Goal: Information Seeking & Learning: Find specific fact

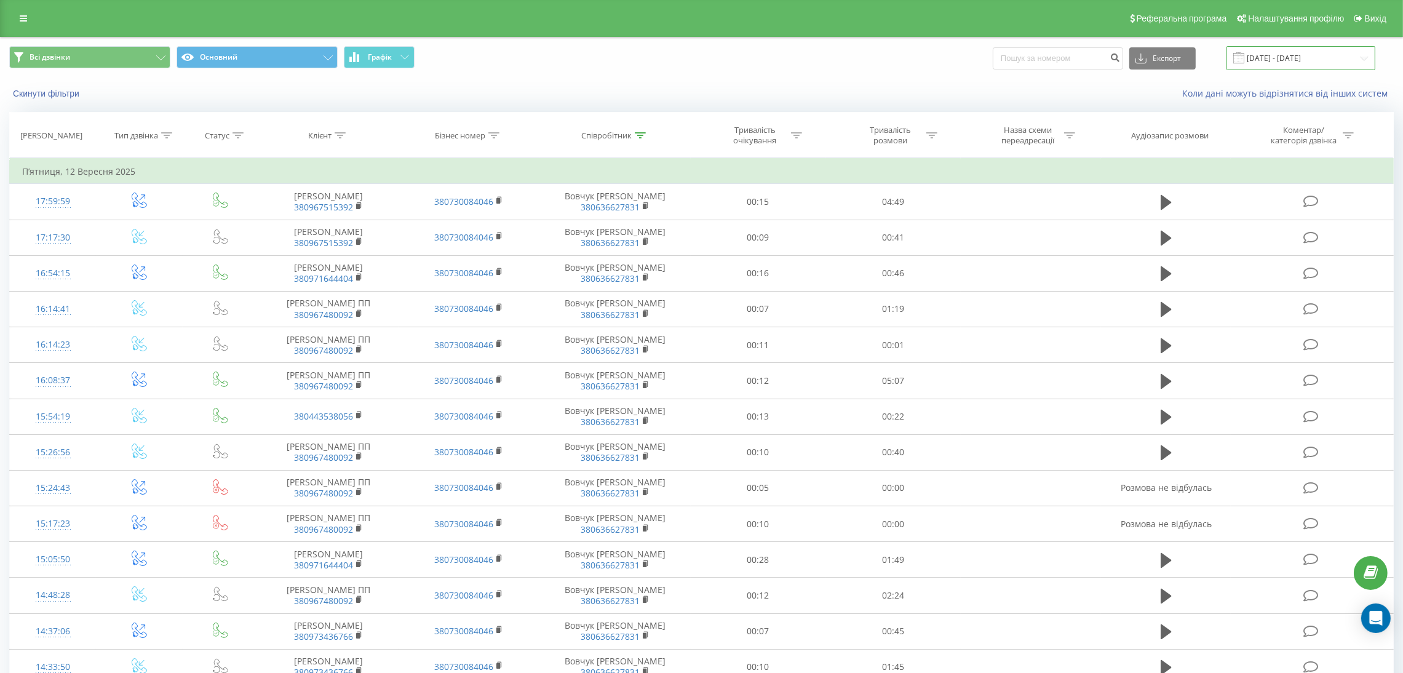
click at [1313, 58] on input "[DATE] - [DATE]" at bounding box center [1300, 58] width 149 height 24
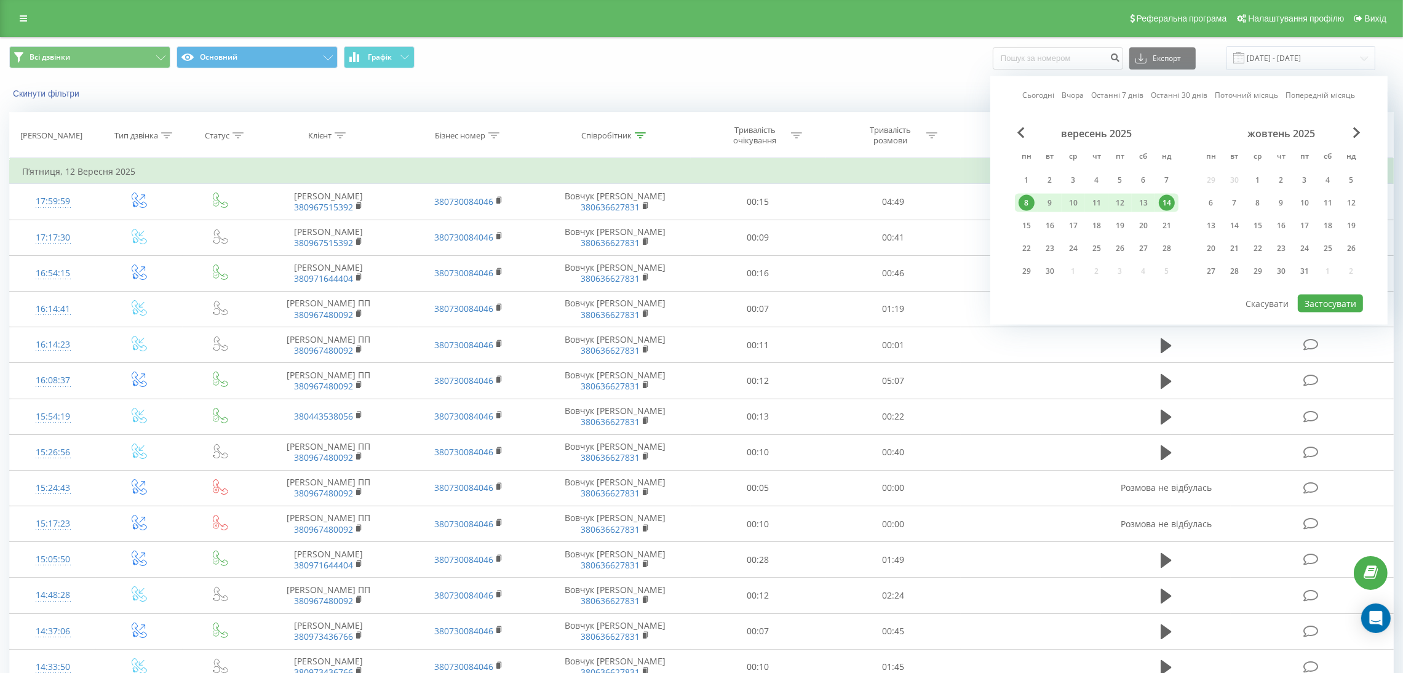
click at [1030, 197] on div "8" at bounding box center [1026, 203] width 16 height 16
click at [1162, 196] on div "14" at bounding box center [1166, 203] width 16 height 16
click at [1325, 295] on button "Застосувати" at bounding box center [1329, 304] width 65 height 18
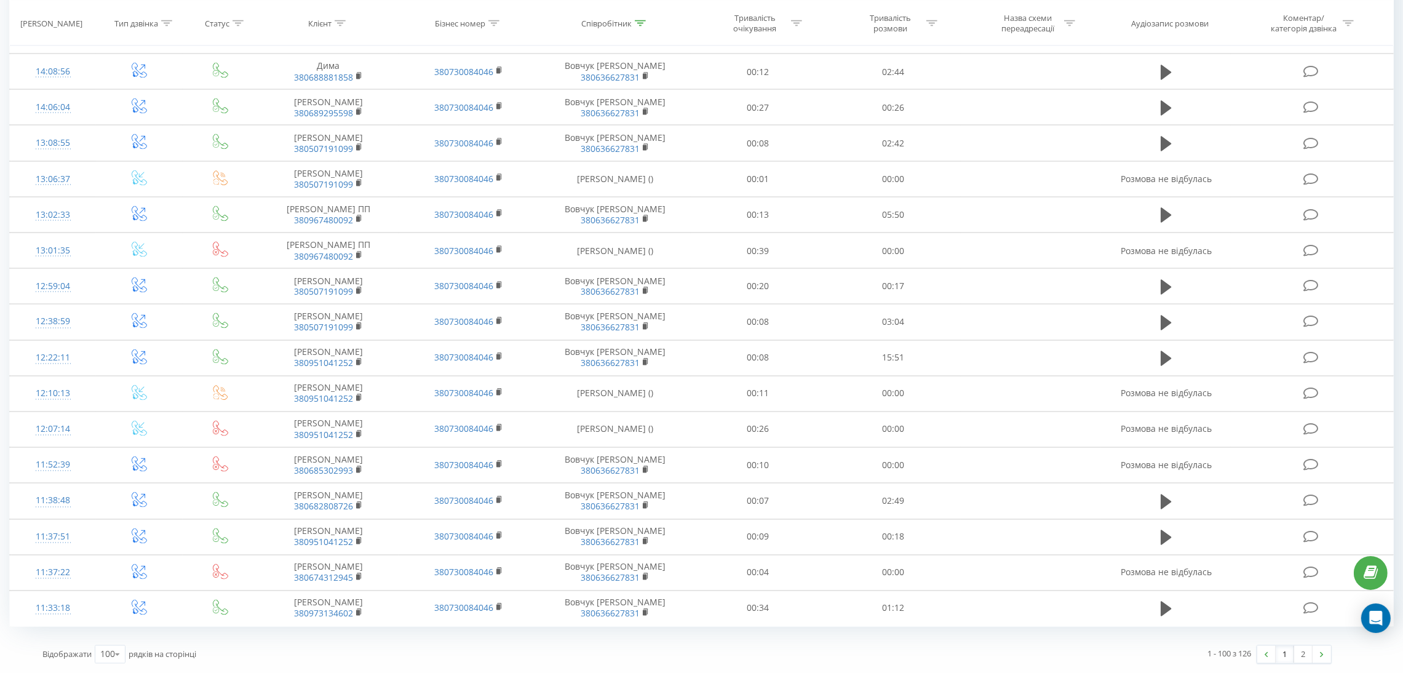
scroll to position [3229, 0]
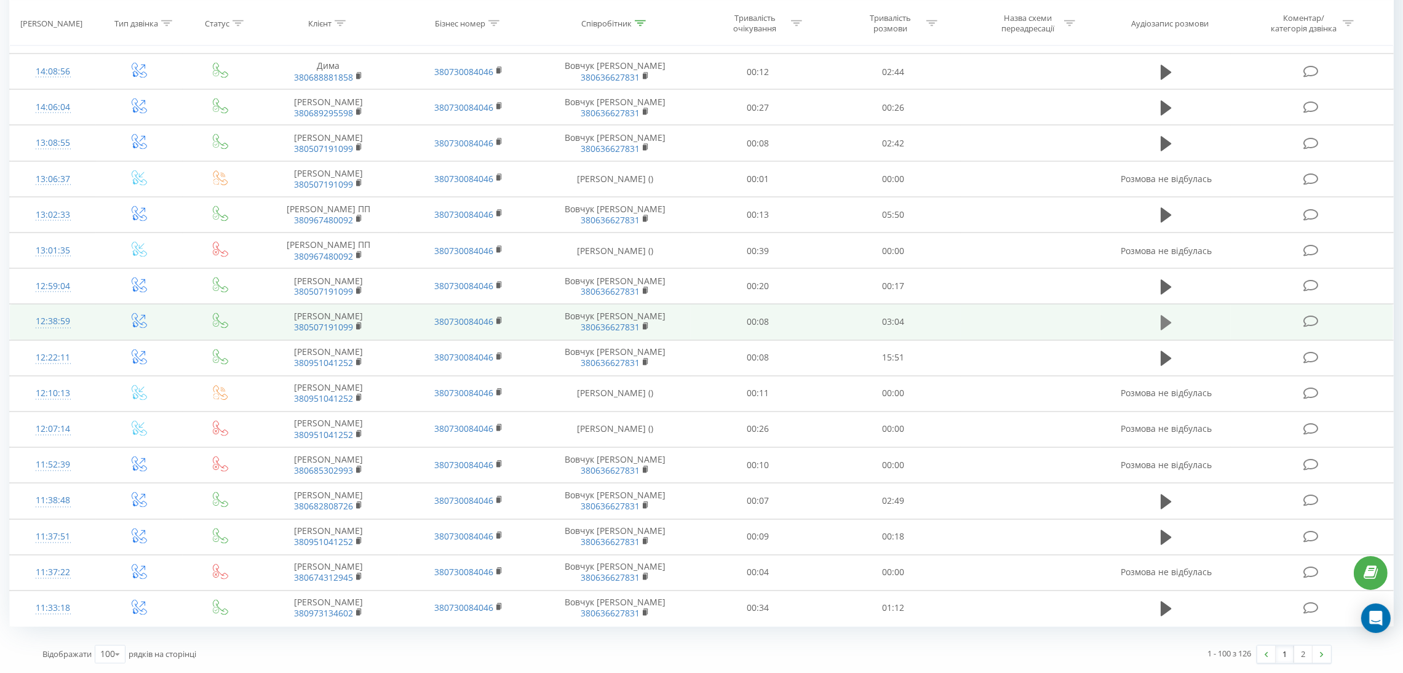
click at [1165, 318] on icon at bounding box center [1165, 322] width 11 height 15
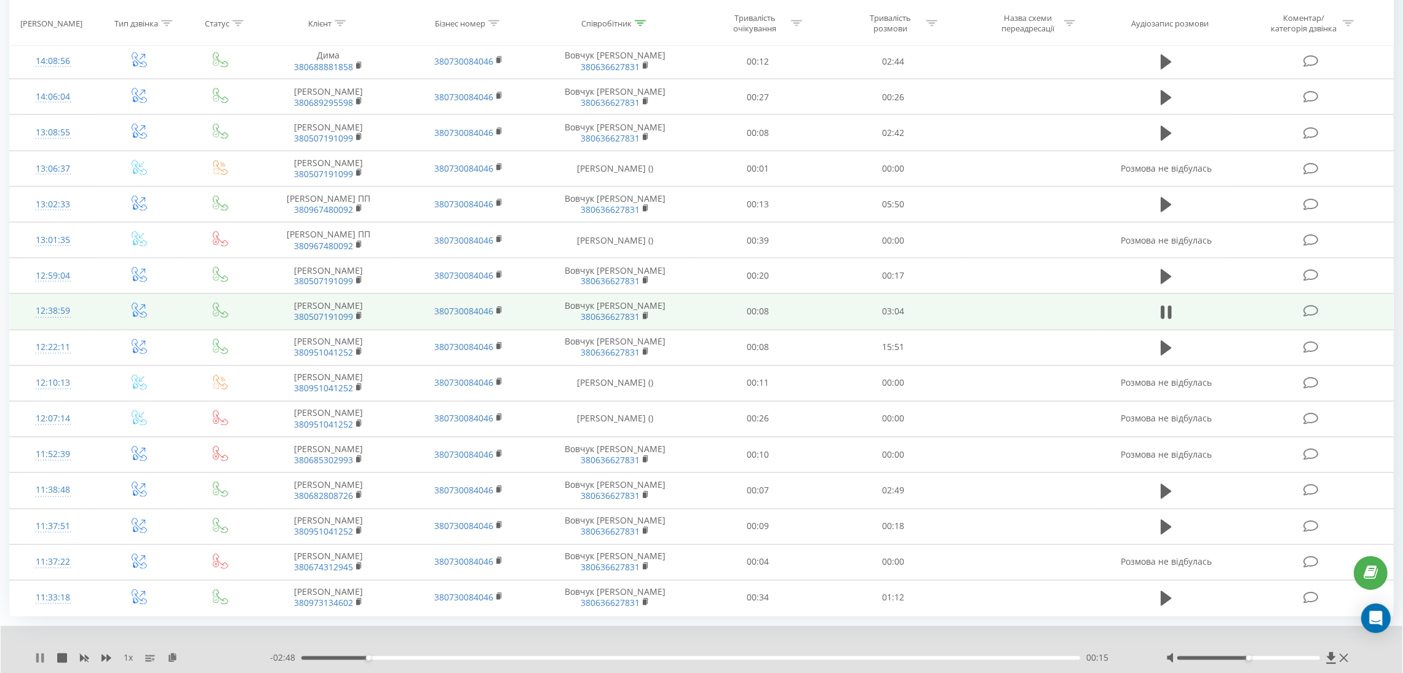
click at [42, 663] on icon at bounding box center [42, 658] width 2 height 10
click at [36, 663] on icon at bounding box center [40, 658] width 10 height 10
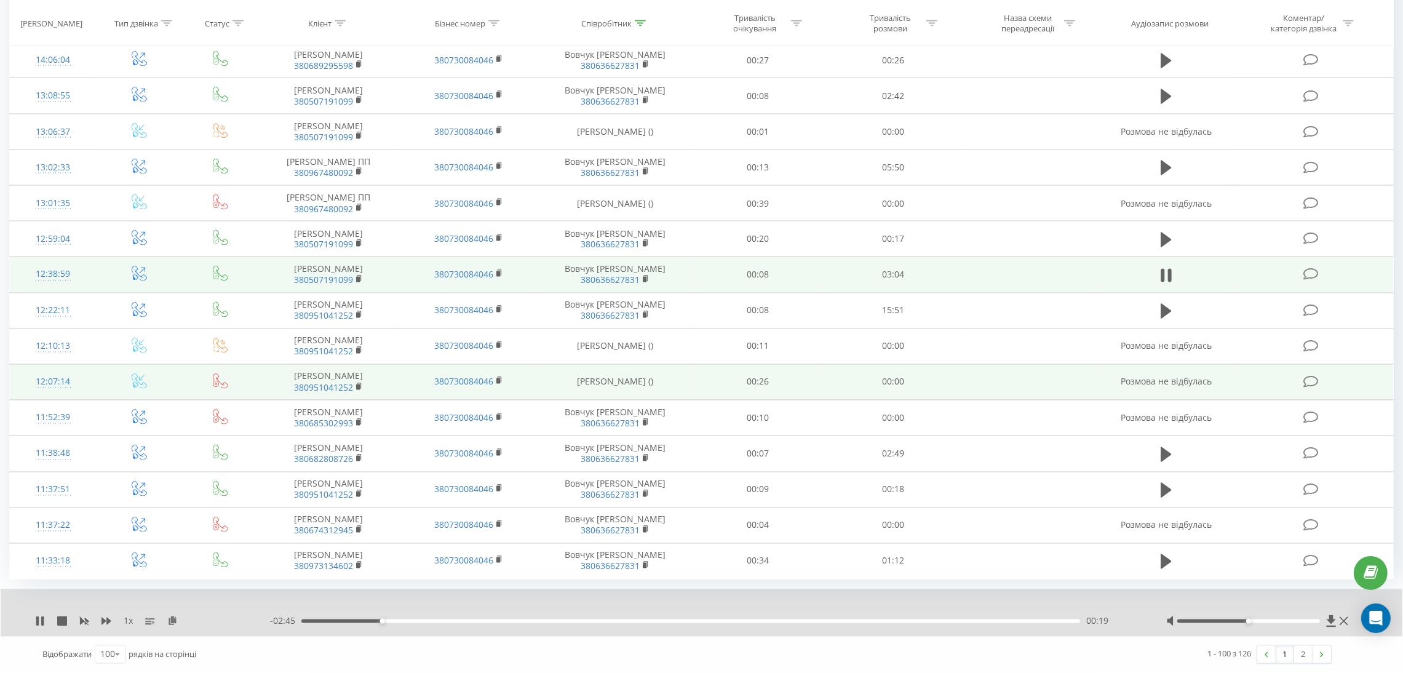
scroll to position [3277, 0]
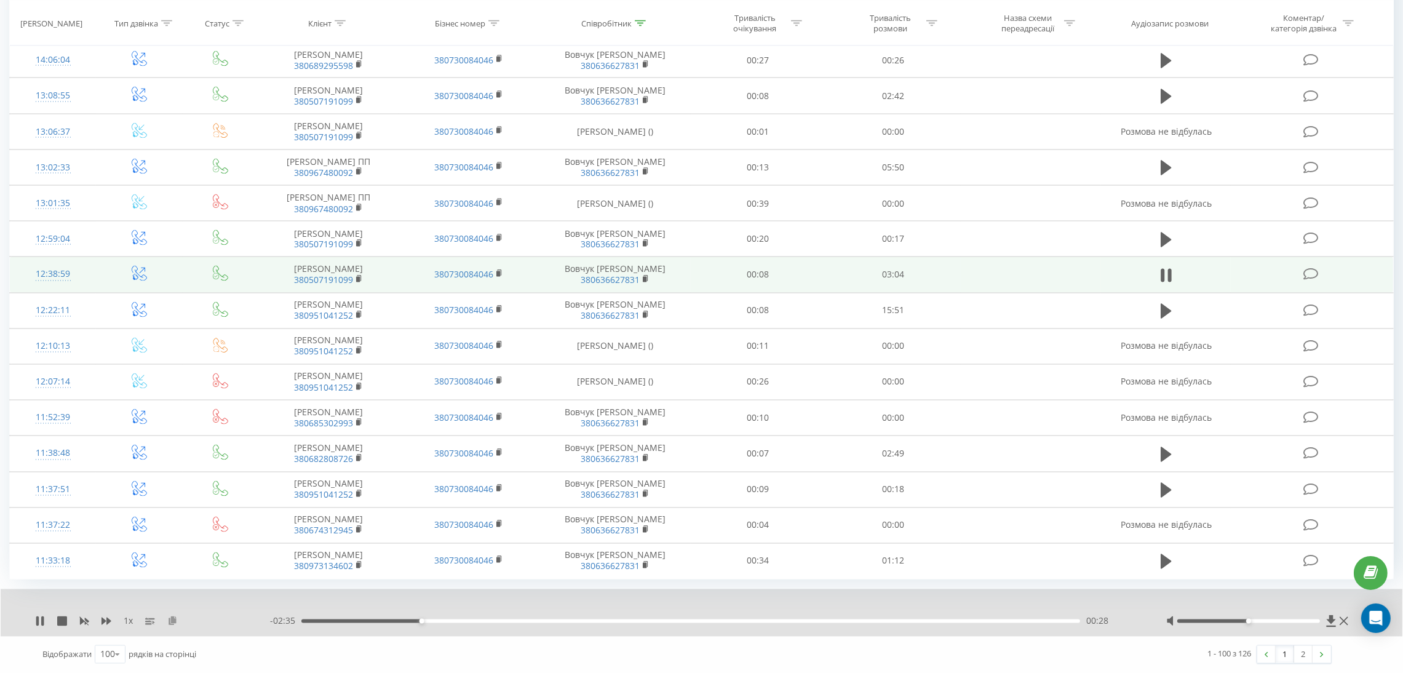
click at [172, 623] on icon at bounding box center [172, 620] width 10 height 9
click at [175, 625] on icon at bounding box center [172, 620] width 10 height 9
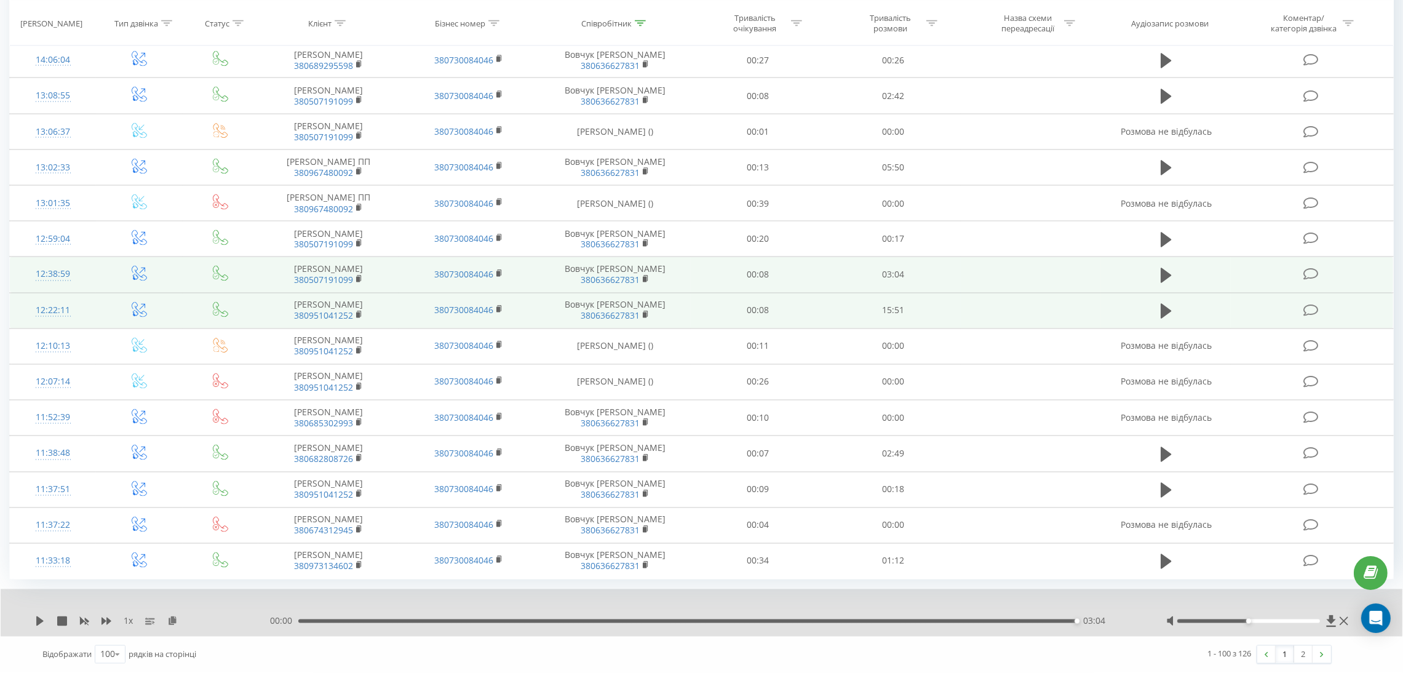
click at [1150, 300] on td at bounding box center [1166, 311] width 130 height 36
click at [1168, 308] on icon at bounding box center [1165, 311] width 11 height 15
click at [162, 617] on div "1 x" at bounding box center [152, 621] width 235 height 12
click at [169, 619] on icon at bounding box center [172, 620] width 10 height 9
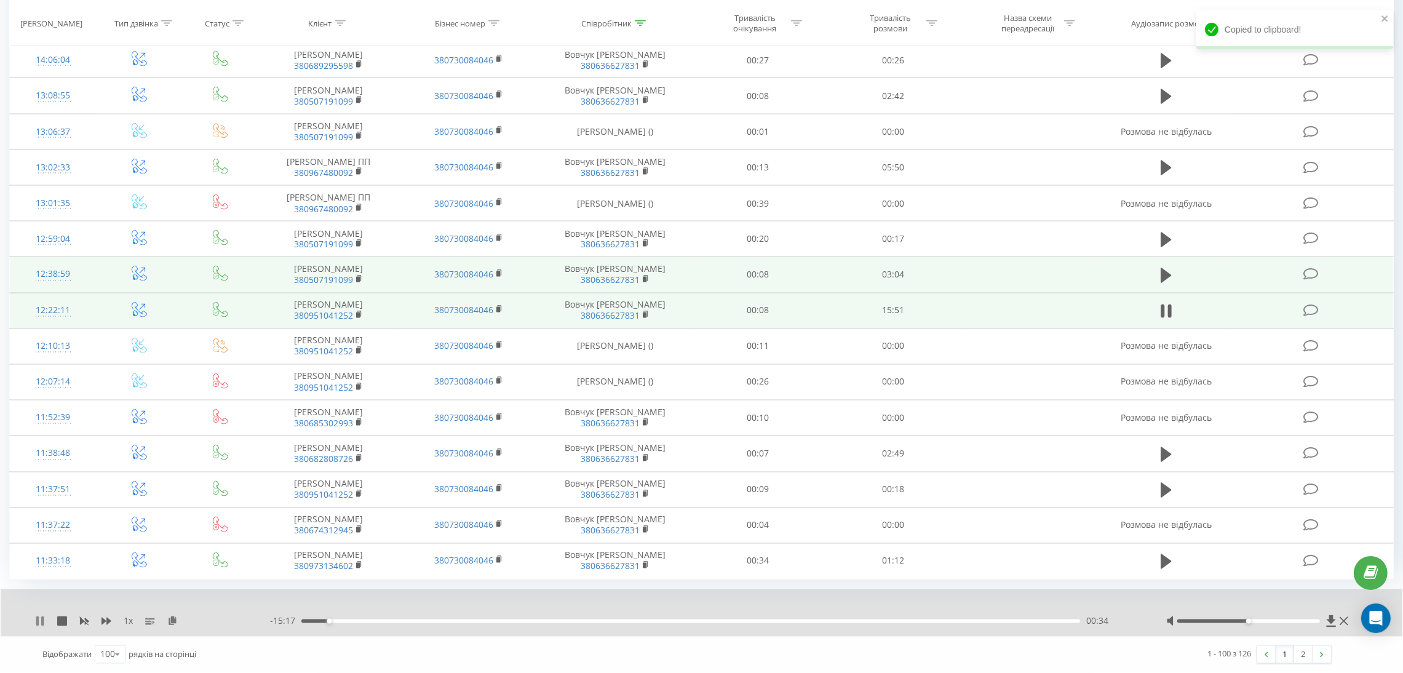
click at [42, 619] on icon at bounding box center [42, 621] width 2 height 10
click at [44, 624] on icon at bounding box center [40, 621] width 10 height 10
click at [34, 613] on div "1 x - 13:55 01:56 01:56" at bounding box center [701, 612] width 1401 height 47
click at [42, 621] on icon at bounding box center [42, 621] width 2 height 10
drag, startPoint x: 41, startPoint y: 620, endPoint x: 50, endPoint y: 660, distance: 40.9
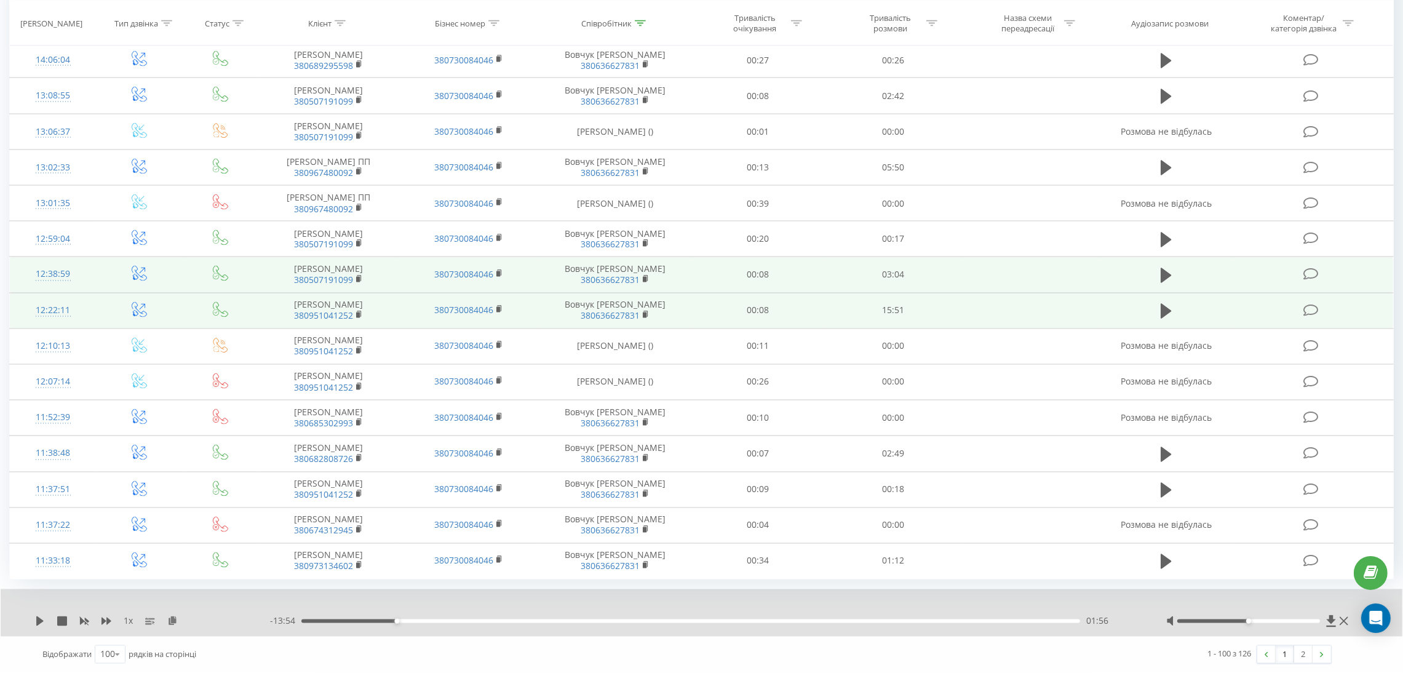
click at [40, 621] on icon at bounding box center [39, 621] width 7 height 10
click at [43, 621] on icon at bounding box center [42, 621] width 2 height 10
click at [44, 620] on icon at bounding box center [40, 621] width 10 height 10
click at [747, 619] on div "09:42" at bounding box center [690, 621] width 778 height 4
click at [39, 619] on icon at bounding box center [40, 621] width 10 height 10
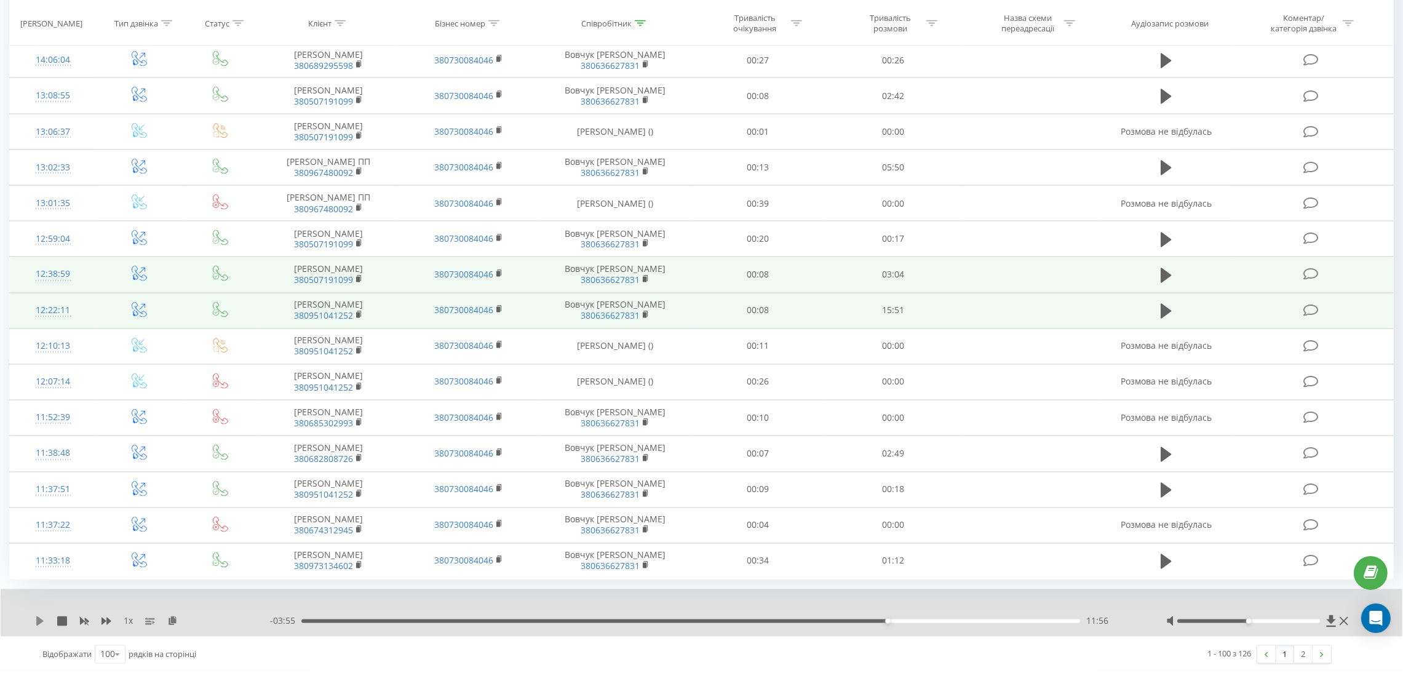
click at [42, 616] on icon at bounding box center [40, 621] width 10 height 10
click at [42, 624] on icon at bounding box center [42, 621] width 2 height 10
click at [35, 617] on icon at bounding box center [40, 621] width 10 height 10
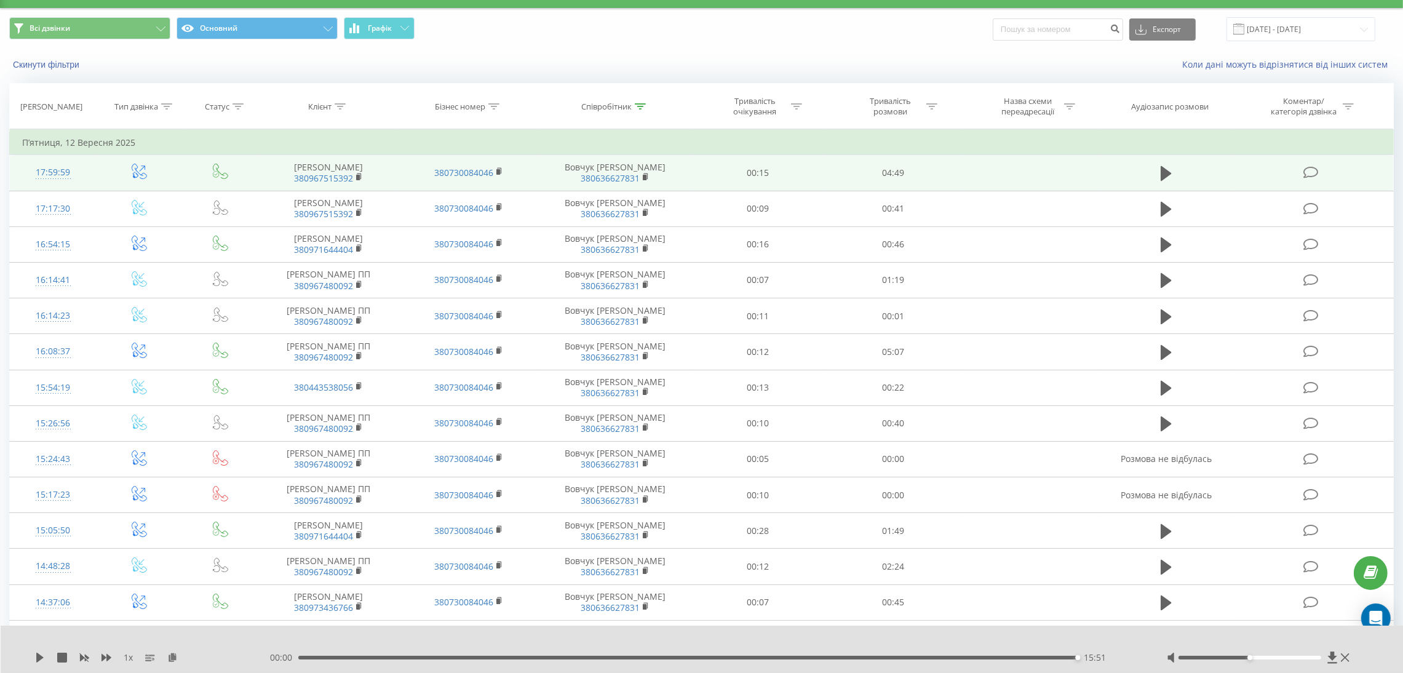
scroll to position [0, 0]
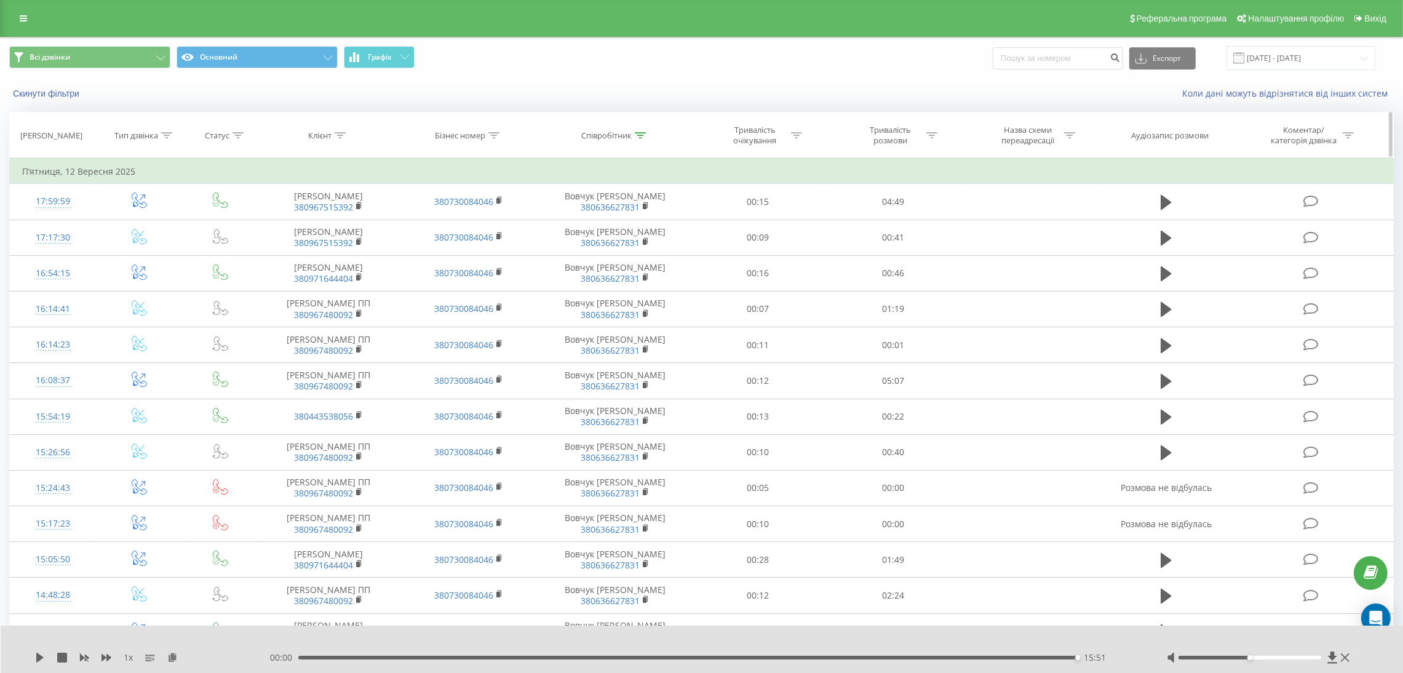
click at [643, 133] on icon at bounding box center [640, 135] width 11 height 6
click at [608, 218] on input "[PERSON_NAME]" at bounding box center [615, 224] width 108 height 22
click at [649, 248] on span "OK" at bounding box center [641, 247] width 34 height 19
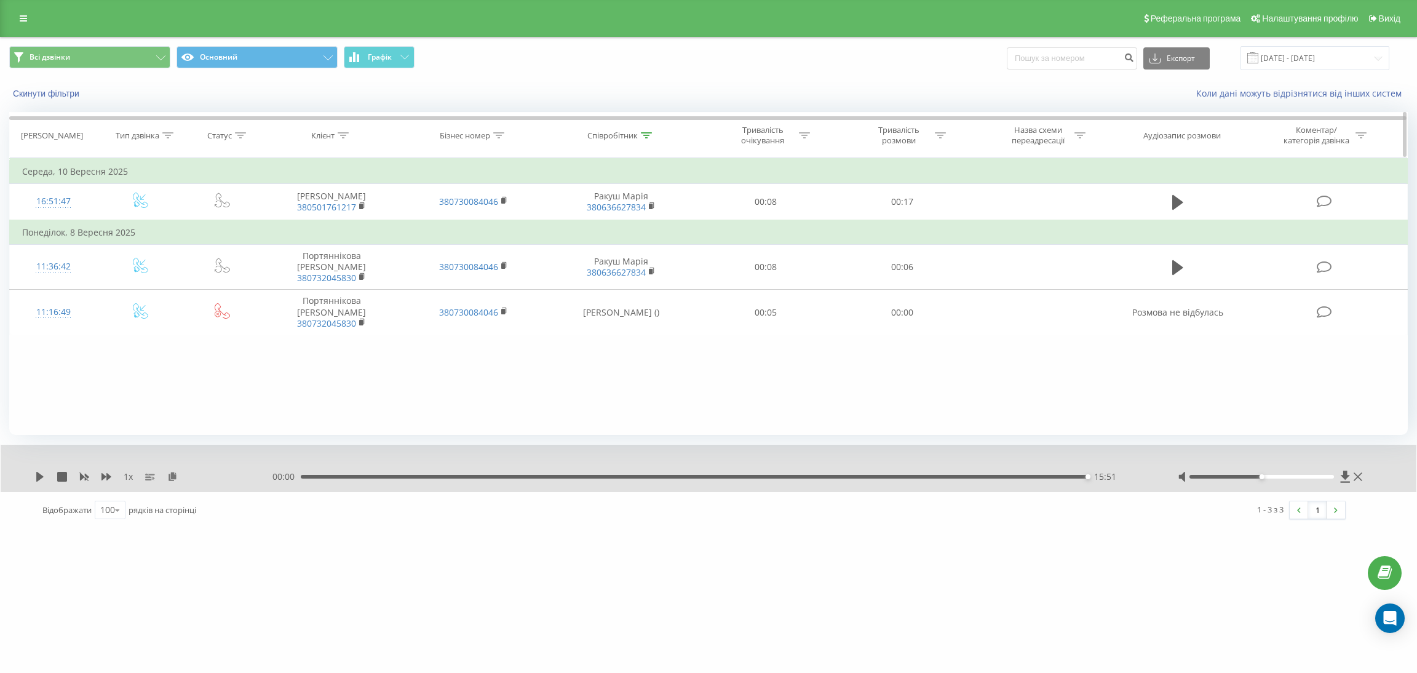
drag, startPoint x: 645, startPoint y: 131, endPoint x: 645, endPoint y: 141, distance: 9.8
click at [646, 131] on div at bounding box center [646, 135] width 11 height 10
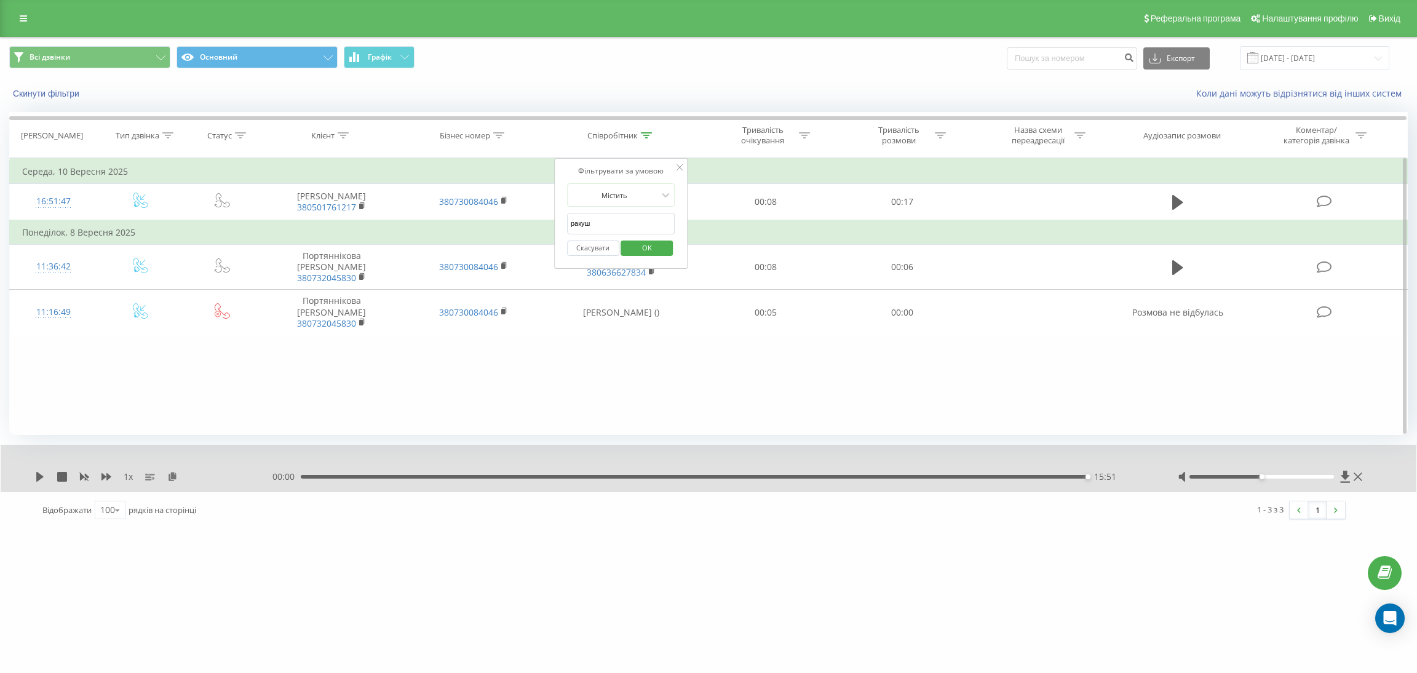
click at [604, 224] on input "ракуш" at bounding box center [621, 224] width 108 height 22
click at [658, 251] on span "OK" at bounding box center [647, 247] width 34 height 19
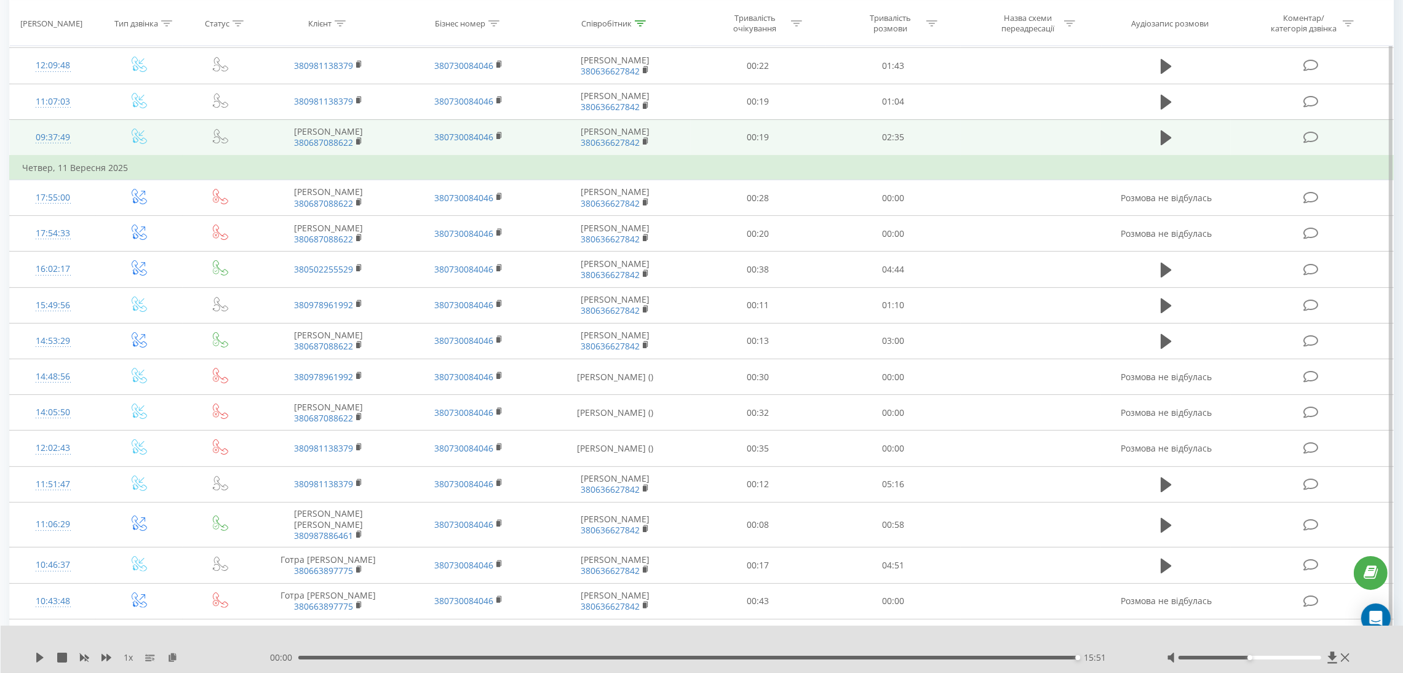
scroll to position [369, 0]
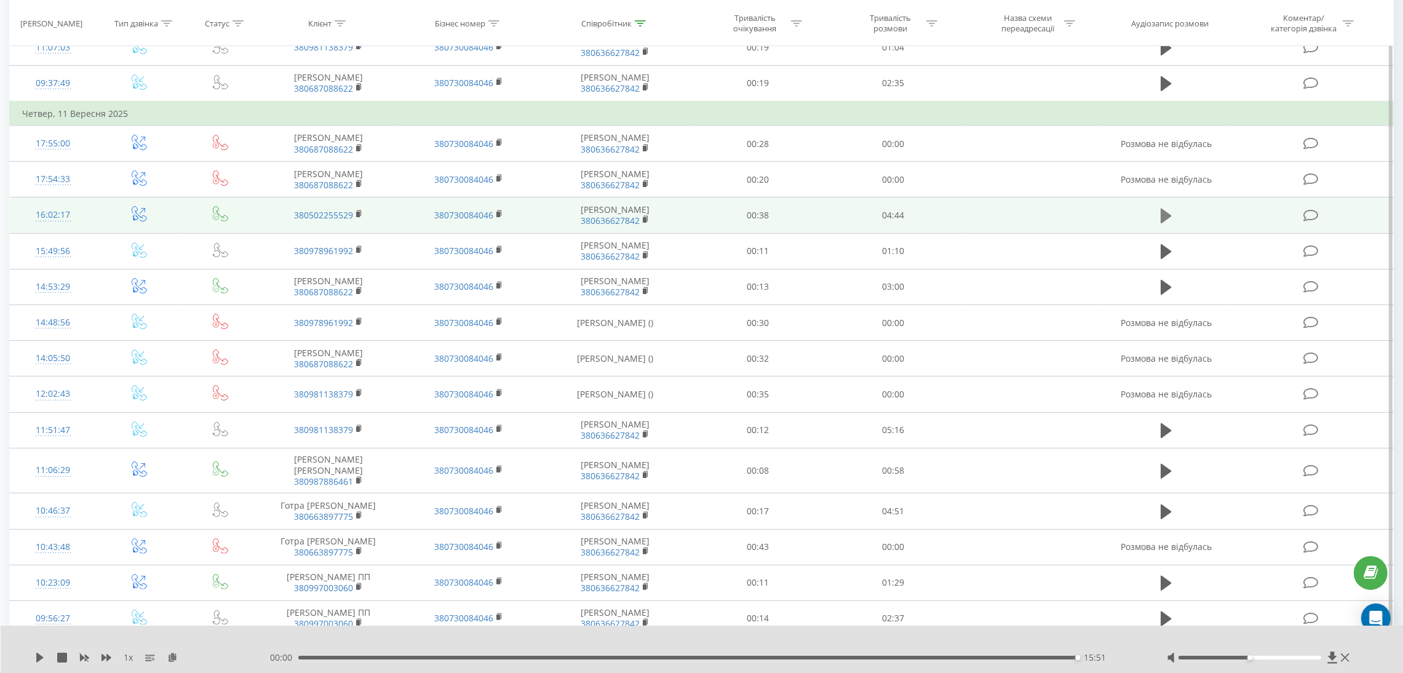
click at [1165, 213] on icon at bounding box center [1165, 215] width 11 height 15
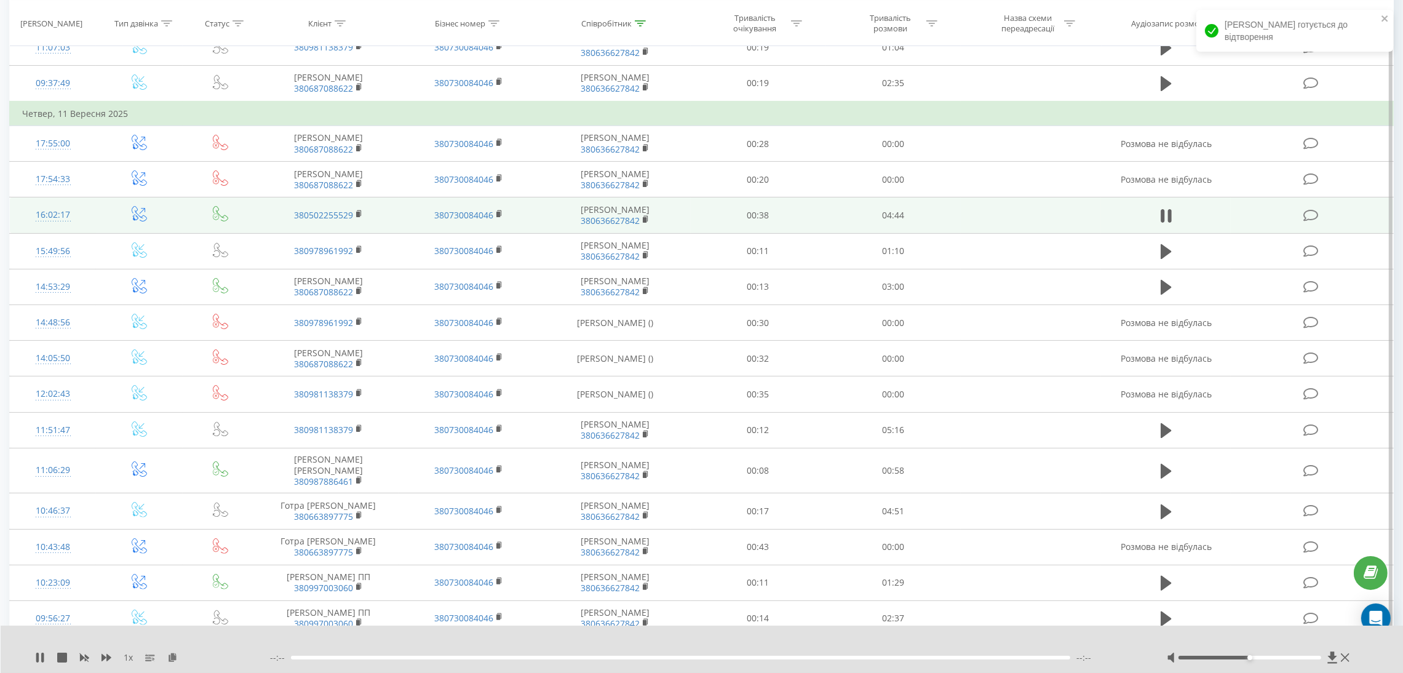
drag, startPoint x: 172, startPoint y: 657, endPoint x: 178, endPoint y: 650, distance: 9.6
click at [172, 657] on icon at bounding box center [172, 656] width 10 height 9
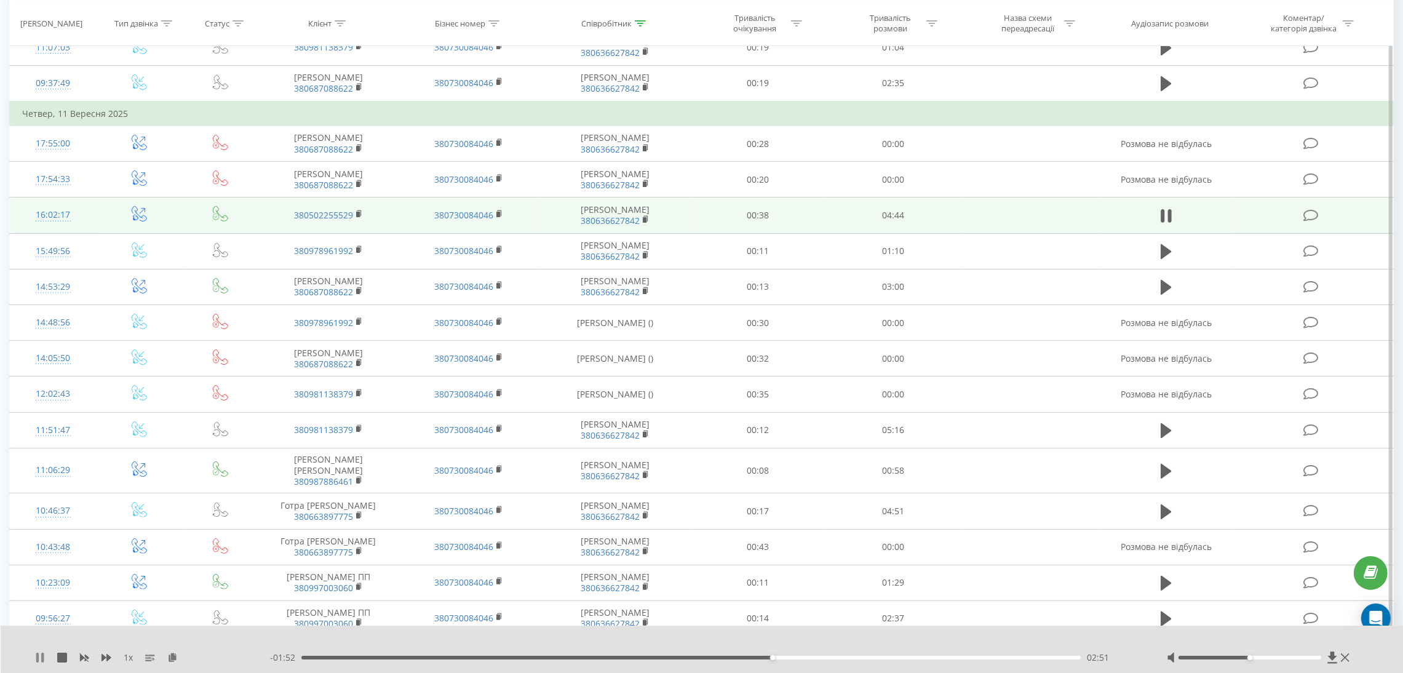
click at [40, 660] on icon at bounding box center [40, 657] width 10 height 10
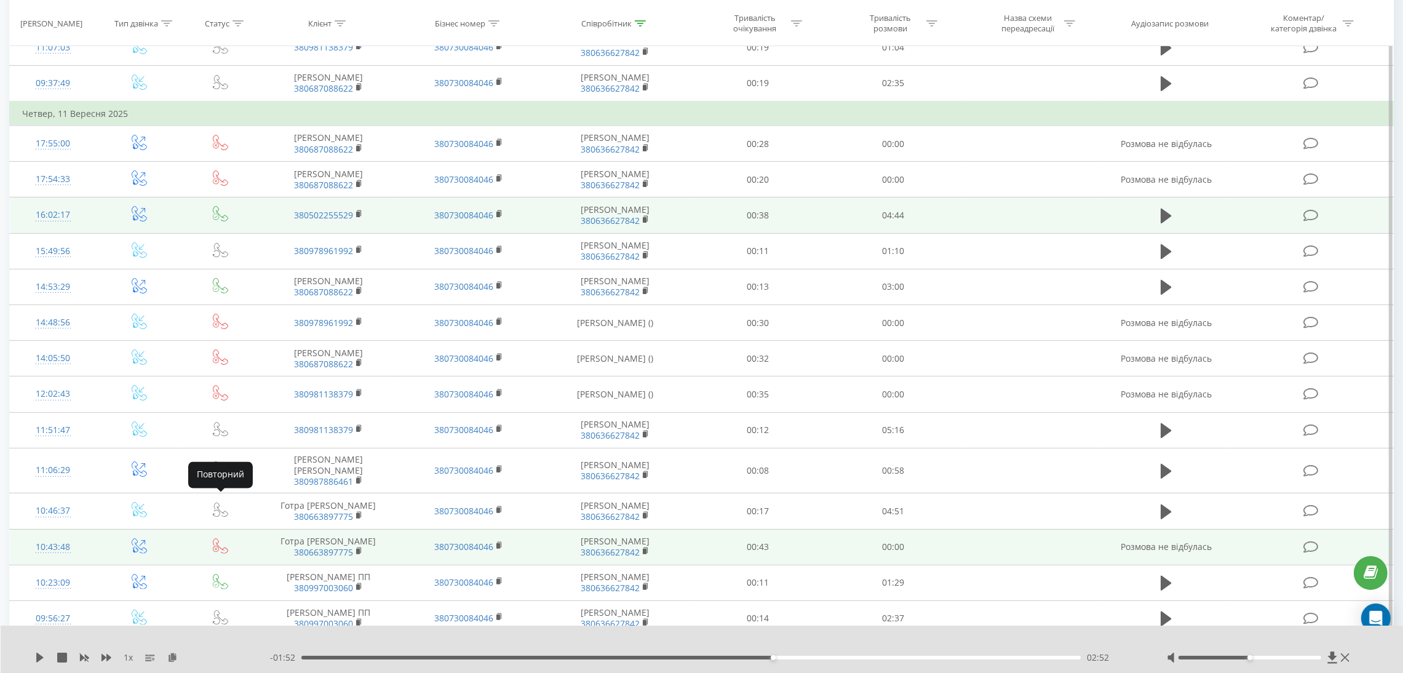
click at [197, 533] on td at bounding box center [221, 547] width 76 height 36
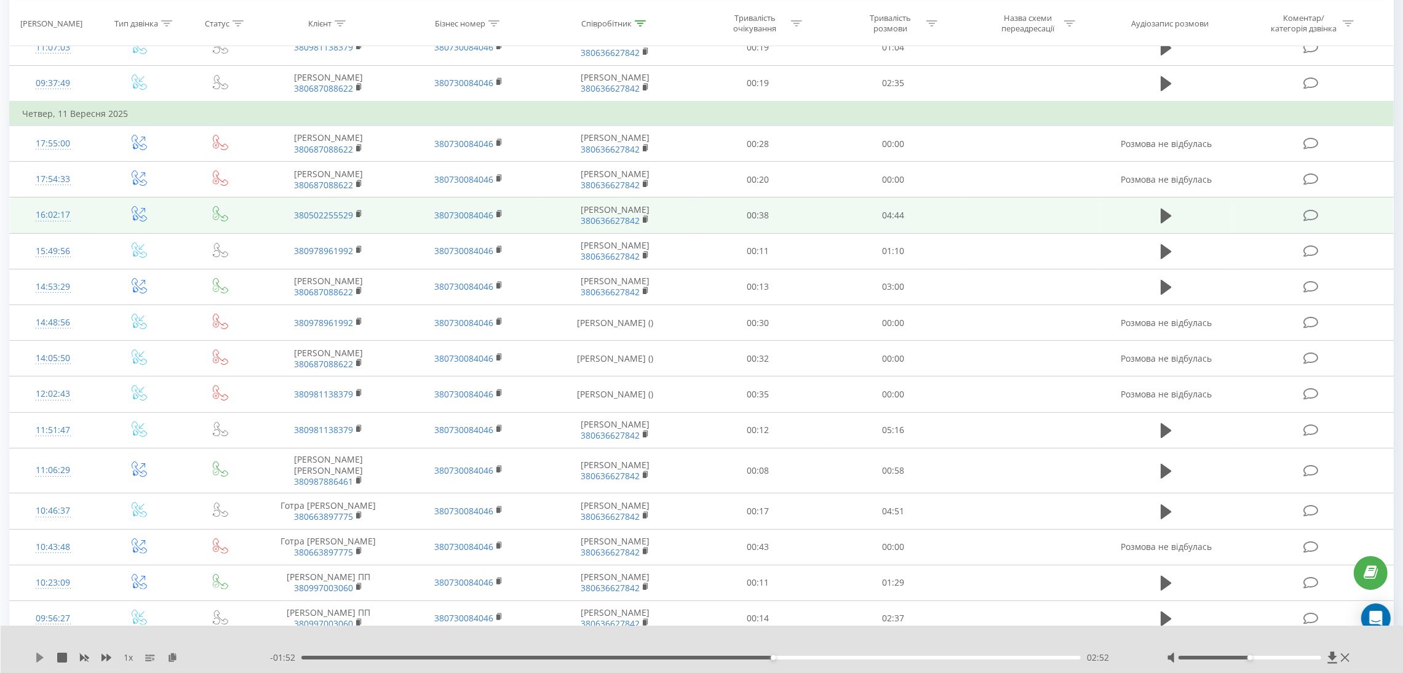
click at [35, 658] on icon at bounding box center [40, 657] width 10 height 10
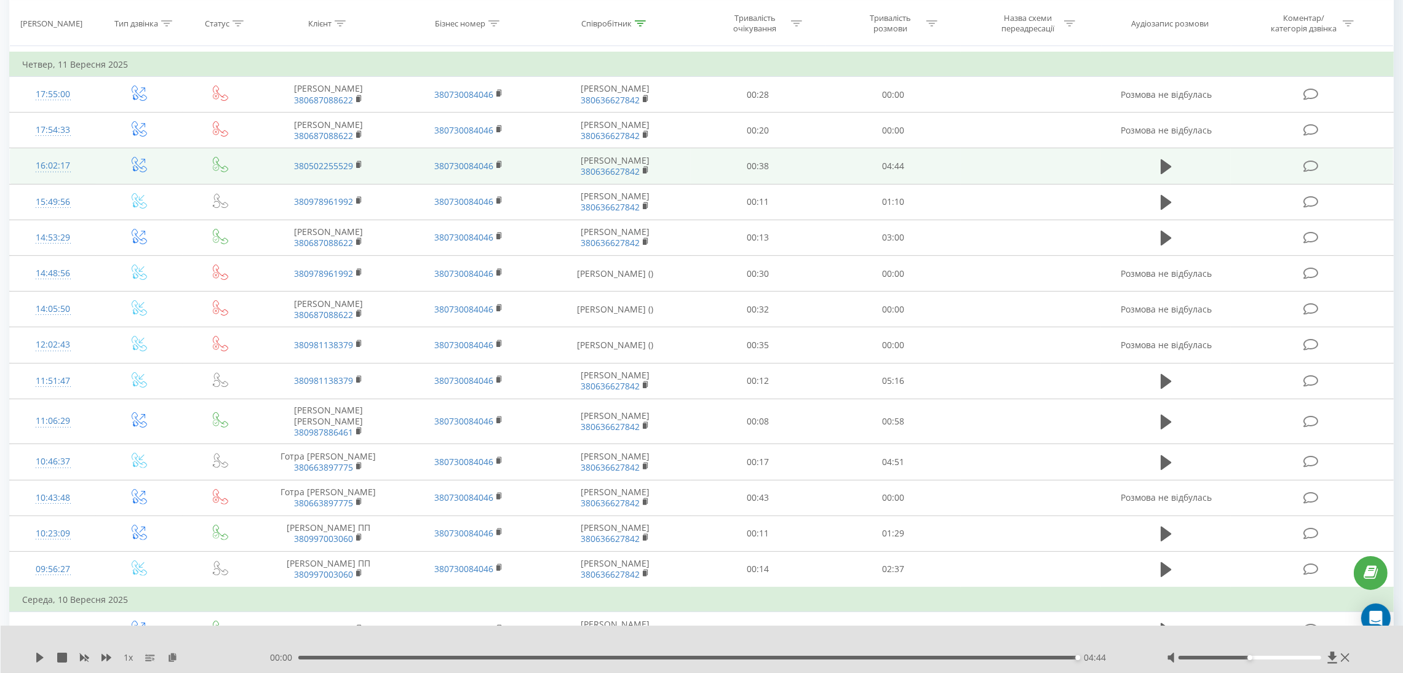
scroll to position [461, 0]
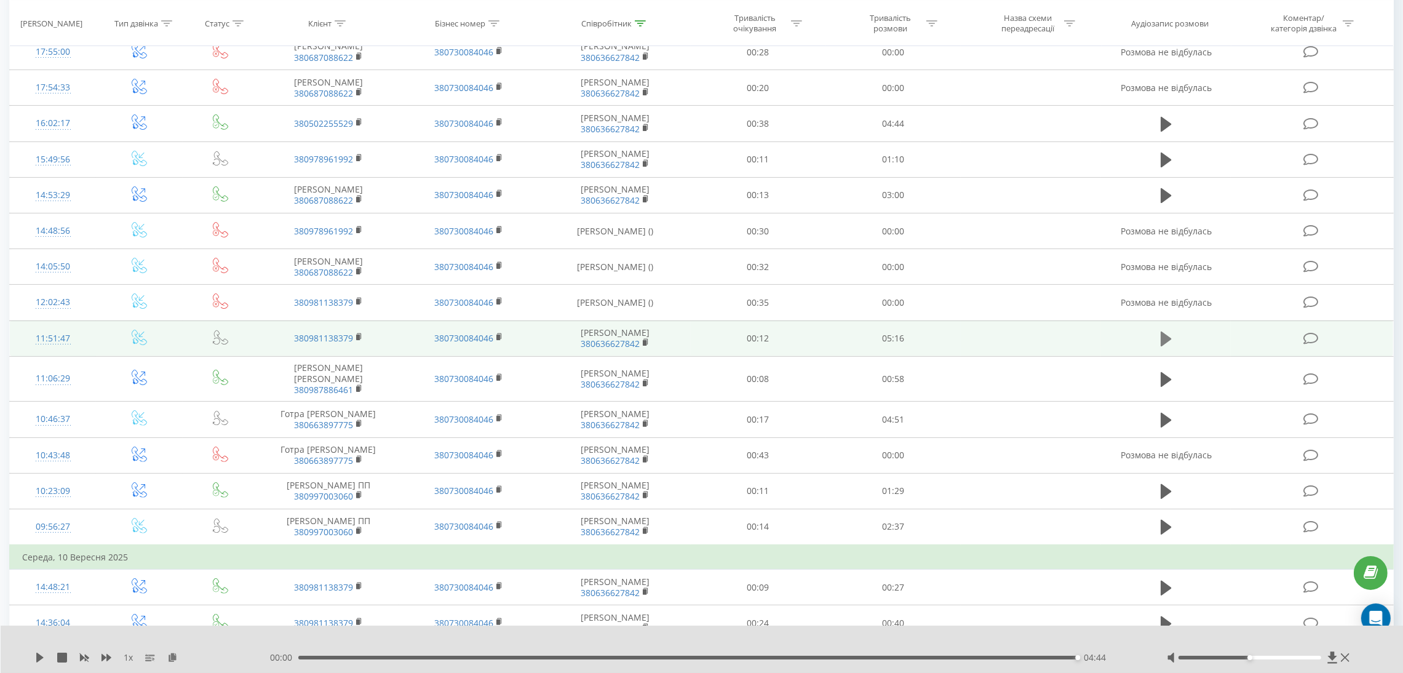
click at [1163, 340] on icon at bounding box center [1165, 338] width 11 height 15
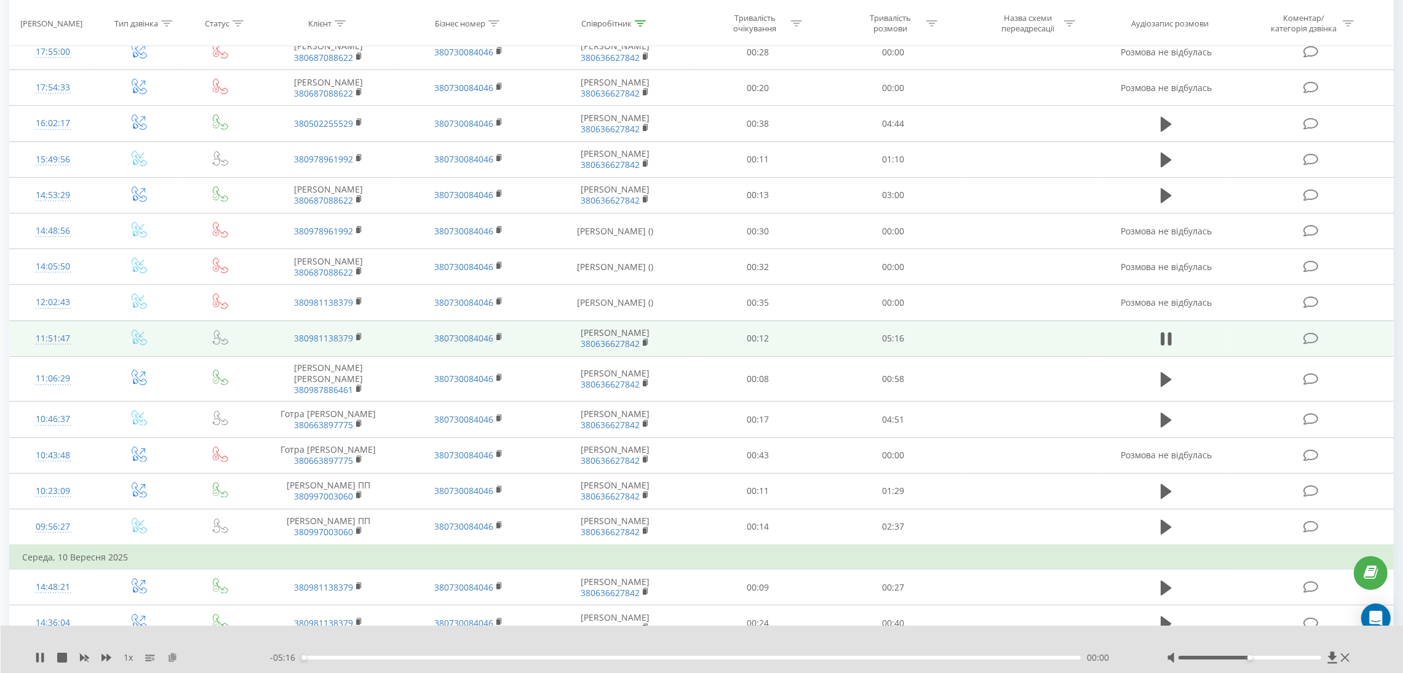
click at [175, 655] on icon at bounding box center [172, 656] width 10 height 9
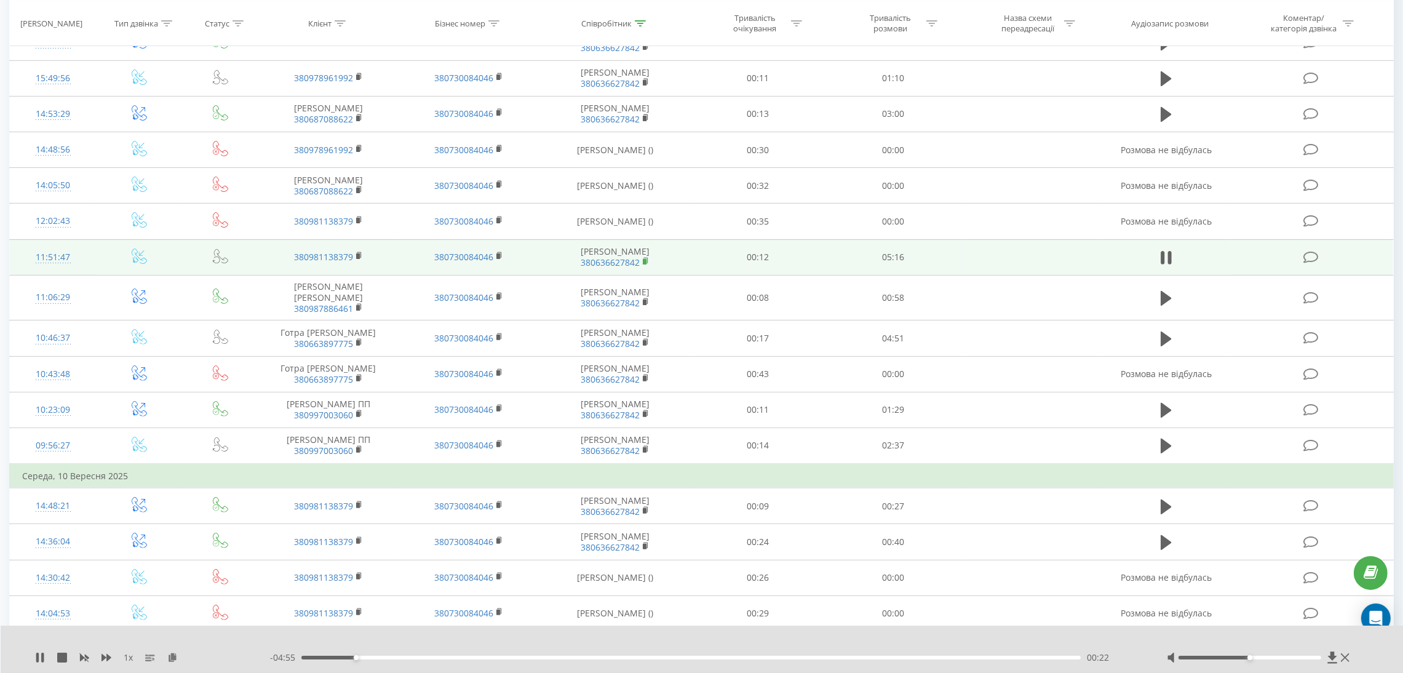
scroll to position [553, 0]
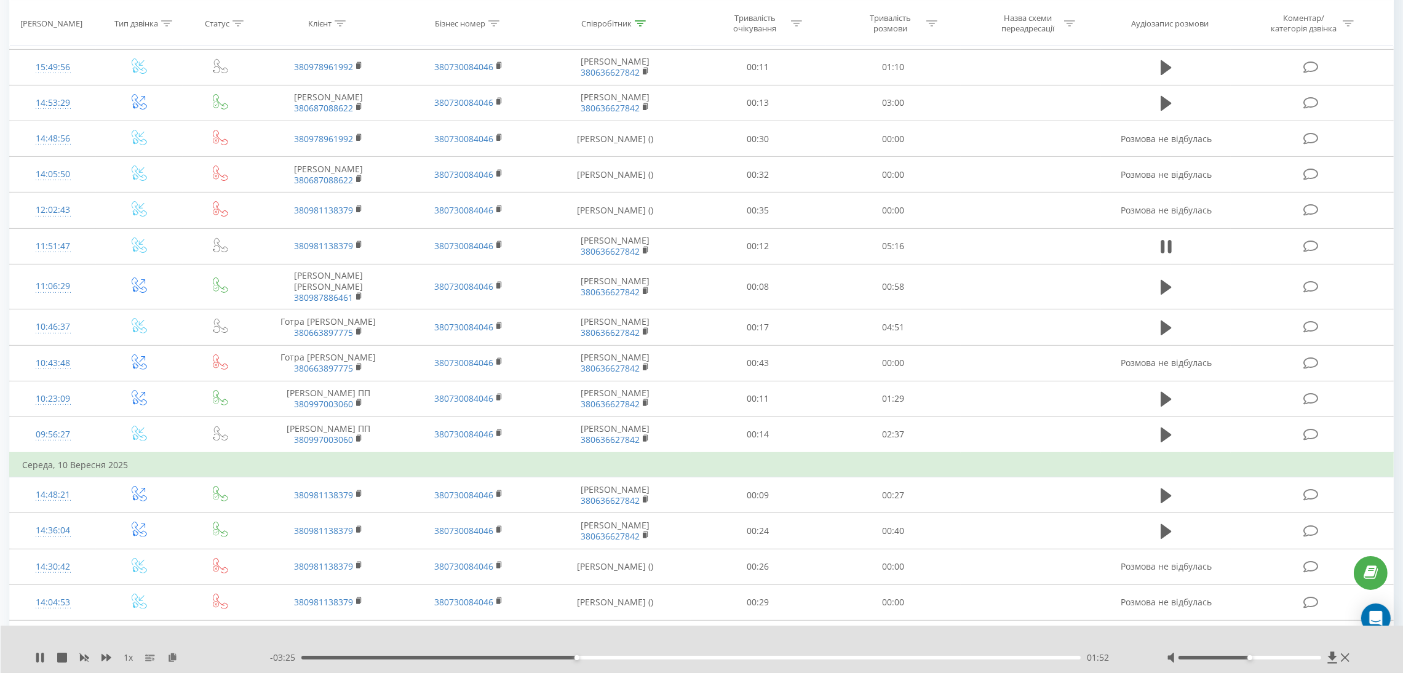
click at [168, 664] on div "1 x - 03:25 01:52 01:52" at bounding box center [702, 648] width 1403 height 47
click at [168, 658] on icon at bounding box center [172, 656] width 10 height 9
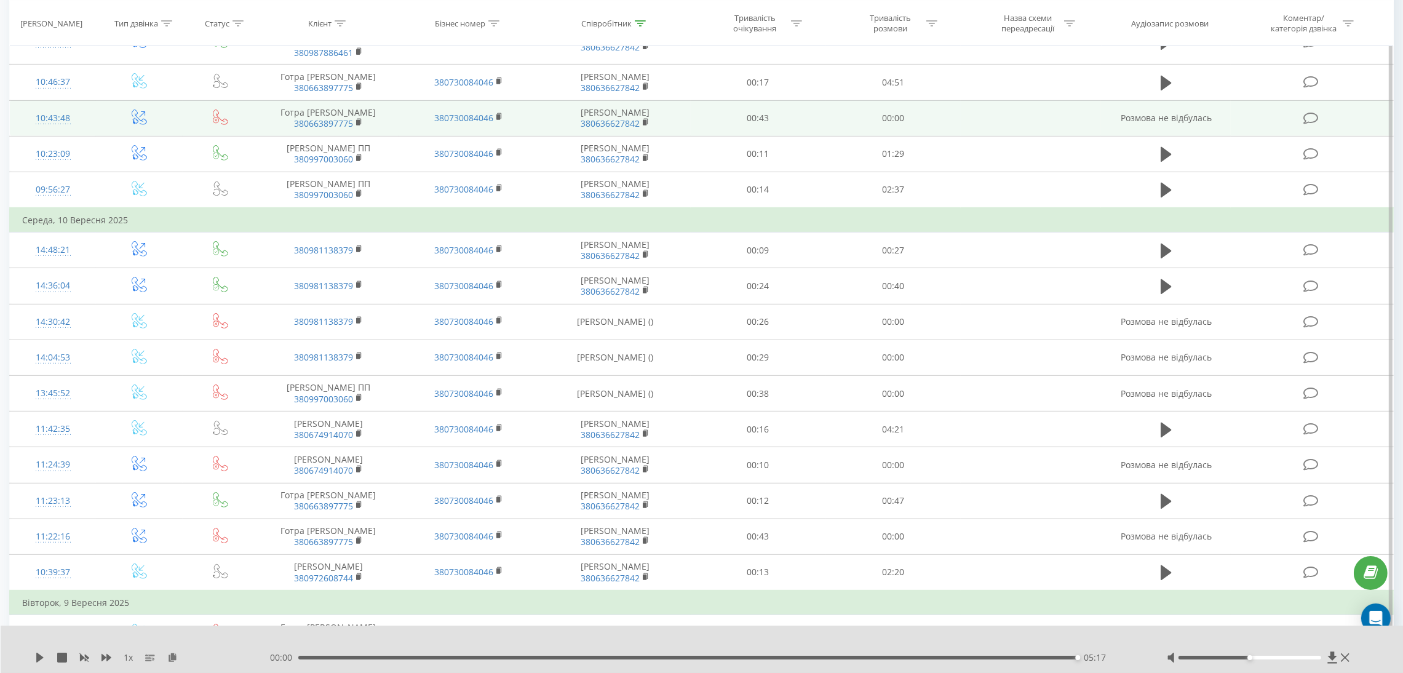
scroll to position [830, 0]
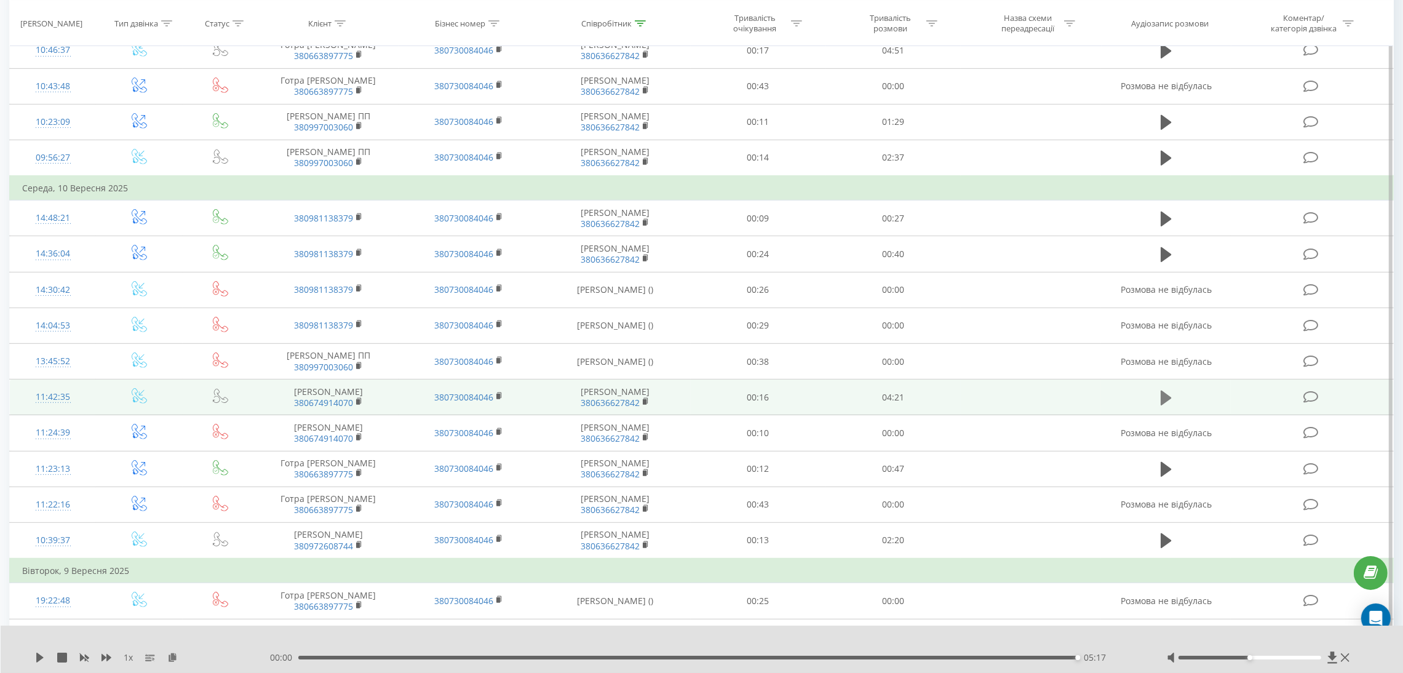
click at [1165, 390] on icon at bounding box center [1165, 397] width 11 height 15
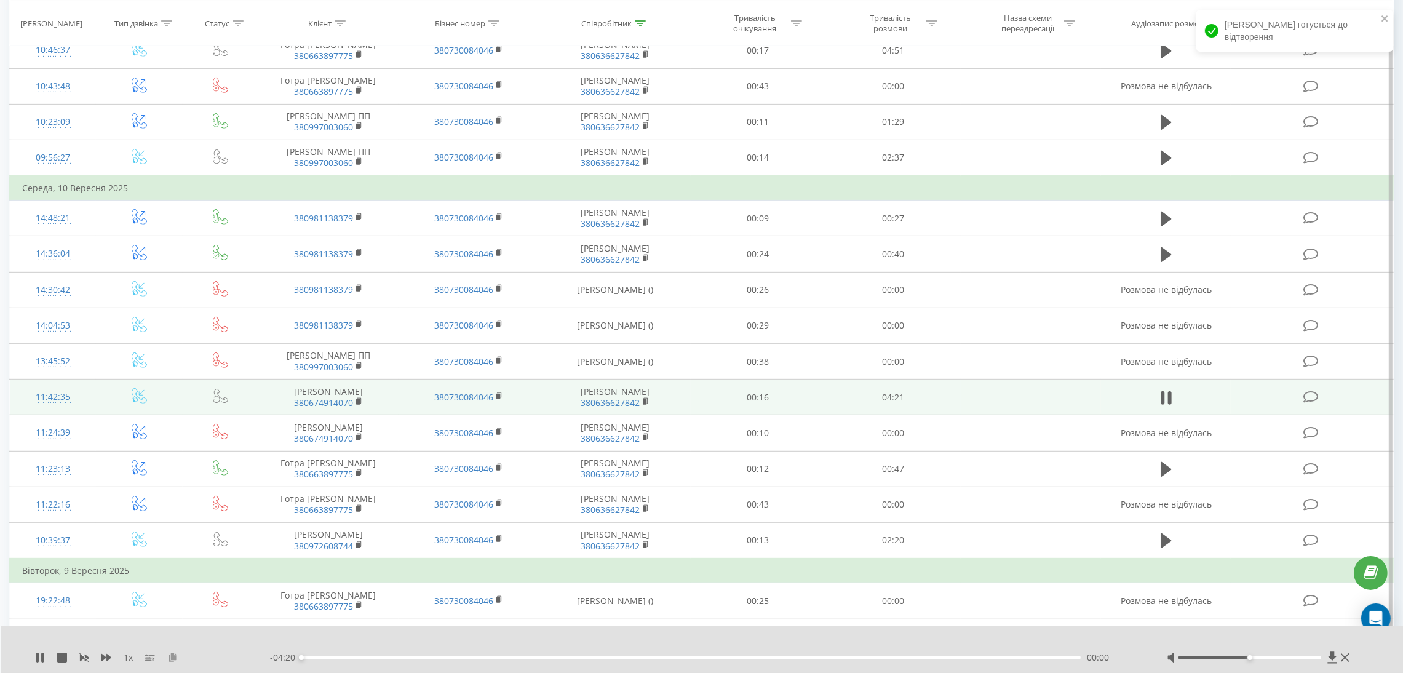
click at [172, 656] on icon at bounding box center [172, 656] width 10 height 9
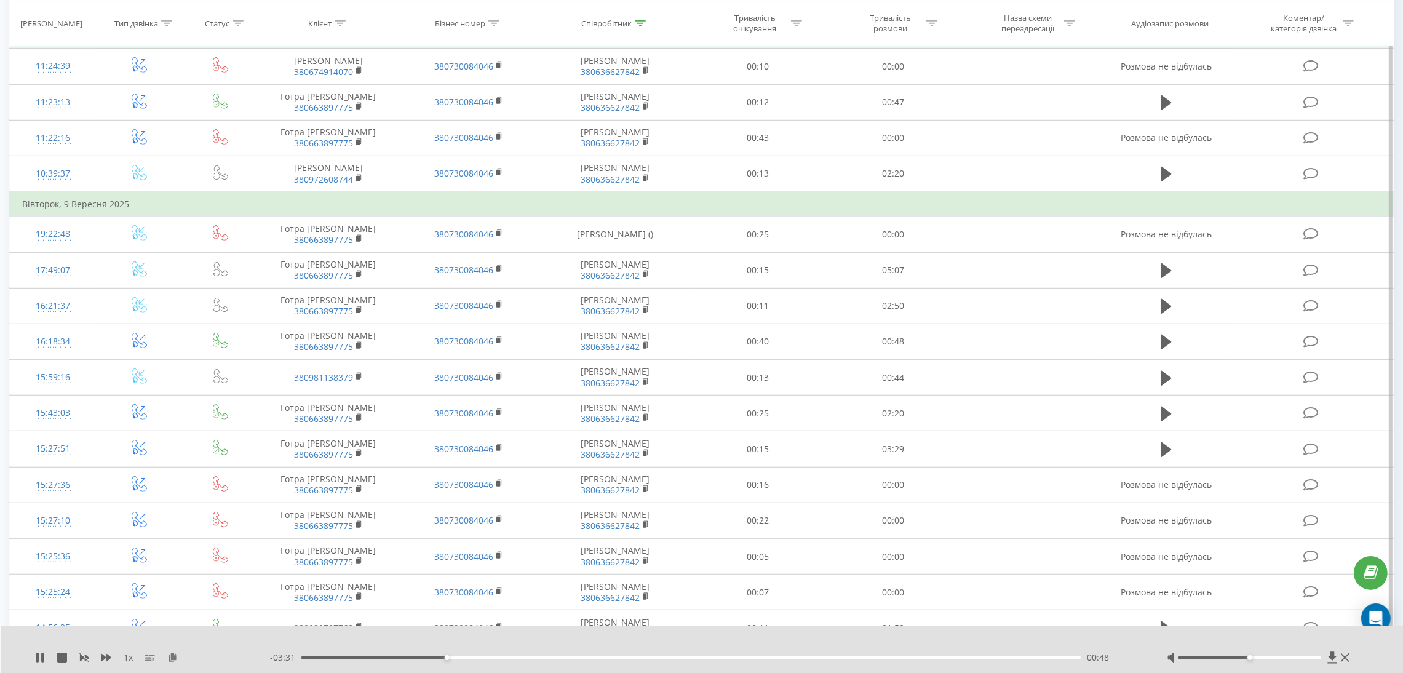
scroll to position [1198, 0]
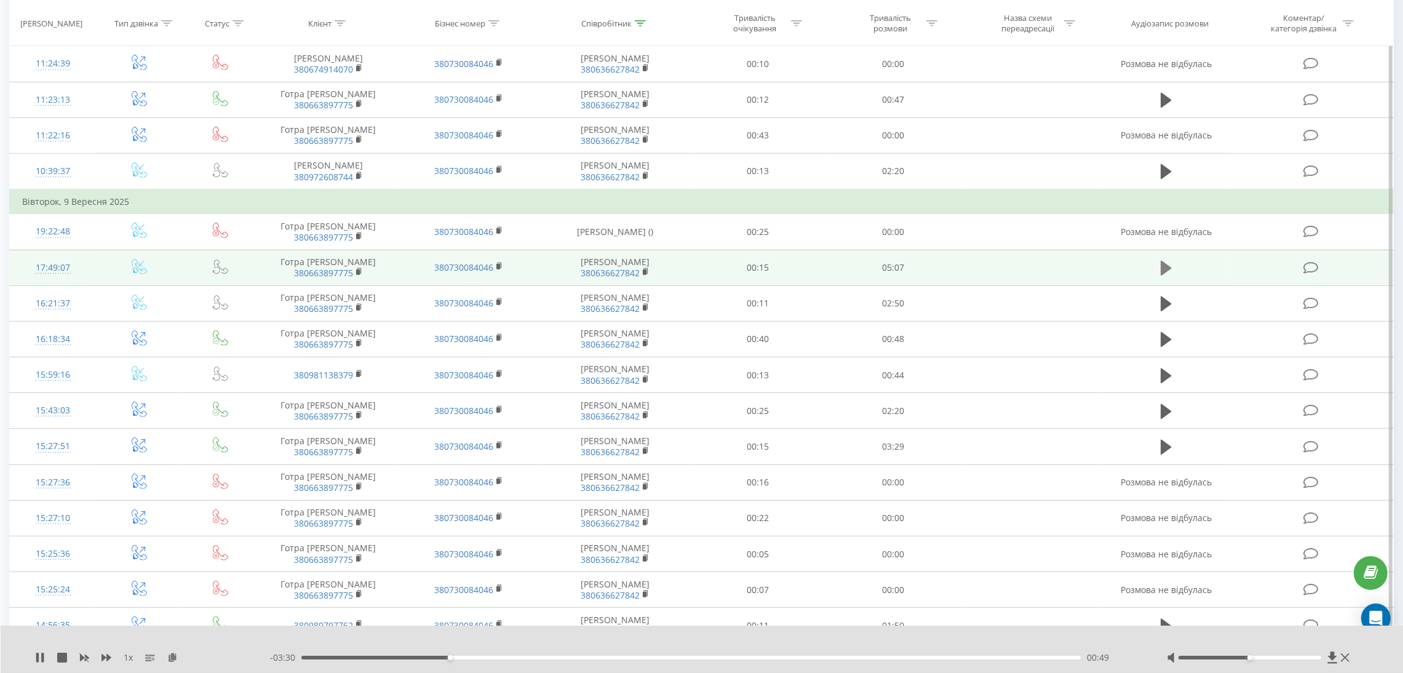
click at [1165, 261] on icon at bounding box center [1165, 268] width 11 height 15
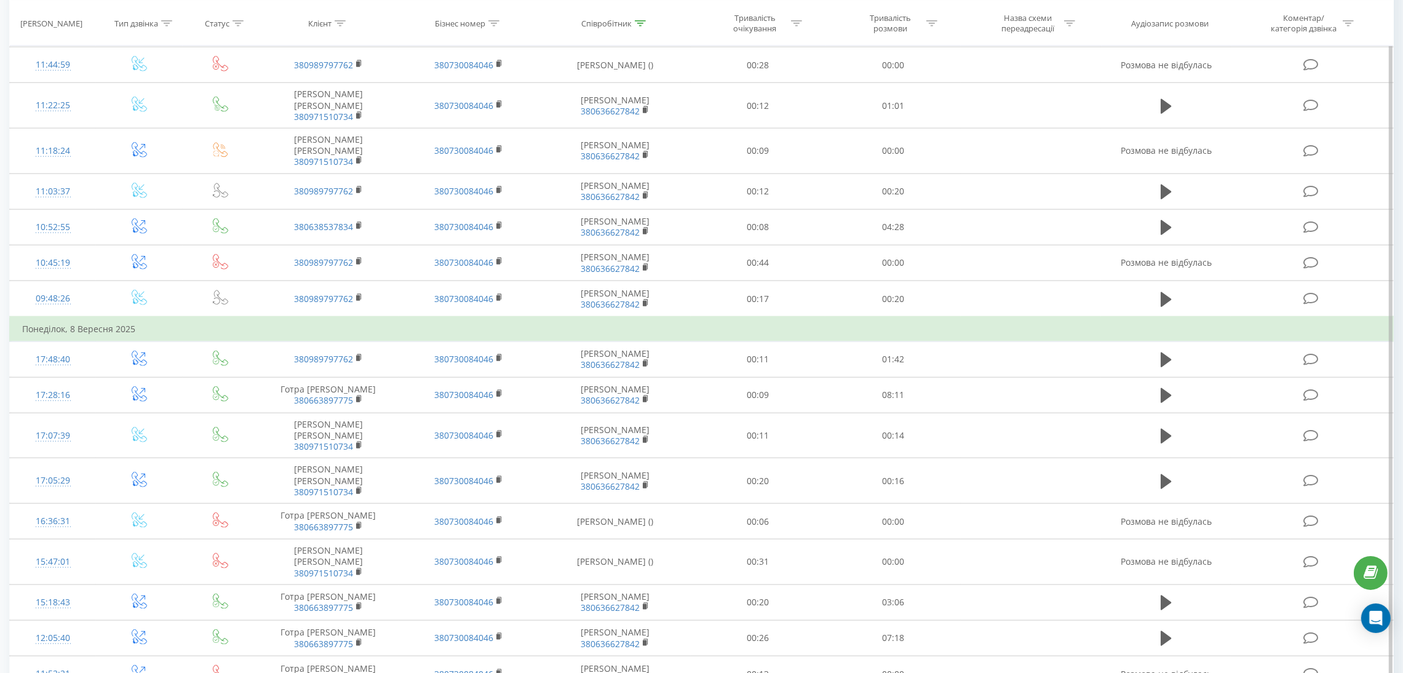
scroll to position [2203, 0]
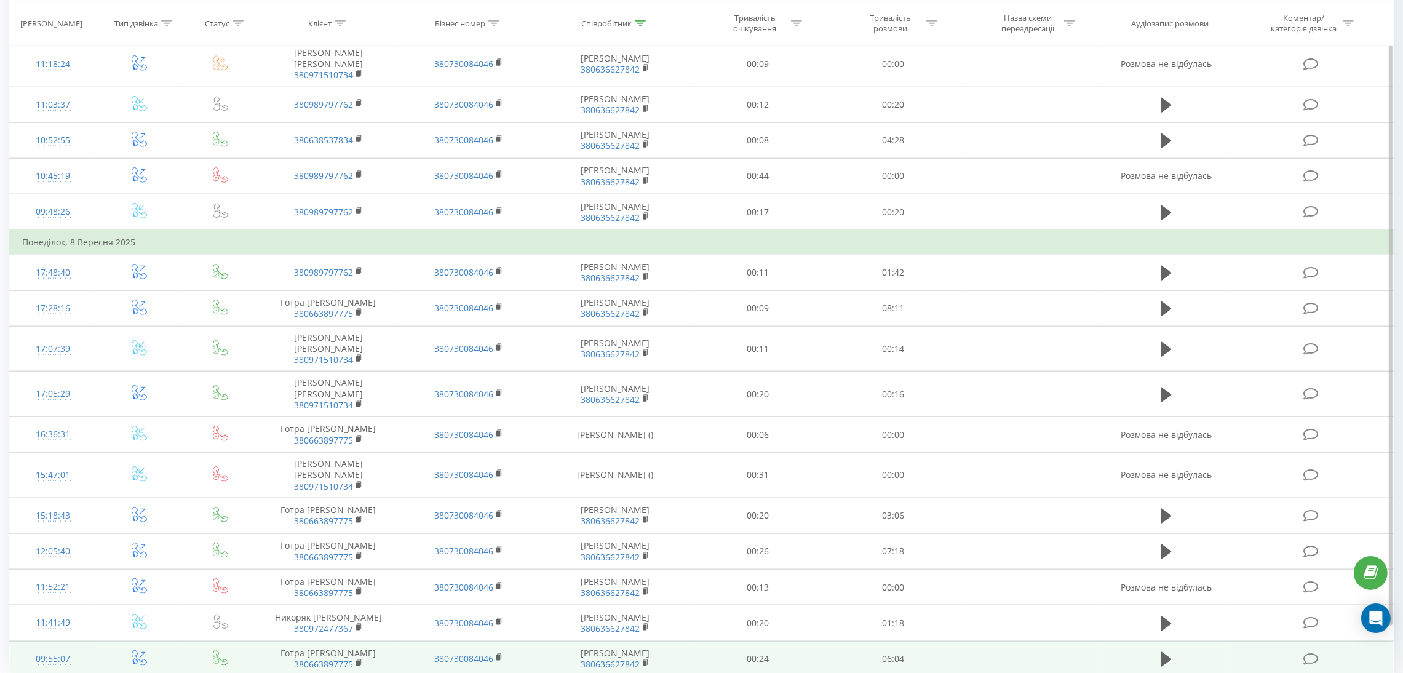
drag, startPoint x: 1160, startPoint y: 606, endPoint x: 1146, endPoint y: 604, distance: 14.2
click at [1162, 652] on icon at bounding box center [1165, 659] width 11 height 15
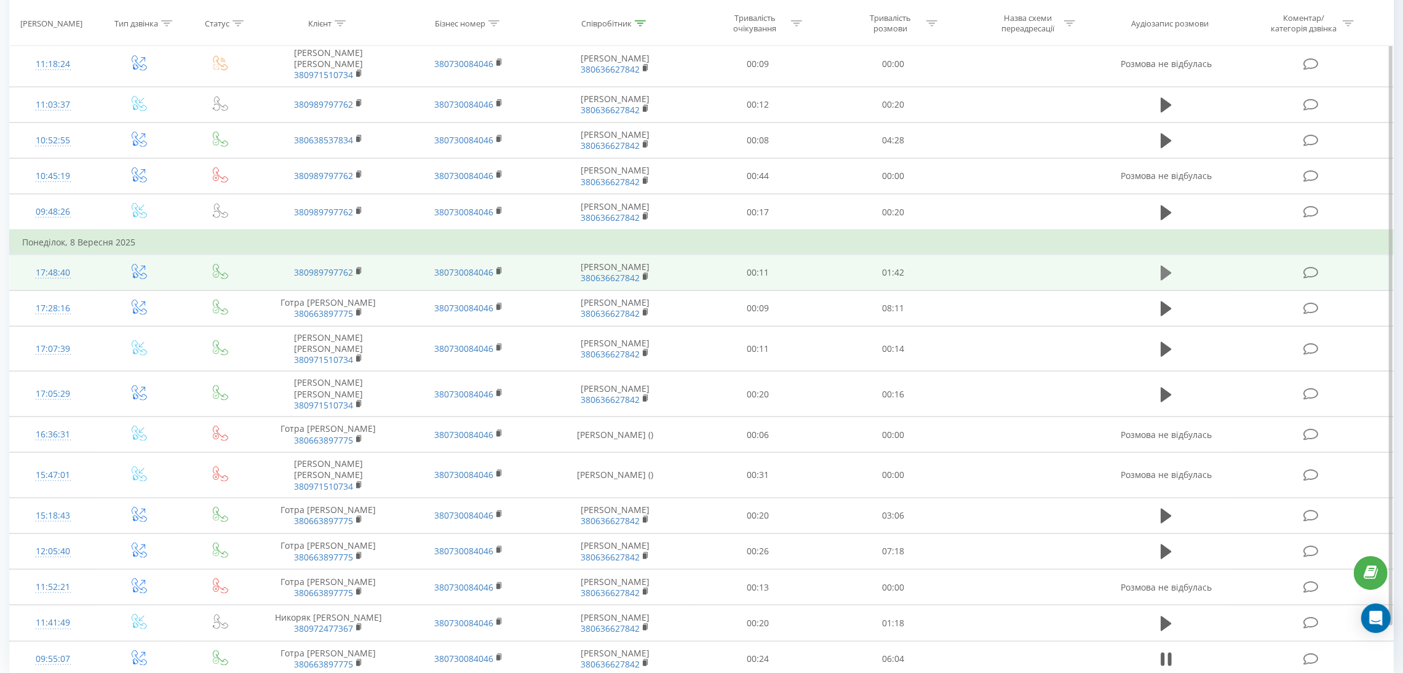
click at [1160, 266] on icon at bounding box center [1165, 273] width 11 height 15
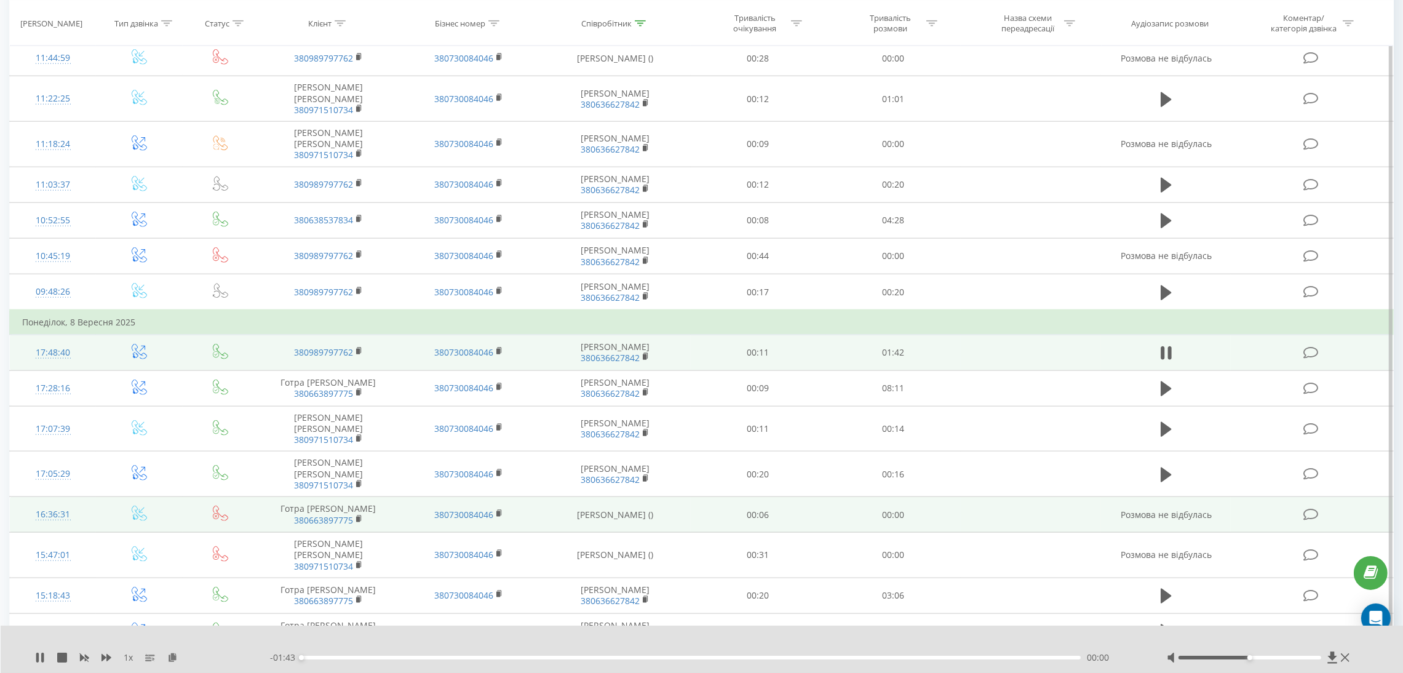
scroll to position [2111, 0]
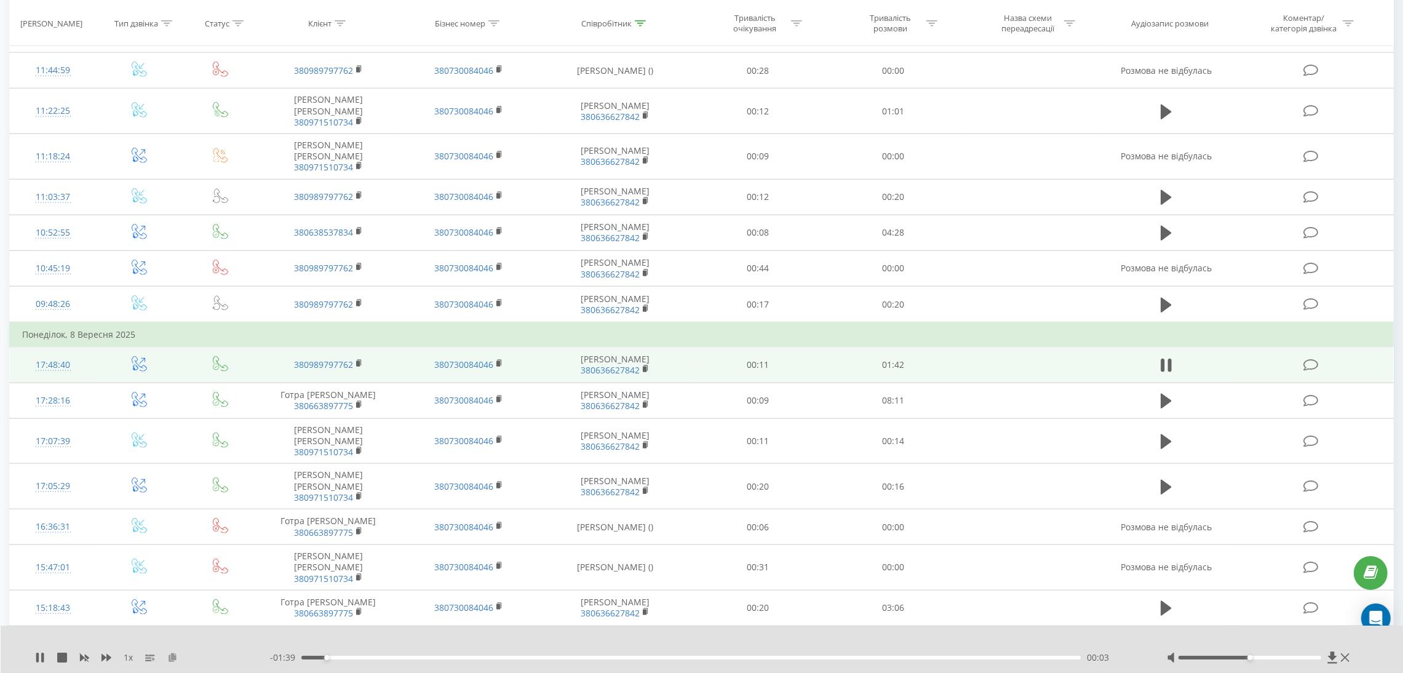
click at [173, 657] on icon at bounding box center [172, 656] width 10 height 9
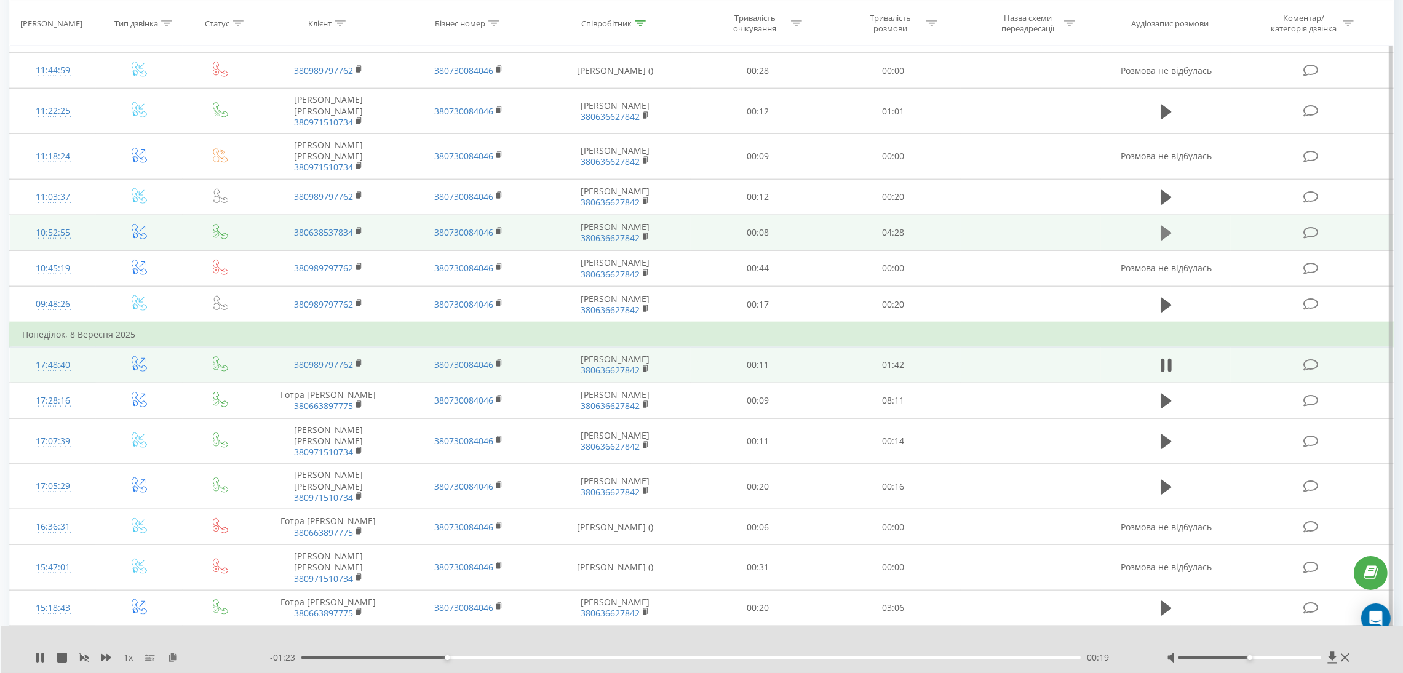
click at [1160, 226] on icon at bounding box center [1165, 233] width 11 height 15
drag, startPoint x: 174, startPoint y: 661, endPoint x: 205, endPoint y: 627, distance: 46.2
click at [172, 661] on icon at bounding box center [172, 656] width 10 height 9
click at [40, 655] on icon at bounding box center [40, 657] width 10 height 10
click at [36, 661] on icon at bounding box center [39, 657] width 7 height 10
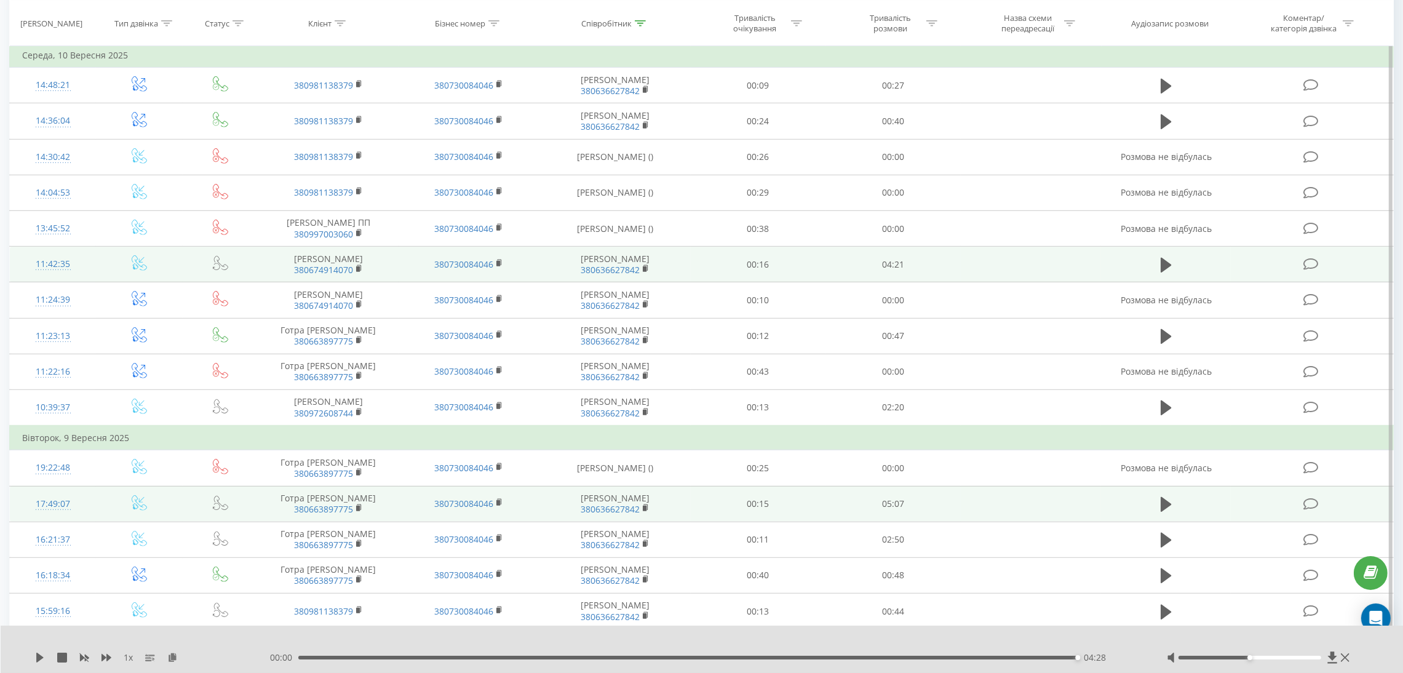
scroll to position [820, 0]
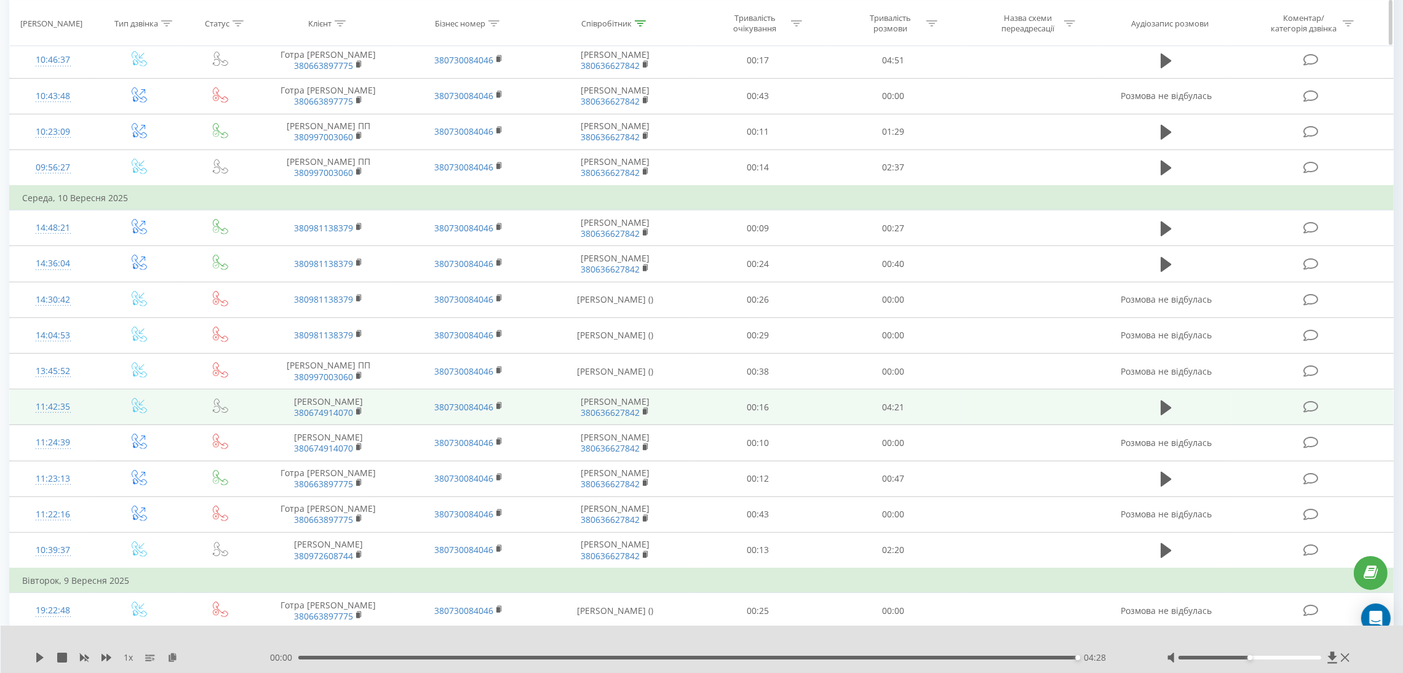
click at [643, 24] on icon at bounding box center [640, 23] width 11 height 6
click at [606, 113] on input "Олексюк" at bounding box center [615, 111] width 108 height 22
click at [655, 133] on span "OK" at bounding box center [641, 134] width 34 height 19
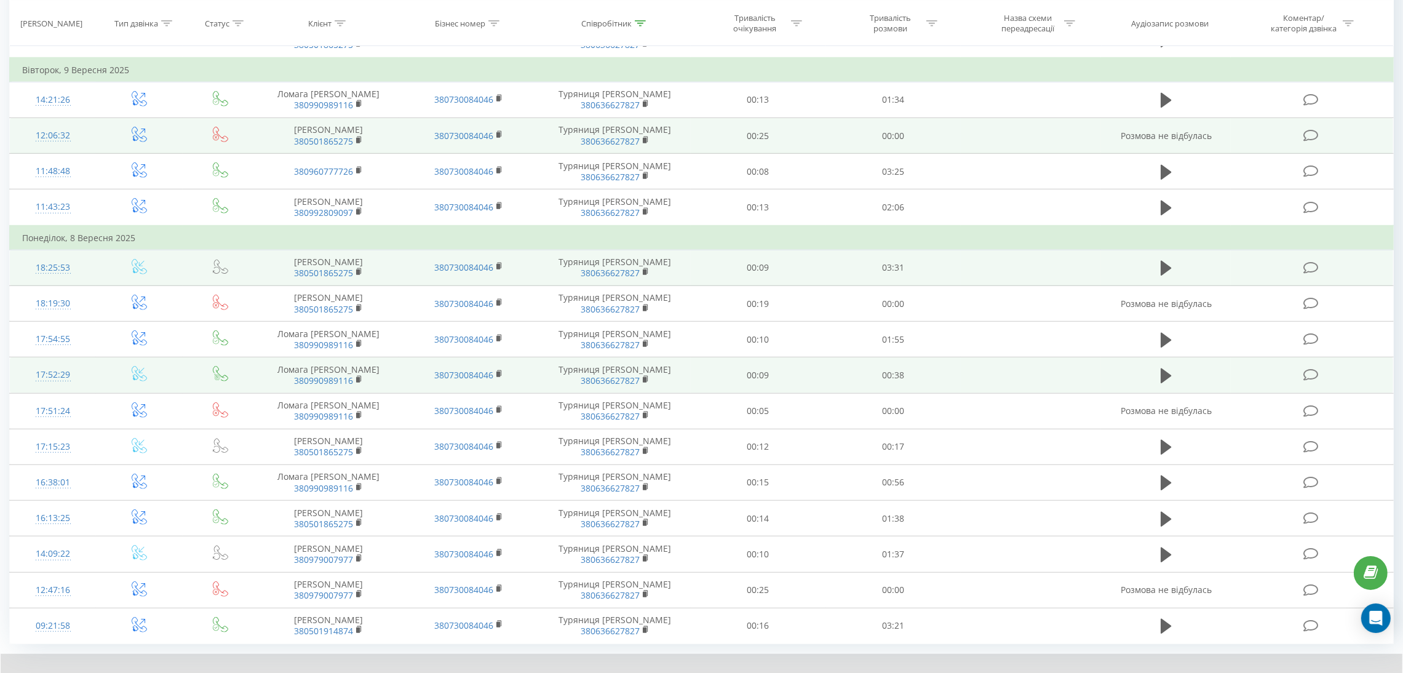
scroll to position [1281, 0]
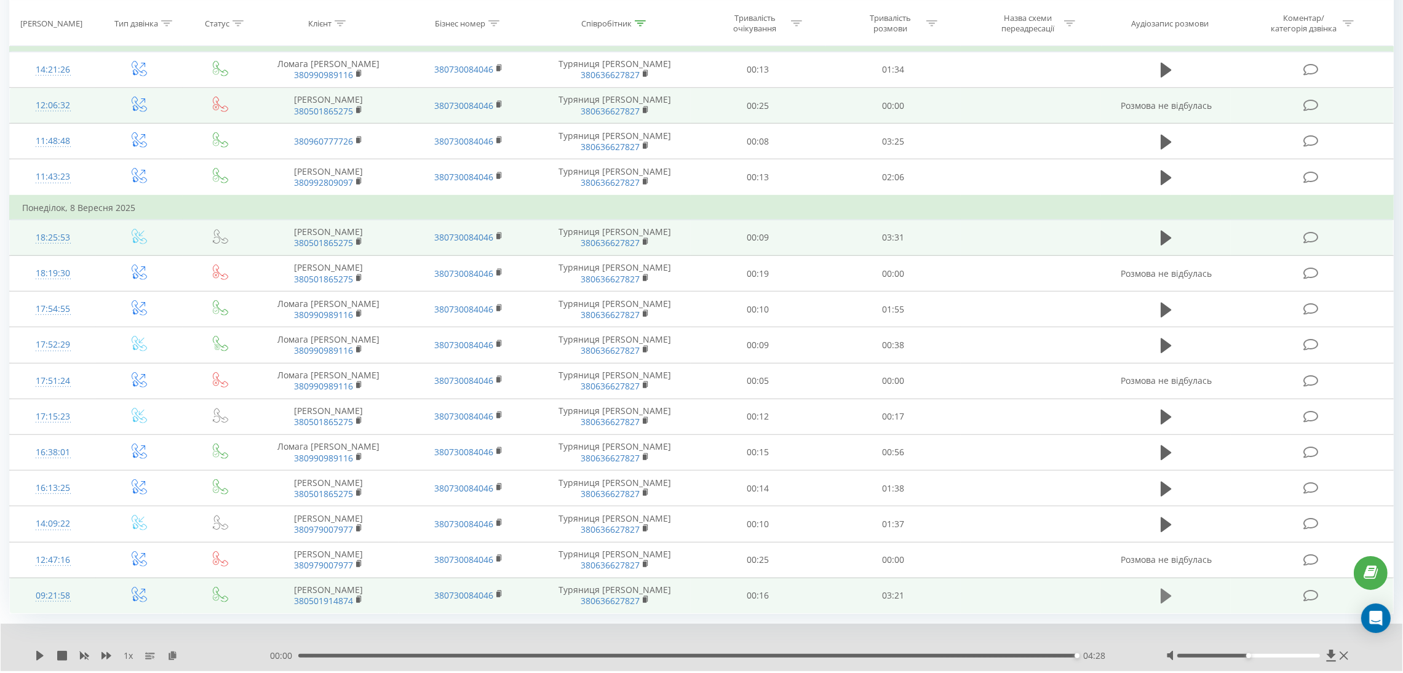
click at [1157, 587] on button at bounding box center [1166, 596] width 18 height 18
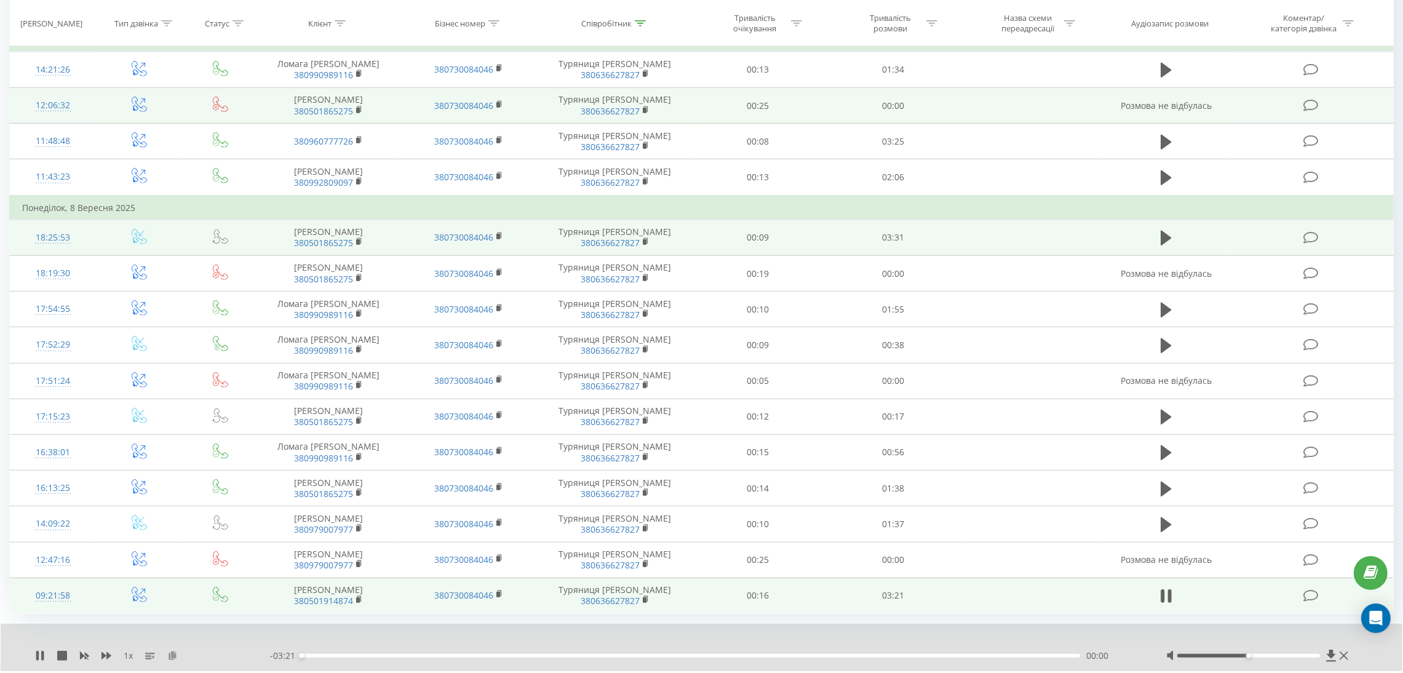
click at [174, 651] on icon at bounding box center [172, 655] width 10 height 9
click at [717, 654] on div "01:47" at bounding box center [690, 656] width 778 height 4
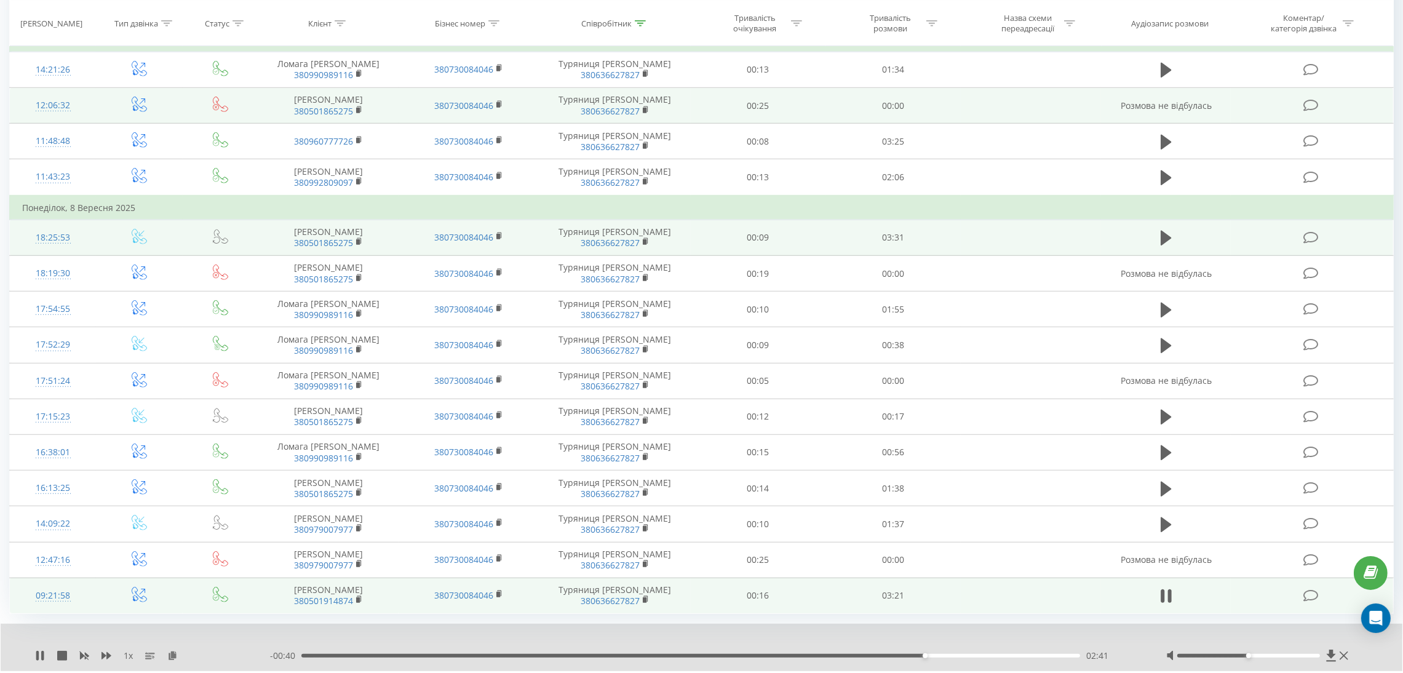
click at [33, 624] on div "1 x - 00:40 02:41 02:41" at bounding box center [701, 647] width 1401 height 47
click at [39, 651] on icon at bounding box center [40, 656] width 10 height 10
click at [882, 654] on div "02:43" at bounding box center [690, 656] width 778 height 4
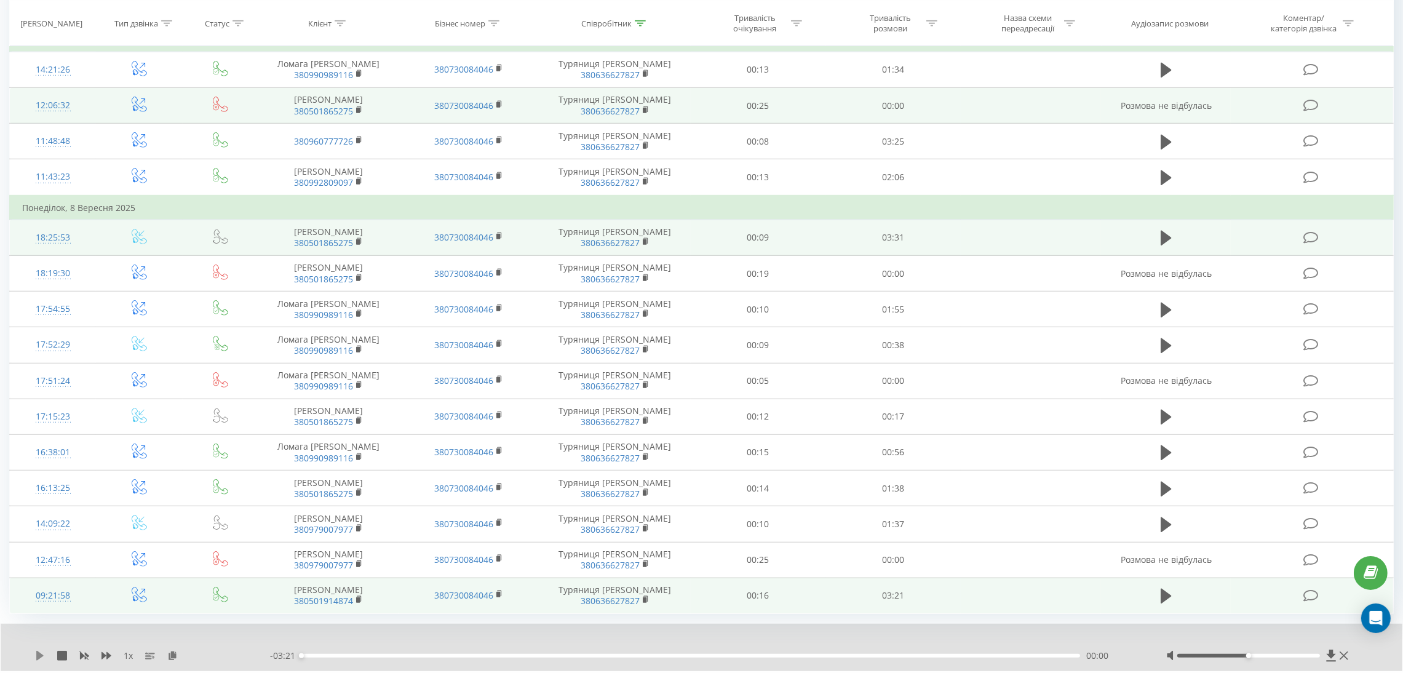
click at [38, 651] on icon at bounding box center [39, 656] width 7 height 10
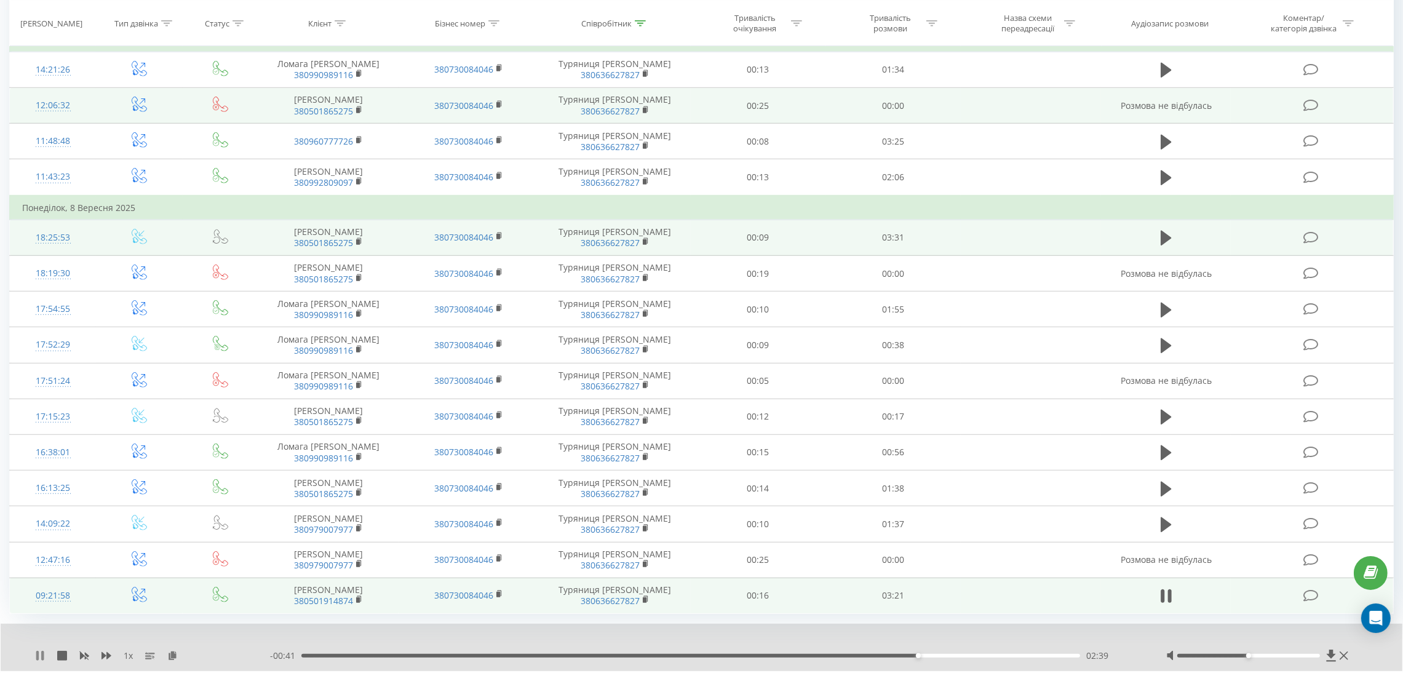
click at [39, 651] on icon at bounding box center [40, 656] width 10 height 10
click at [35, 651] on icon at bounding box center [40, 656] width 10 height 10
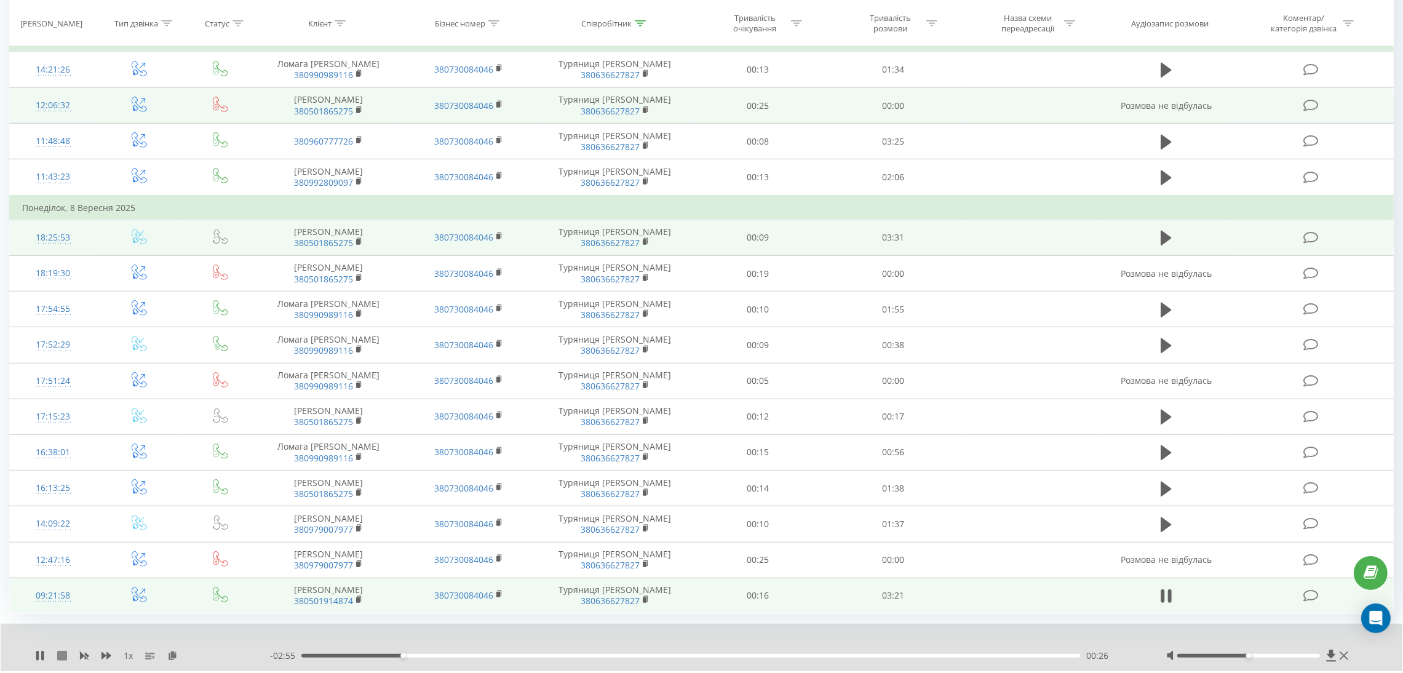
click at [62, 651] on icon at bounding box center [62, 656] width 10 height 10
drag, startPoint x: 1341, startPoint y: 620, endPoint x: 1396, endPoint y: 643, distance: 59.5
click at [1342, 651] on icon at bounding box center [1343, 656] width 9 height 10
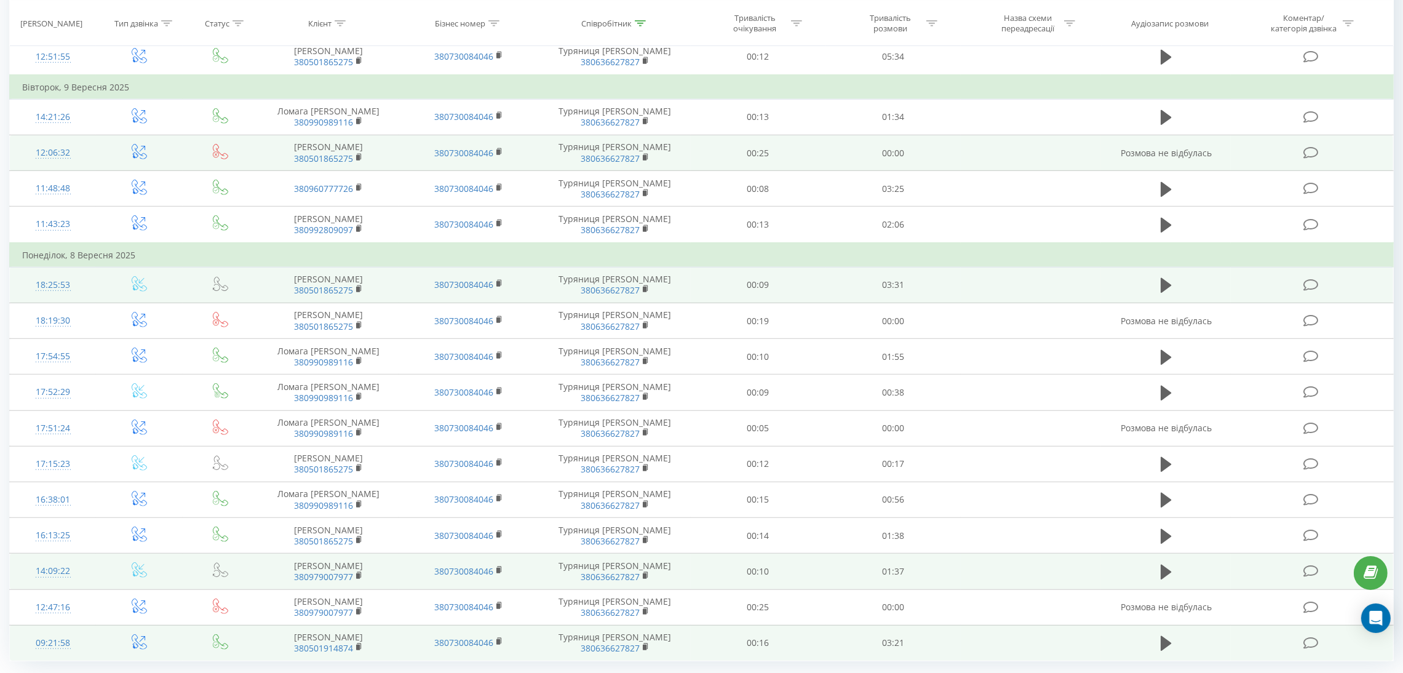
scroll to position [1050, 0]
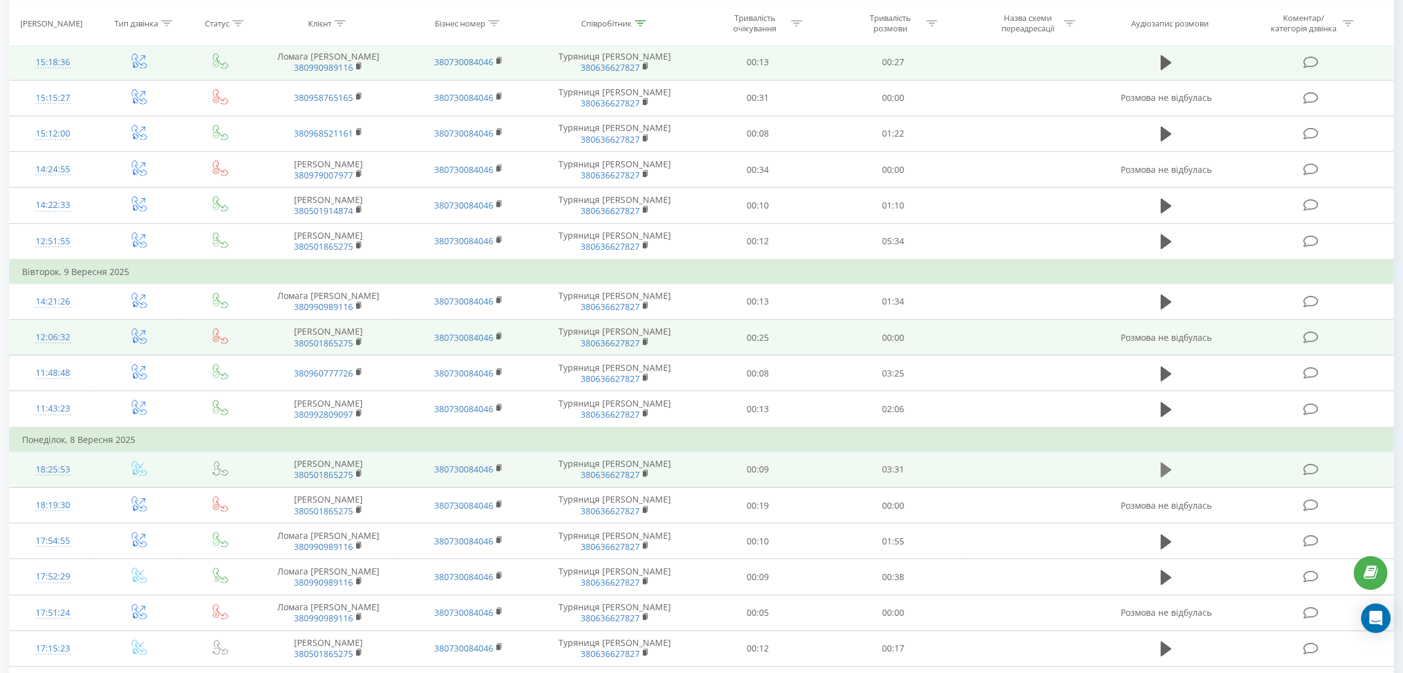
click at [1166, 462] on icon at bounding box center [1165, 469] width 11 height 15
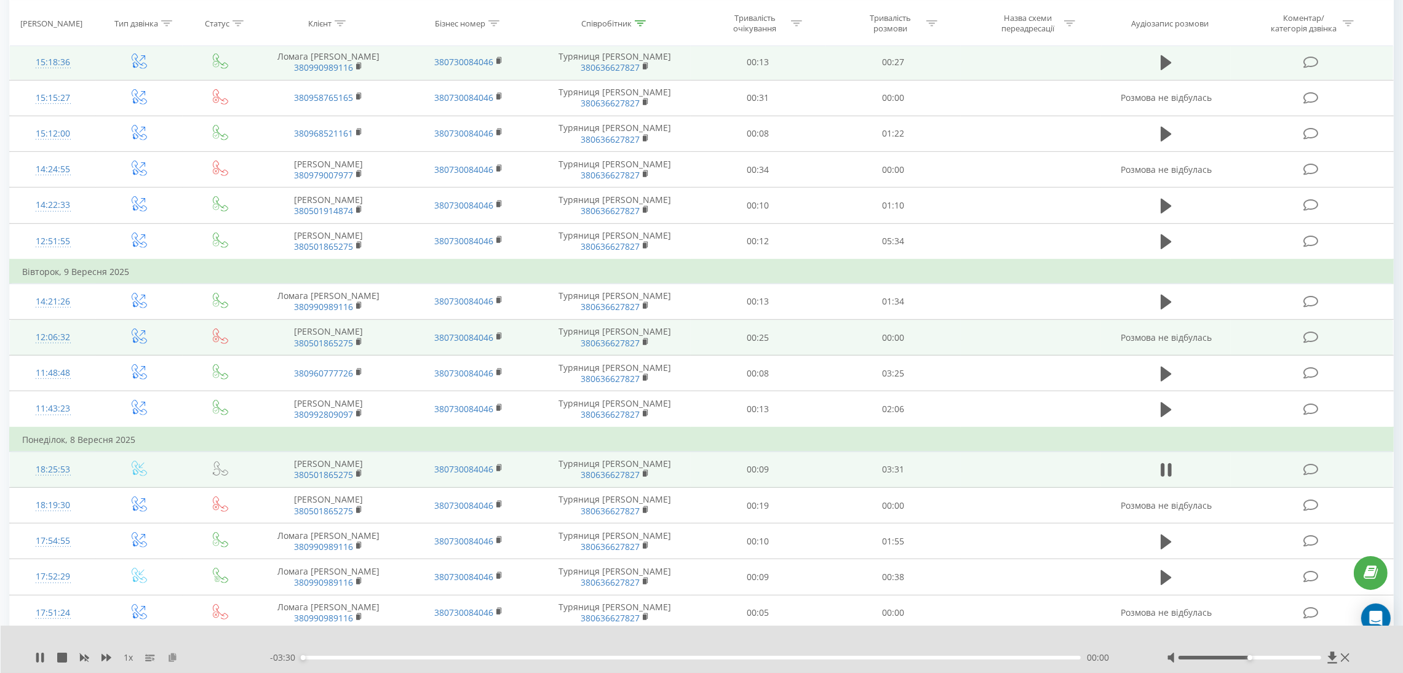
click at [169, 656] on icon at bounding box center [172, 656] width 10 height 9
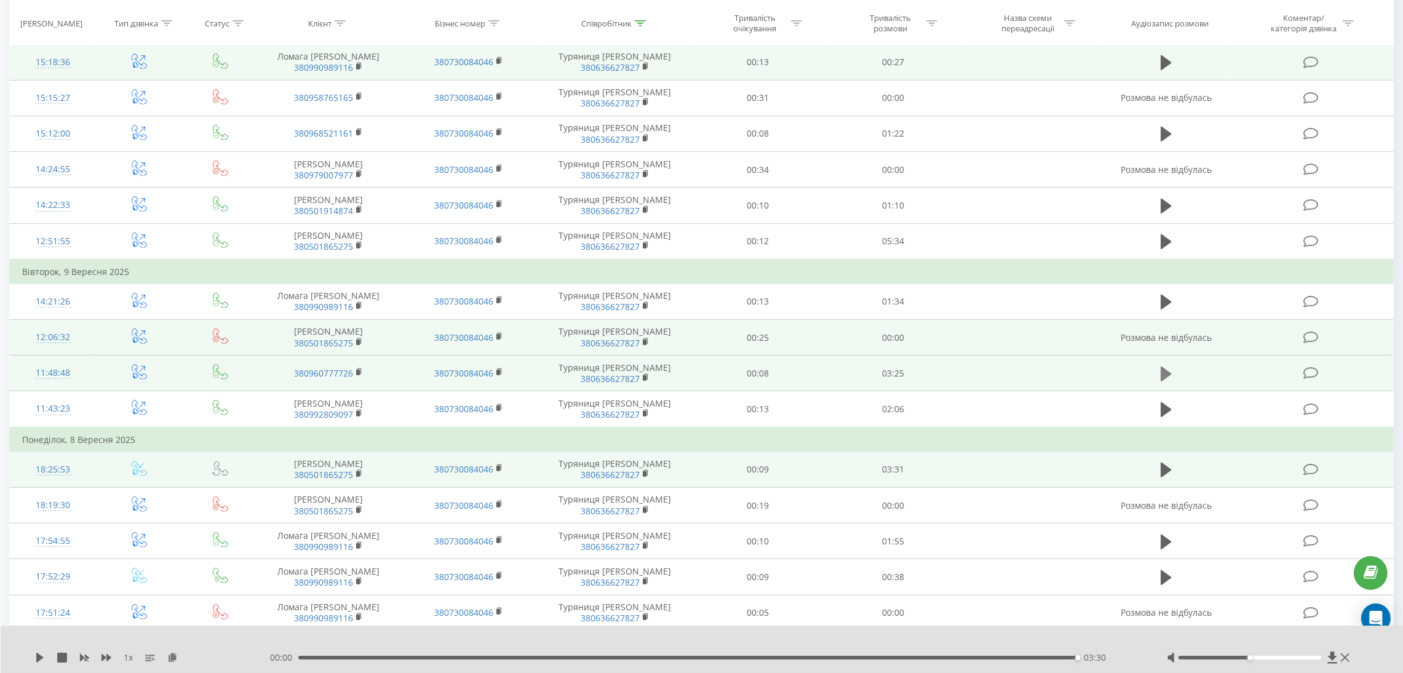
click at [1162, 366] on icon at bounding box center [1165, 373] width 11 height 15
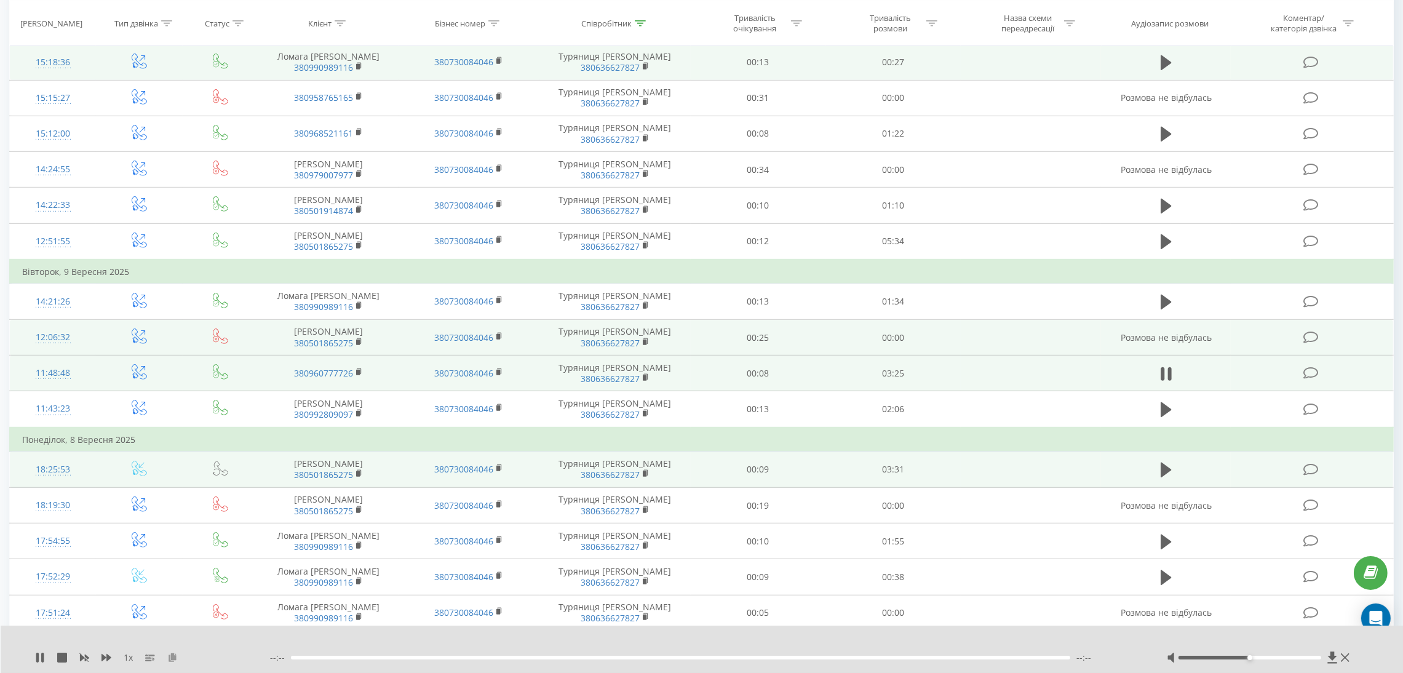
click at [172, 657] on icon at bounding box center [172, 656] width 10 height 9
click at [39, 660] on icon at bounding box center [40, 657] width 10 height 10
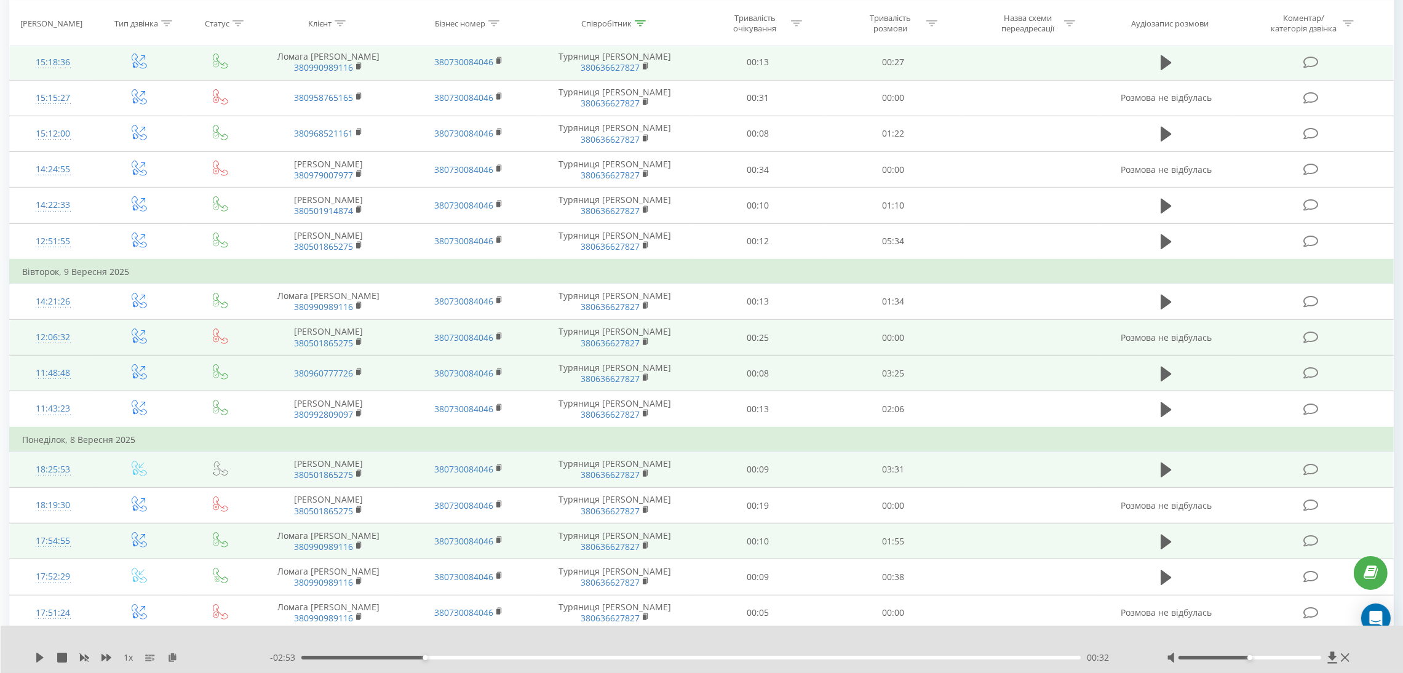
click at [31, 529] on div "17:54:55" at bounding box center [52, 541] width 61 height 24
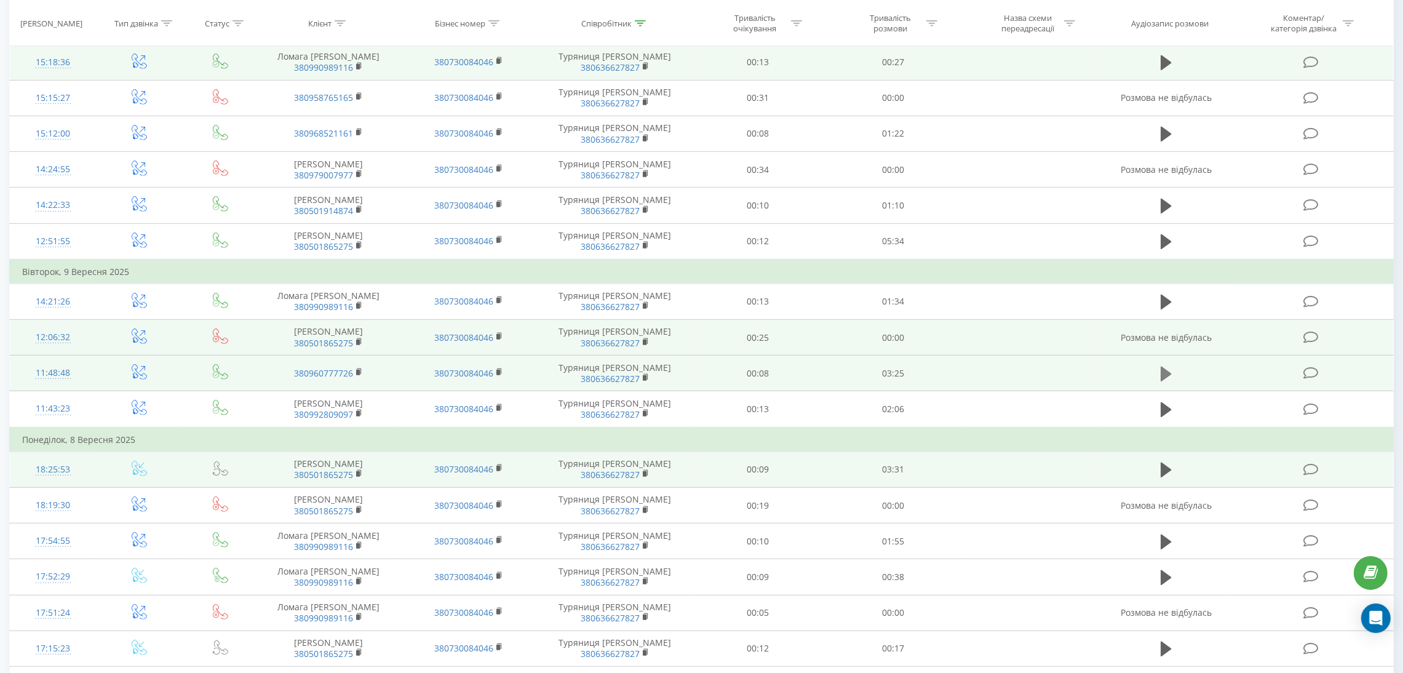
click at [1165, 365] on icon at bounding box center [1165, 373] width 11 height 17
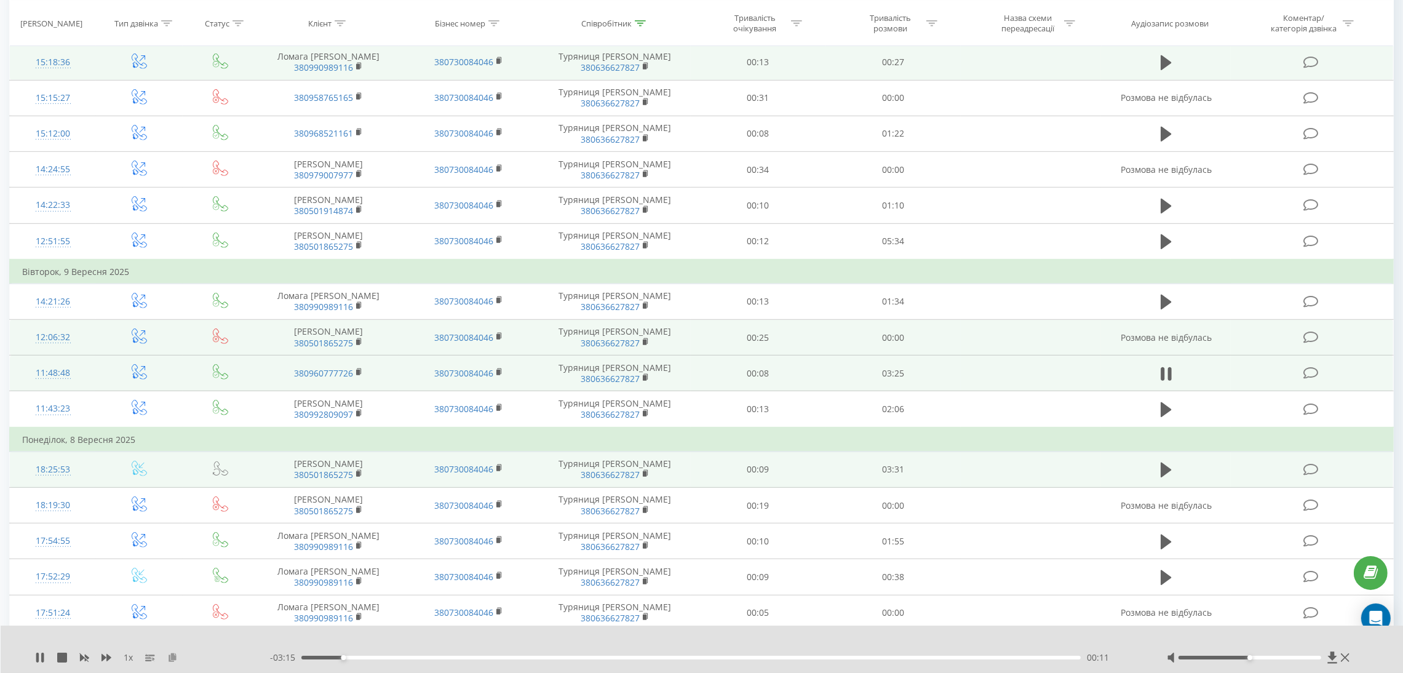
click at [176, 655] on icon at bounding box center [172, 656] width 10 height 9
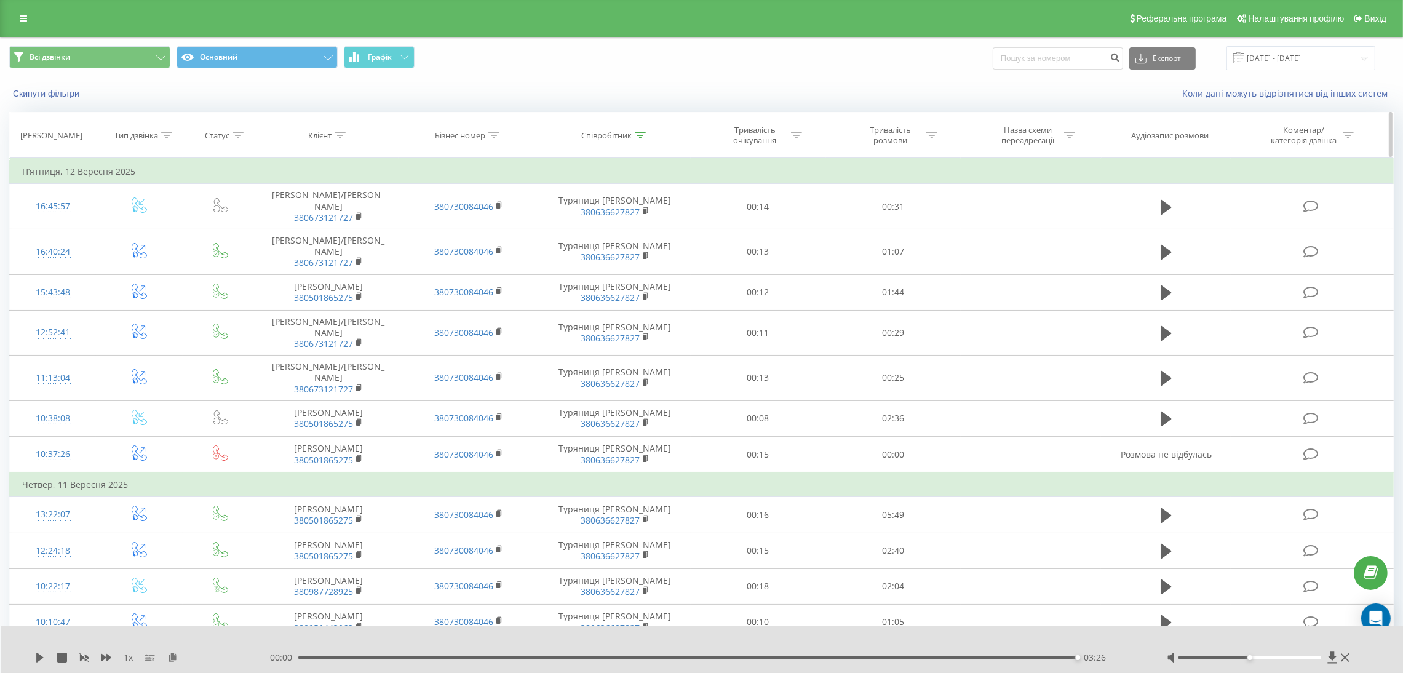
click at [643, 132] on icon at bounding box center [640, 135] width 11 height 6
click at [600, 221] on input "туря" at bounding box center [615, 224] width 108 height 22
click at [643, 248] on span "OK" at bounding box center [641, 247] width 34 height 19
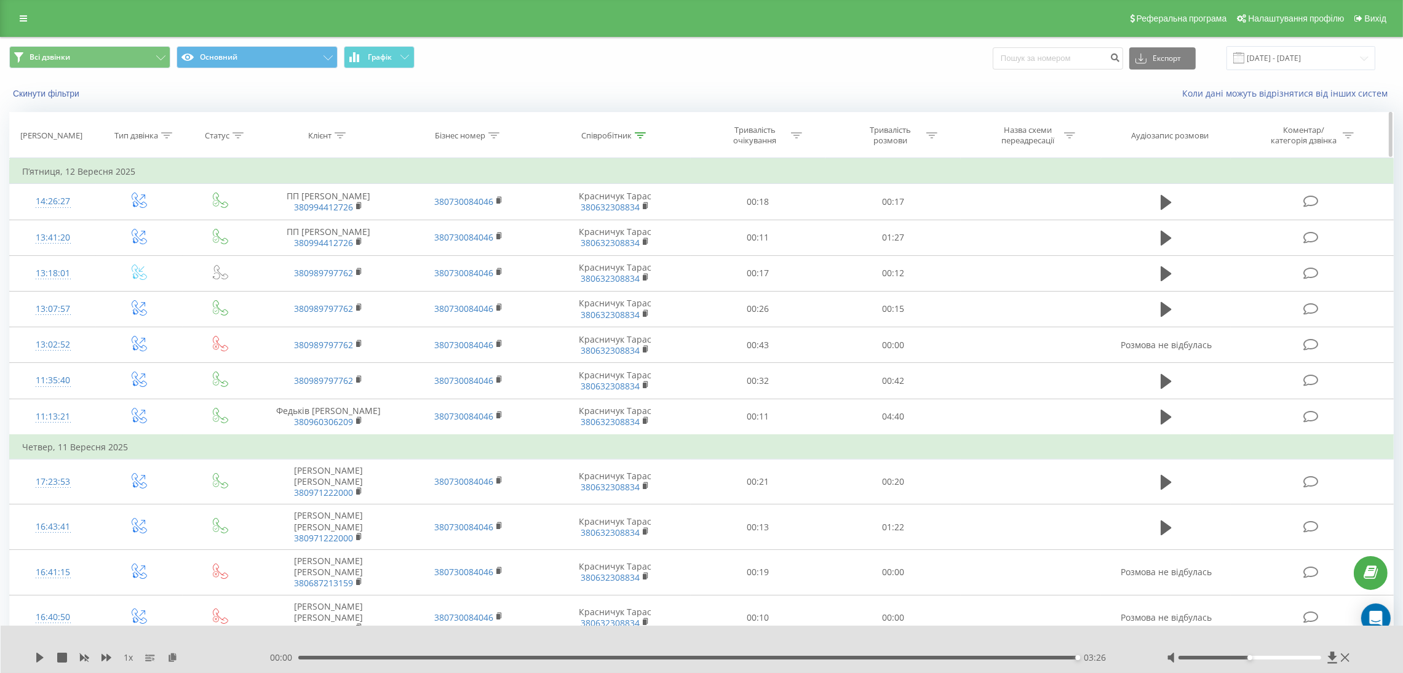
click at [639, 132] on icon at bounding box center [640, 135] width 11 height 6
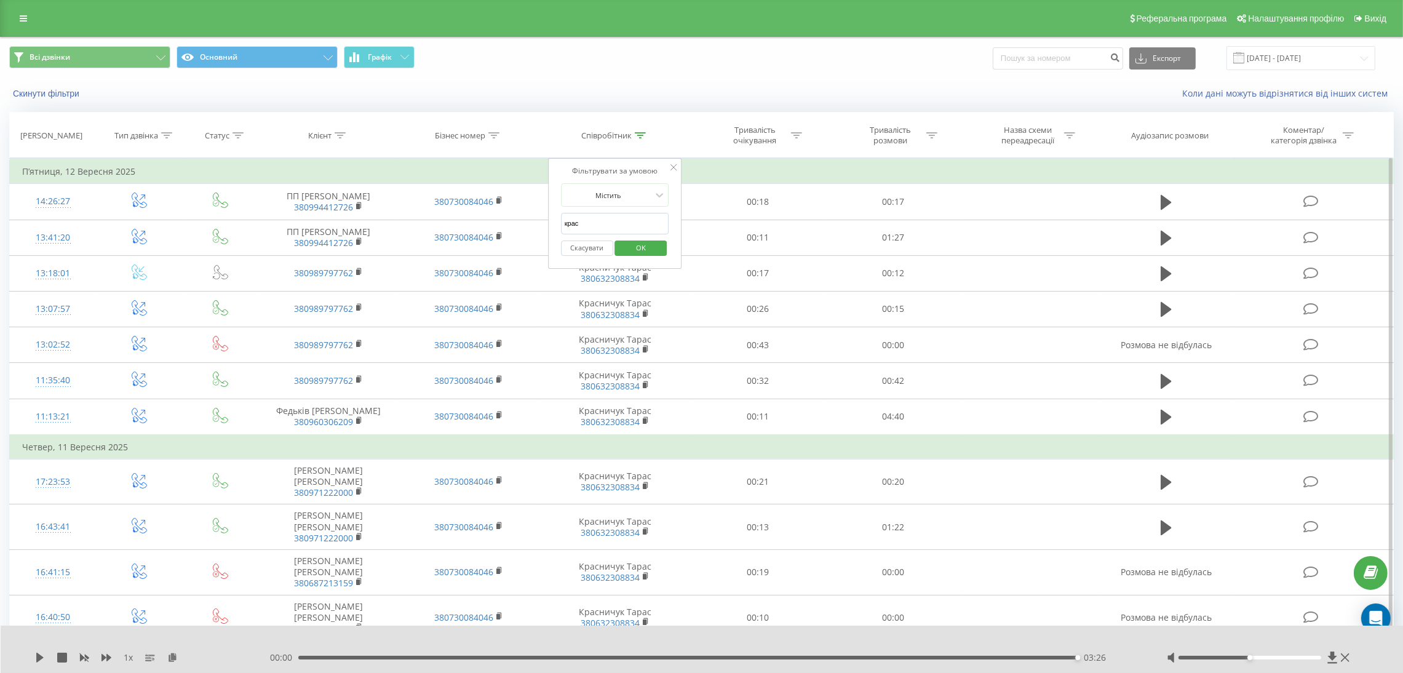
click at [596, 226] on input "крас" at bounding box center [615, 224] width 108 height 22
click at [646, 245] on span "OK" at bounding box center [641, 247] width 34 height 19
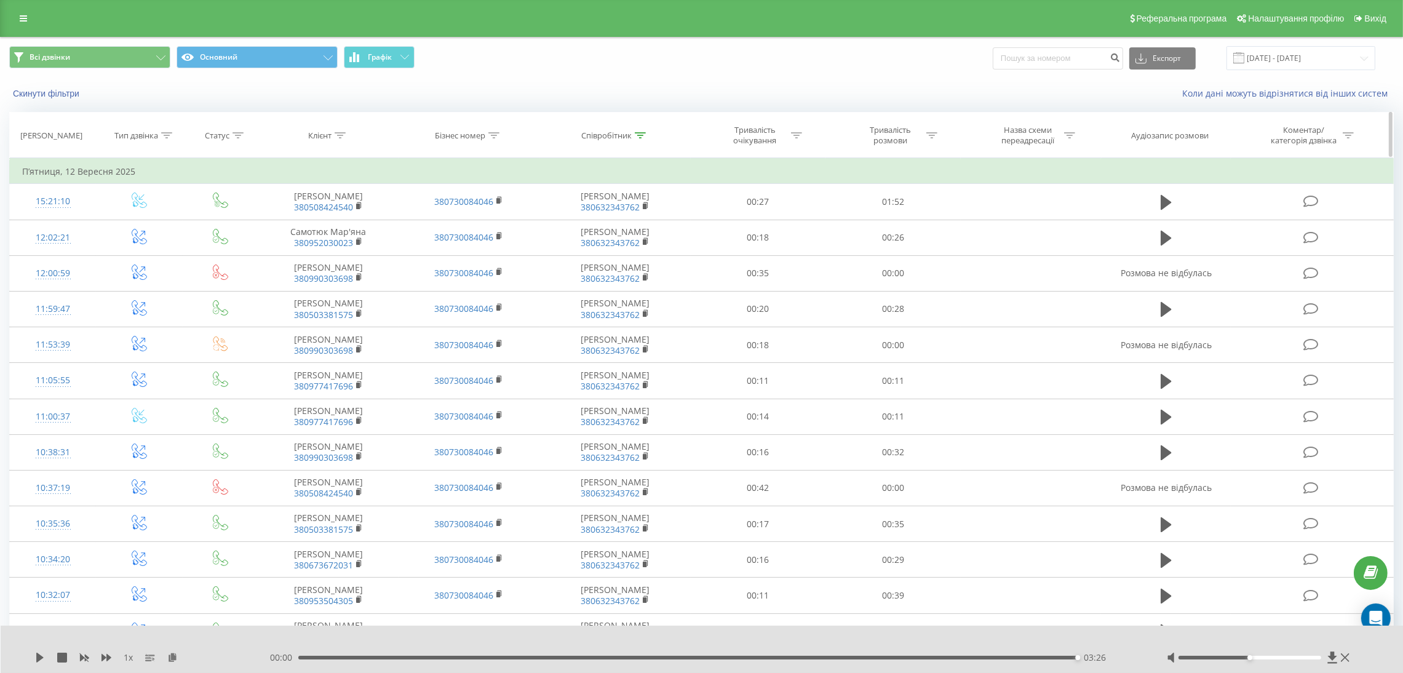
click at [636, 135] on icon at bounding box center [640, 135] width 11 height 6
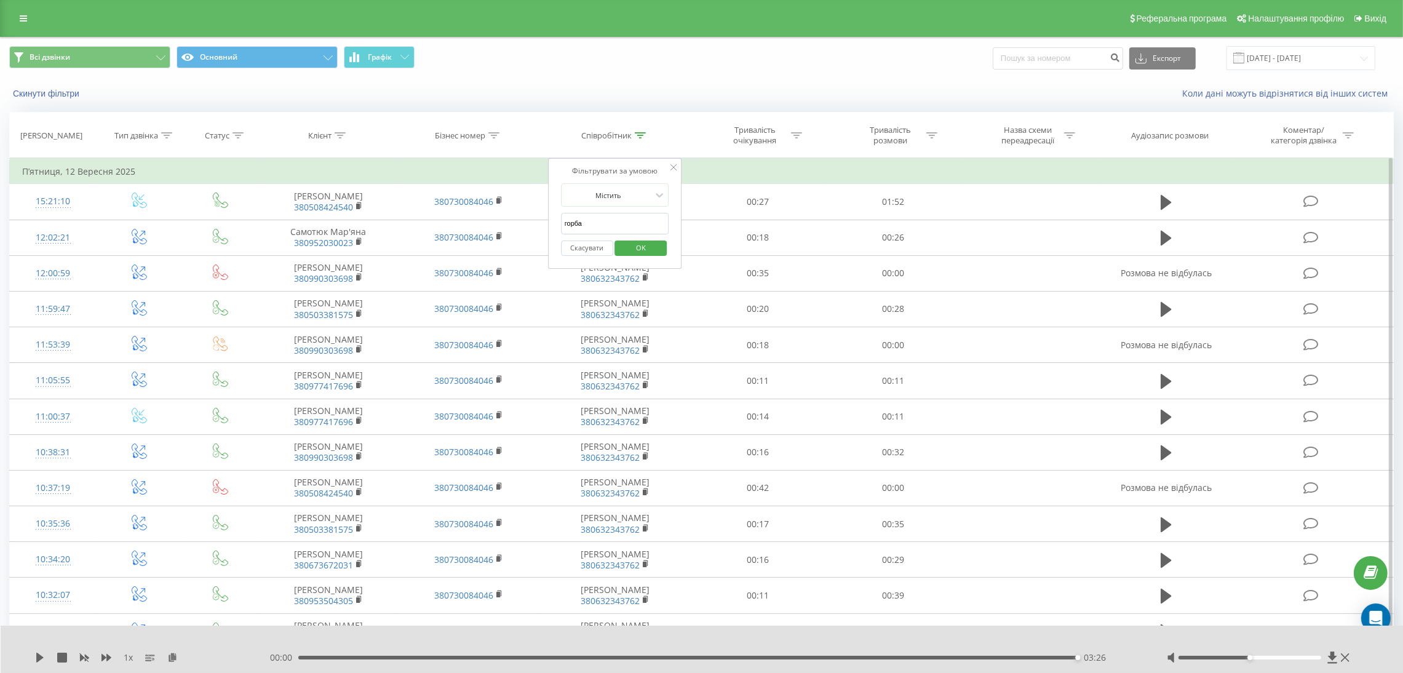
click at [596, 226] on input "горба" at bounding box center [615, 224] width 108 height 22
click at [636, 252] on span "OK" at bounding box center [641, 247] width 34 height 19
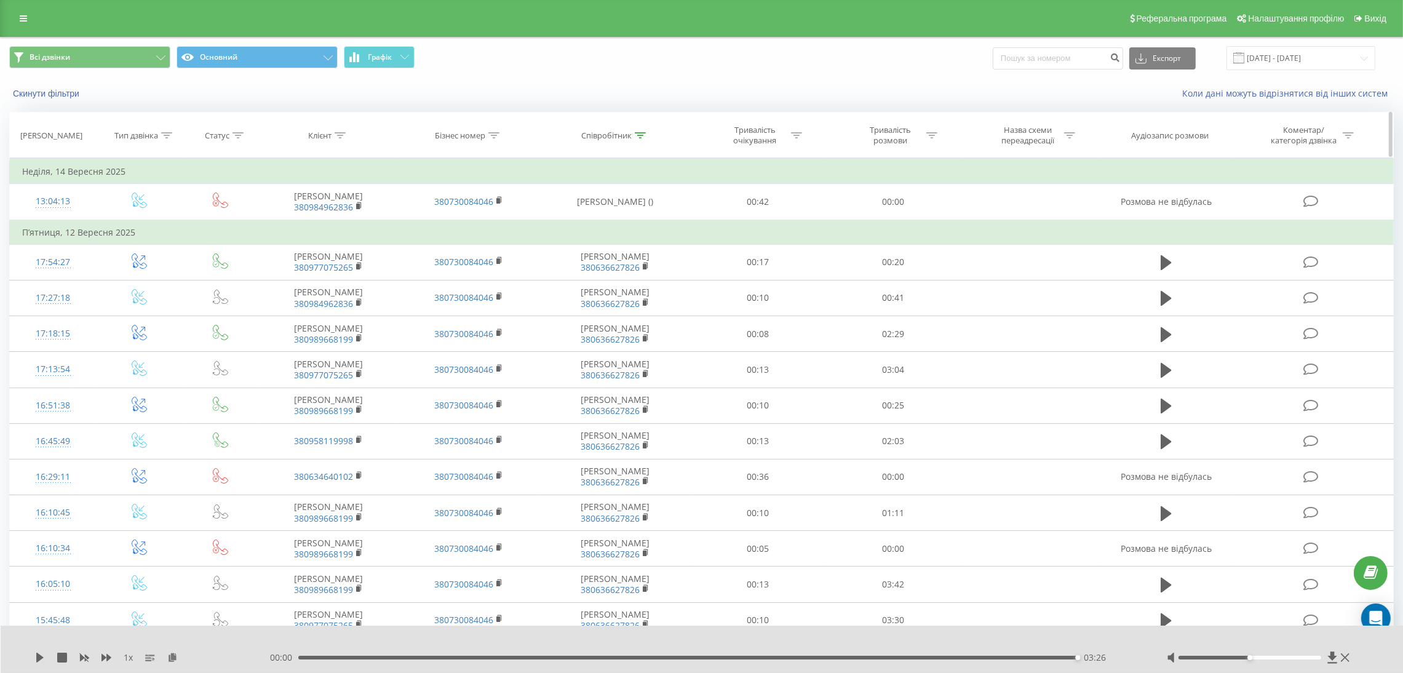
click at [635, 134] on icon at bounding box center [640, 135] width 11 height 6
click at [577, 222] on input "бук" at bounding box center [615, 224] width 108 height 22
type input "крас"
click at [643, 250] on span "OK" at bounding box center [641, 247] width 34 height 19
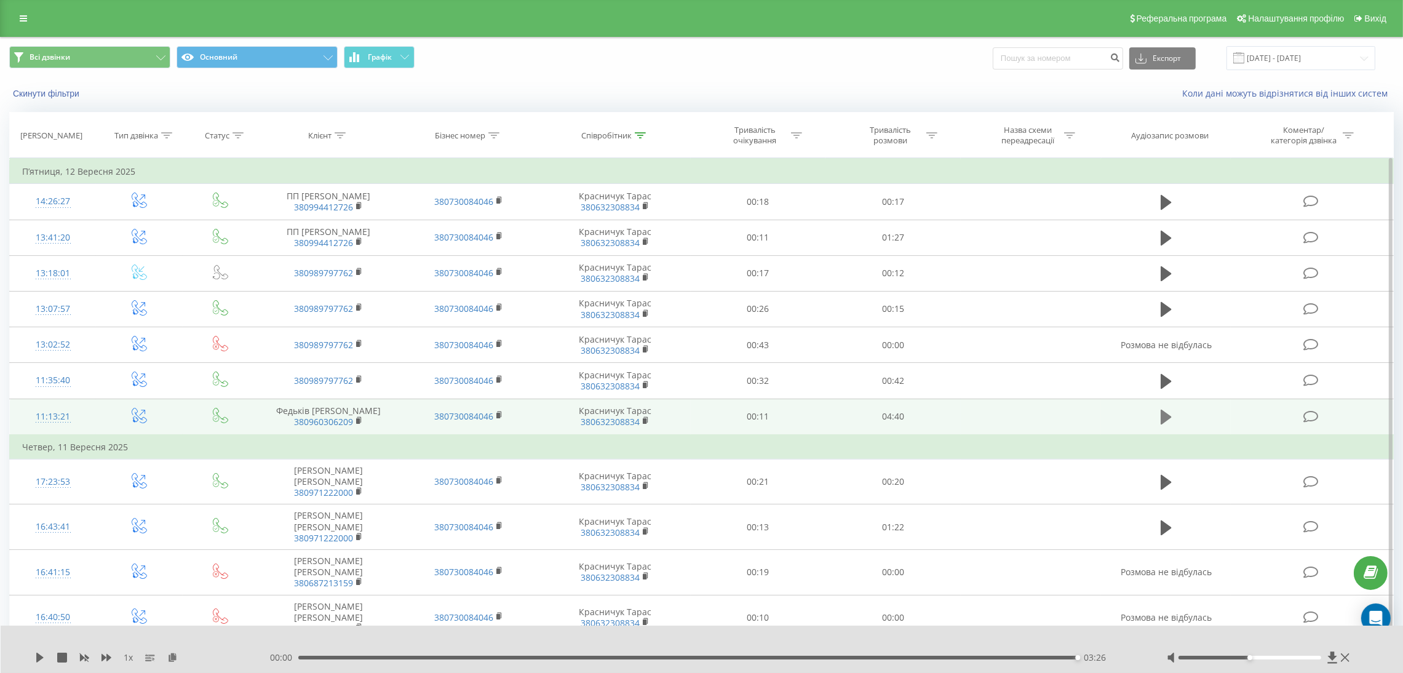
click at [1165, 418] on icon at bounding box center [1165, 417] width 11 height 15
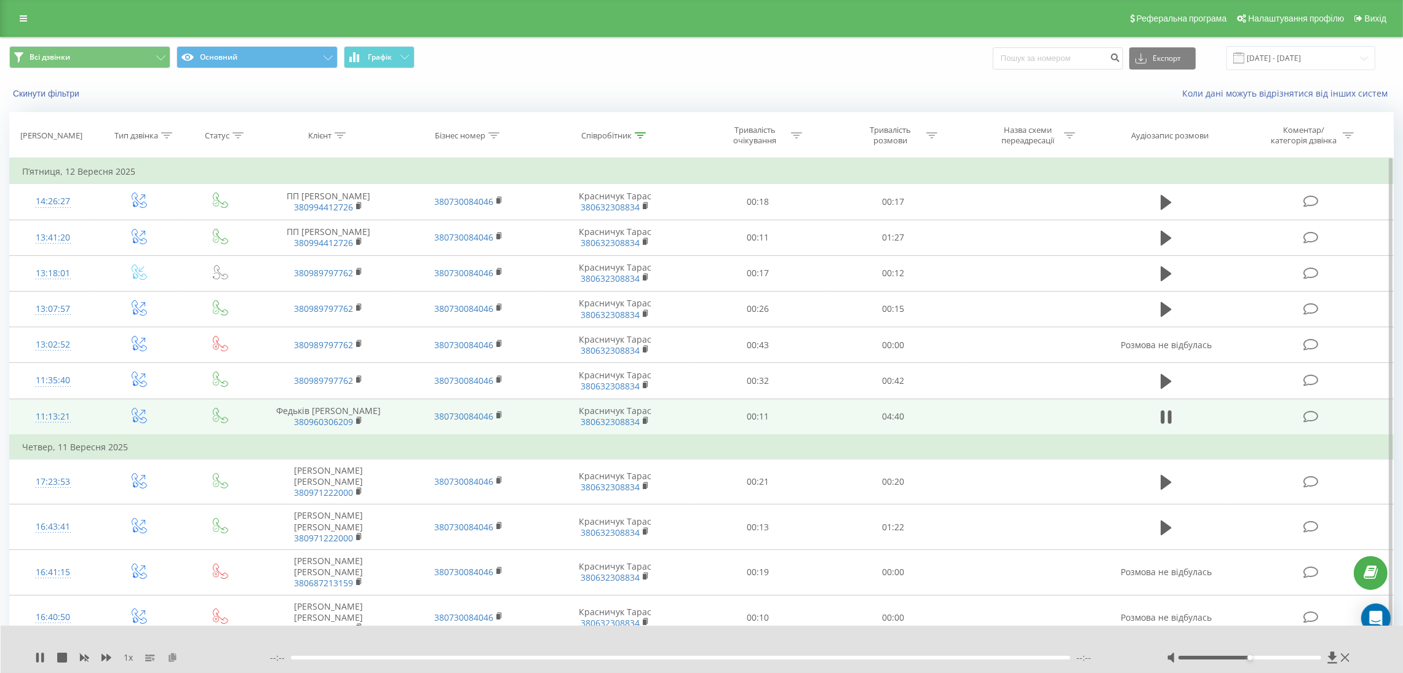
click at [171, 655] on icon at bounding box center [172, 656] width 10 height 9
click at [1162, 418] on icon at bounding box center [1162, 417] width 4 height 14
click at [41, 658] on icon at bounding box center [39, 657] width 7 height 10
drag, startPoint x: 392, startPoint y: 655, endPoint x: 138, endPoint y: 647, distance: 254.1
click at [138, 647] on div "1 x - 04:08 00:32 00:32" at bounding box center [702, 648] width 1403 height 47
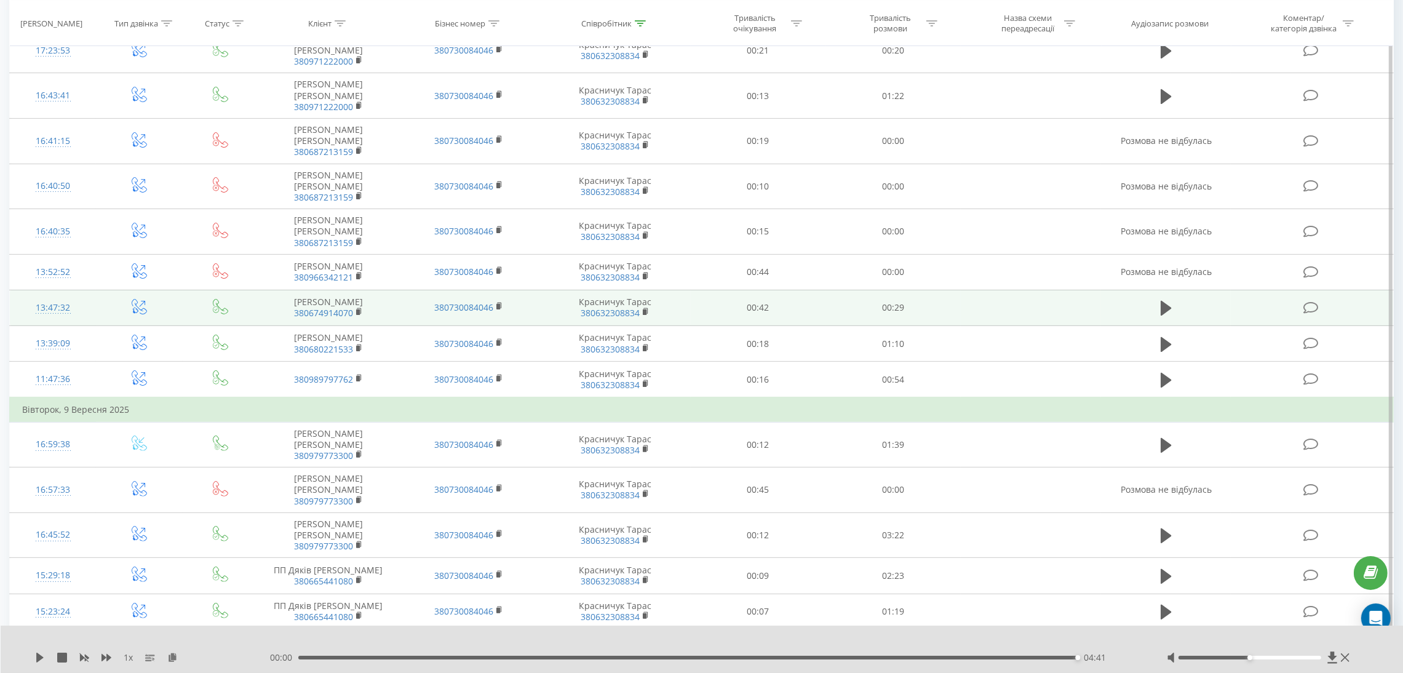
scroll to position [461, 0]
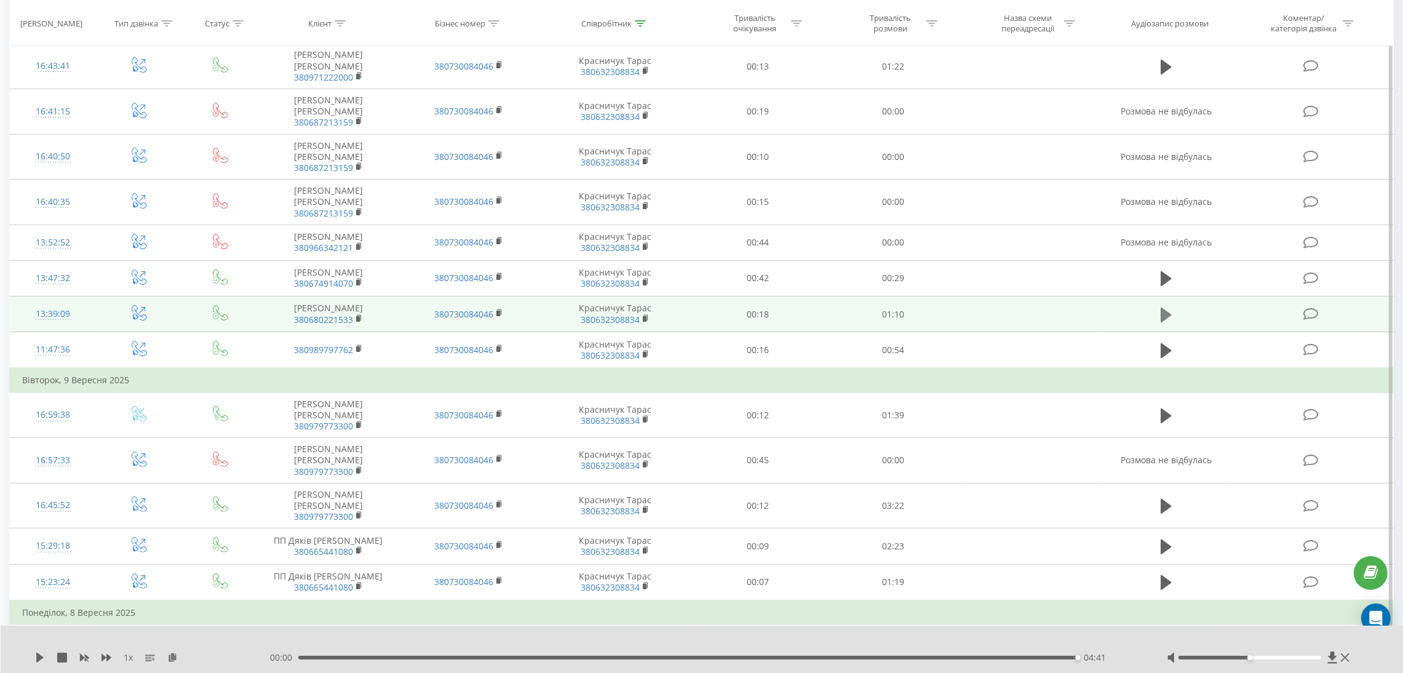
click at [1163, 307] on icon at bounding box center [1165, 314] width 11 height 15
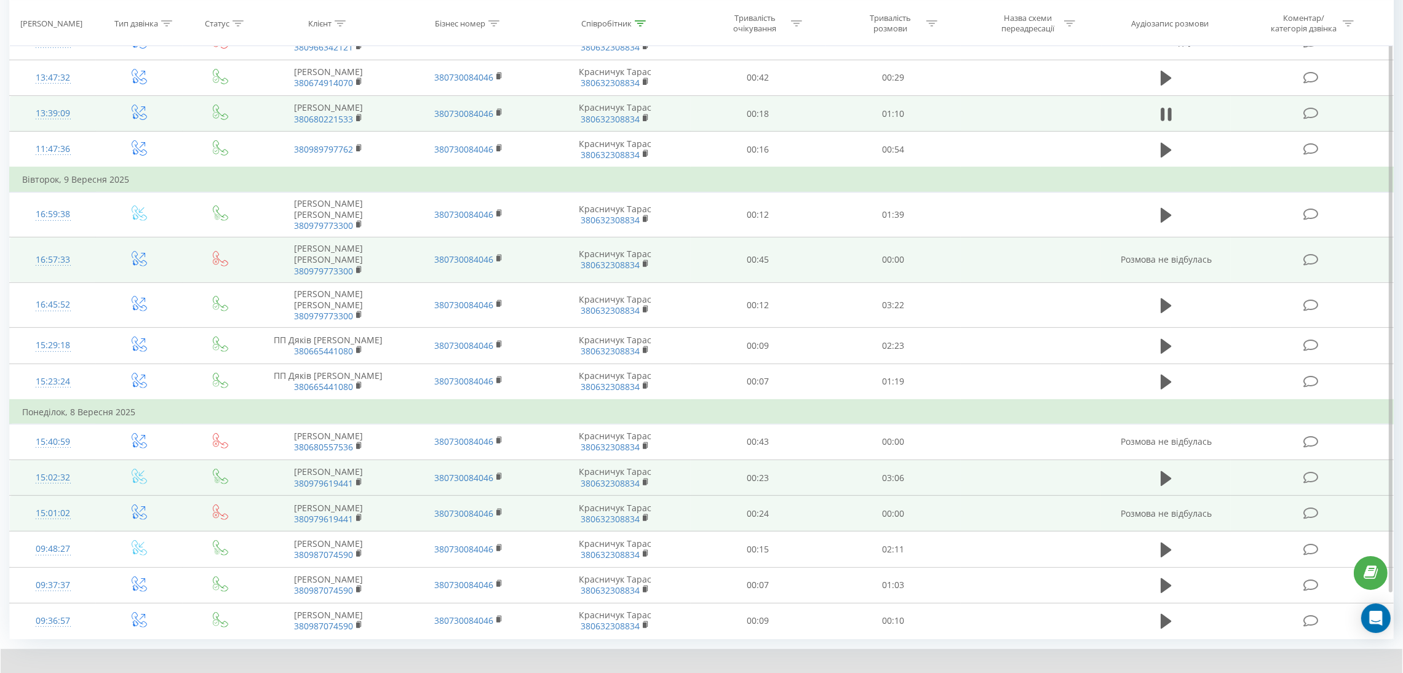
scroll to position [675, 0]
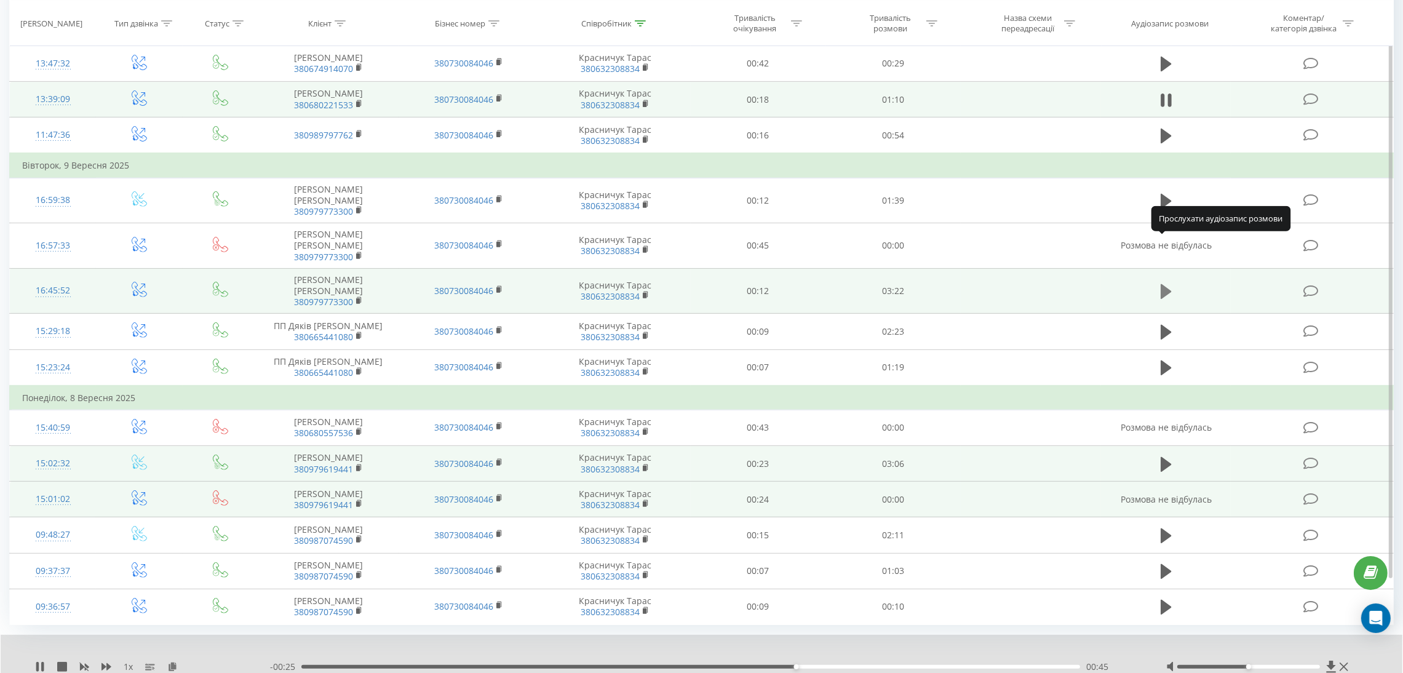
click at [1168, 283] on icon at bounding box center [1165, 291] width 11 height 17
click at [175, 662] on icon at bounding box center [172, 666] width 10 height 9
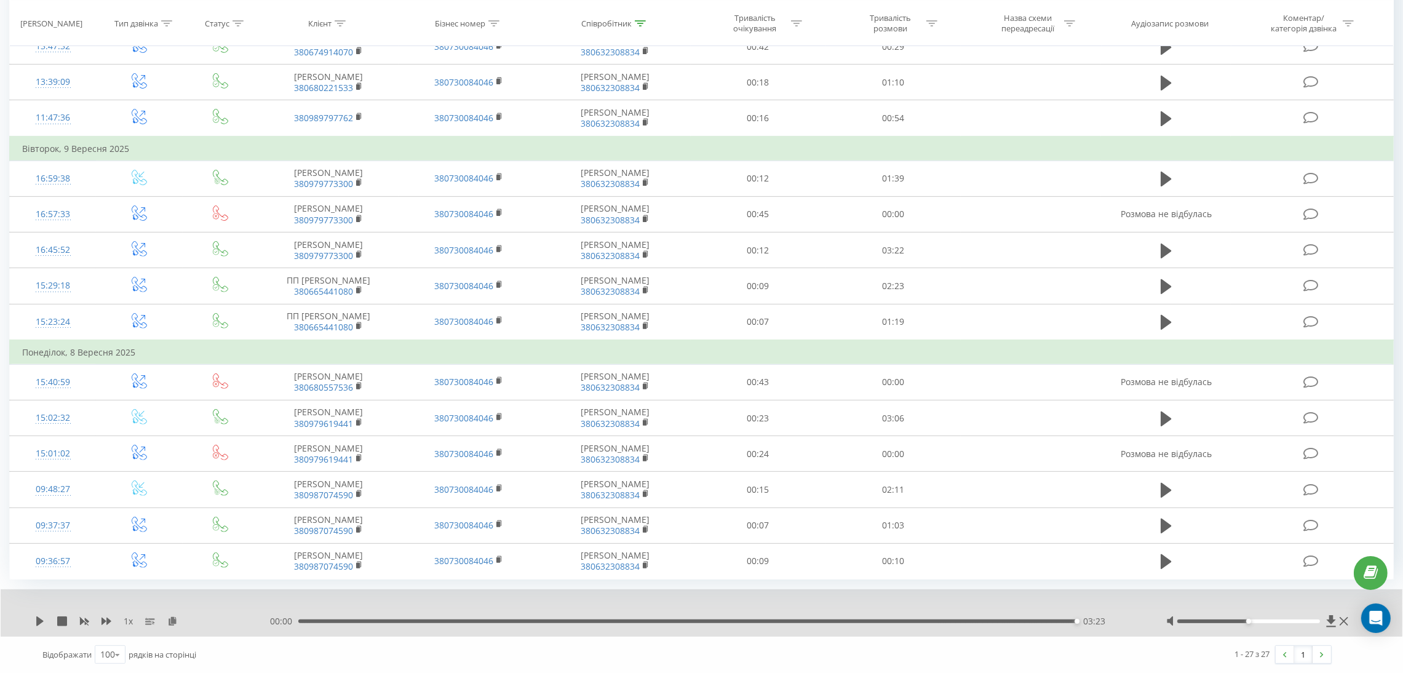
scroll to position [675, 0]
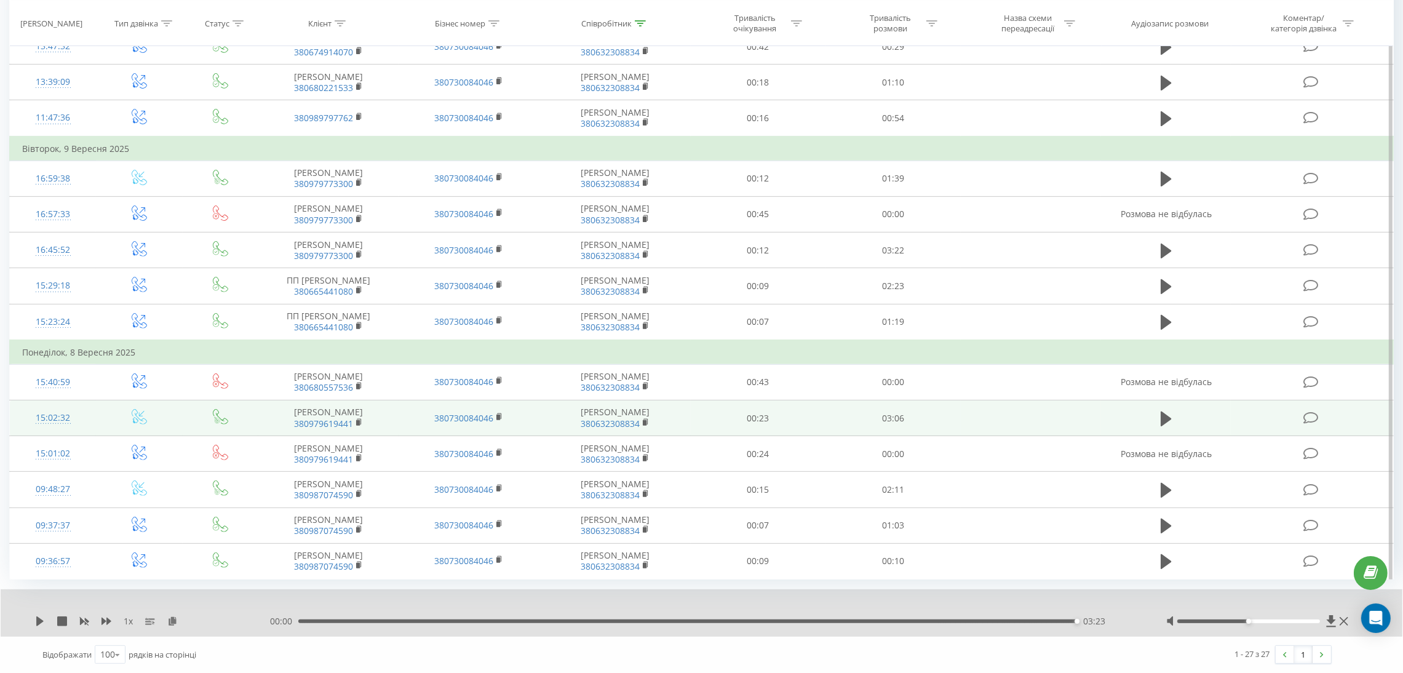
click at [1178, 421] on td at bounding box center [1166, 418] width 130 height 36
click at [1164, 415] on icon at bounding box center [1165, 418] width 11 height 15
click at [40, 622] on icon at bounding box center [40, 621] width 10 height 10
click at [173, 623] on icon at bounding box center [172, 620] width 10 height 9
drag, startPoint x: 35, startPoint y: 616, endPoint x: 20, endPoint y: 652, distance: 39.4
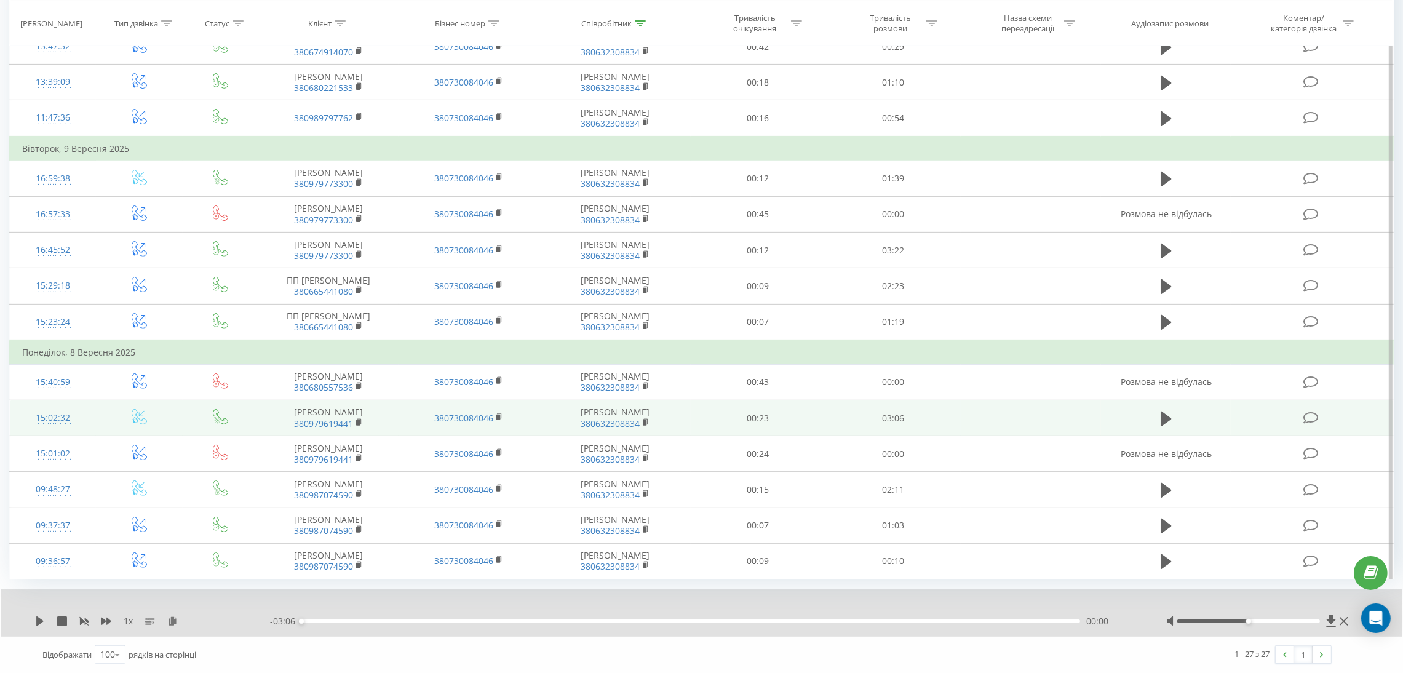
click at [36, 616] on icon at bounding box center [40, 621] width 10 height 10
click at [43, 620] on icon at bounding box center [42, 621] width 2 height 10
click at [39, 618] on icon at bounding box center [39, 621] width 7 height 10
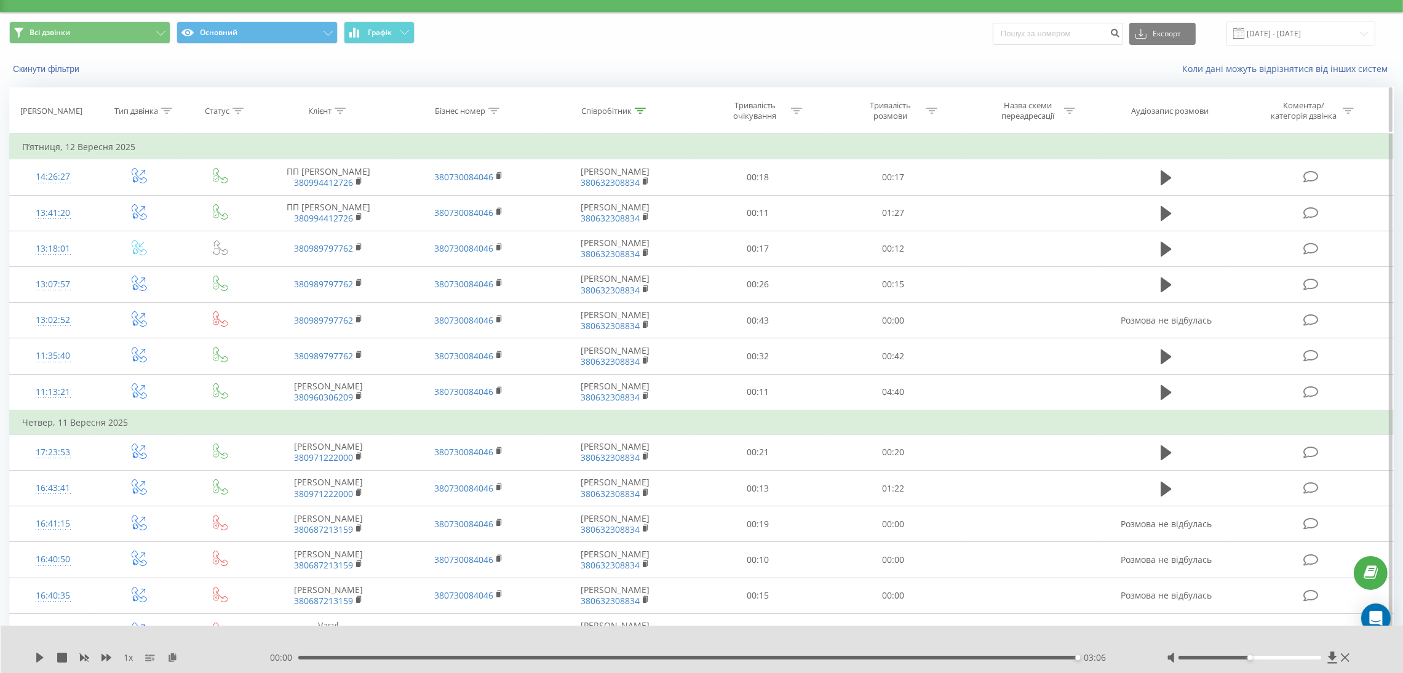
scroll to position [0, 0]
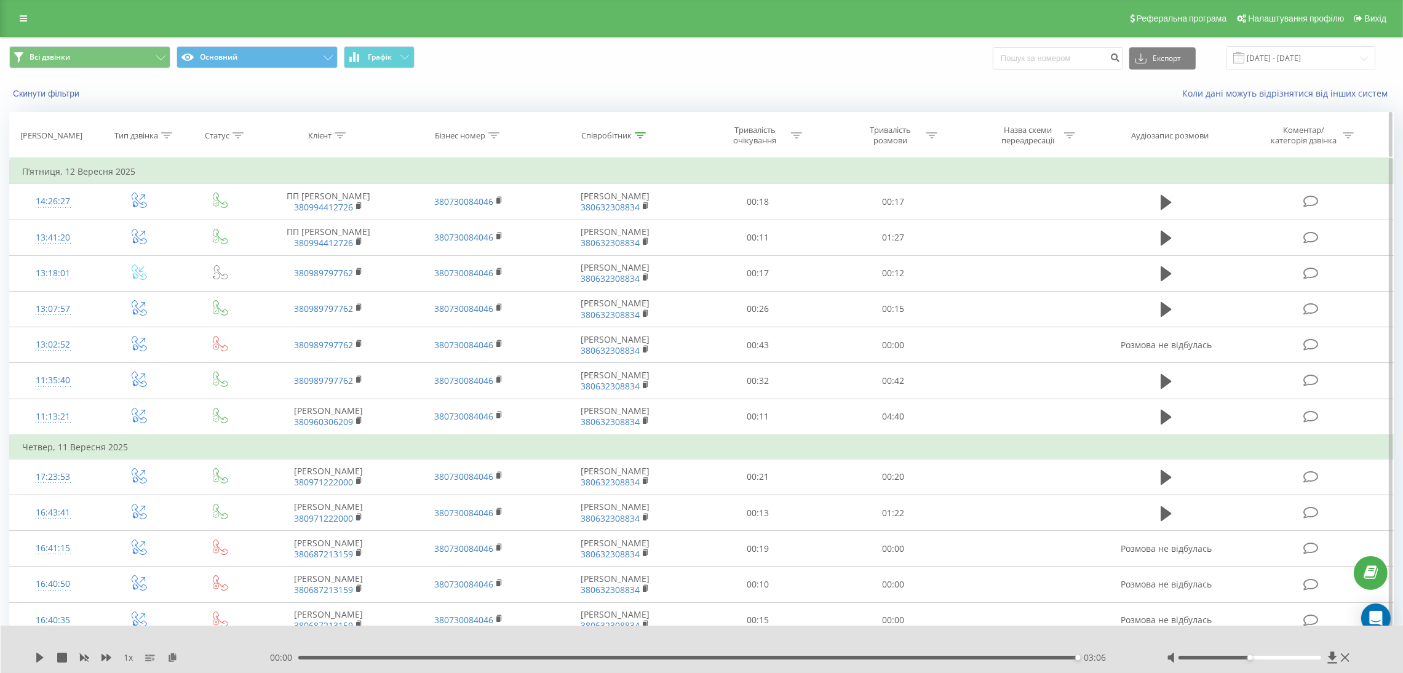
drag, startPoint x: 641, startPoint y: 134, endPoint x: 633, endPoint y: 151, distance: 18.4
click at [641, 134] on icon at bounding box center [640, 135] width 11 height 6
click at [587, 218] on input "крас" at bounding box center [615, 224] width 108 height 22
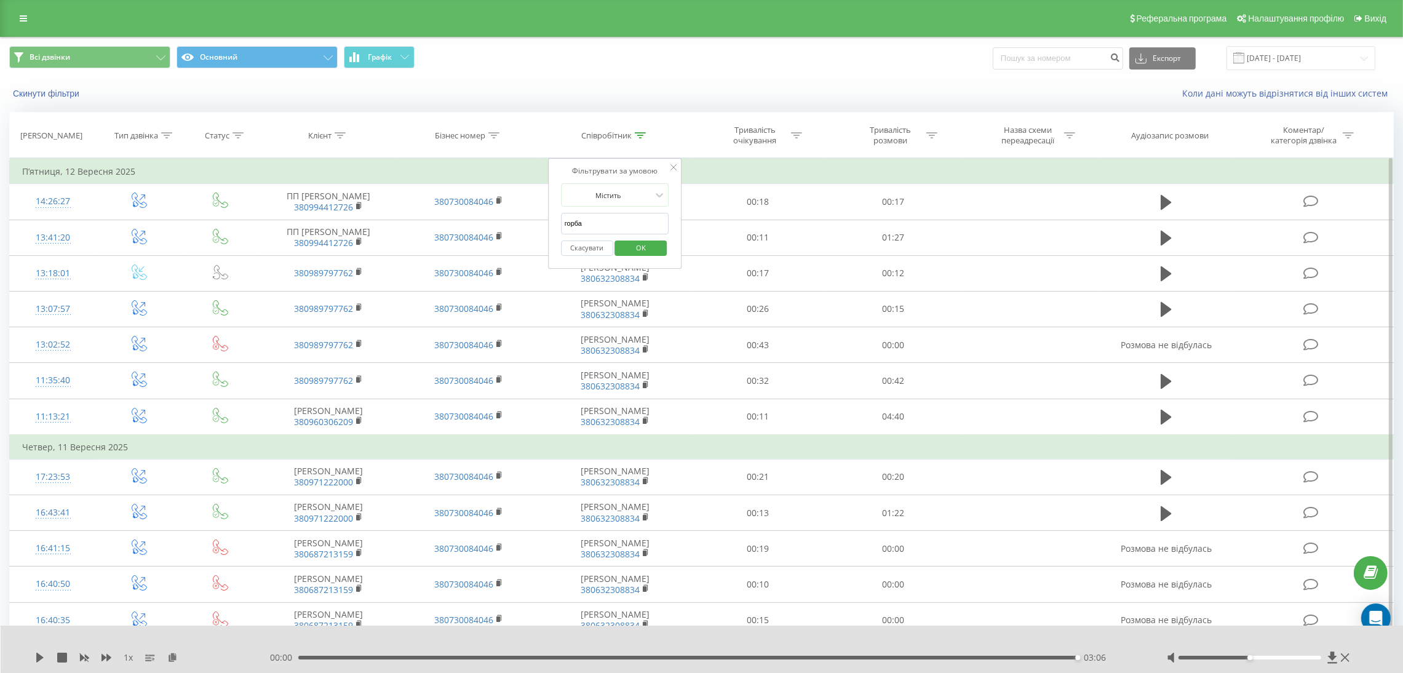
click at [649, 248] on span "OK" at bounding box center [641, 247] width 34 height 19
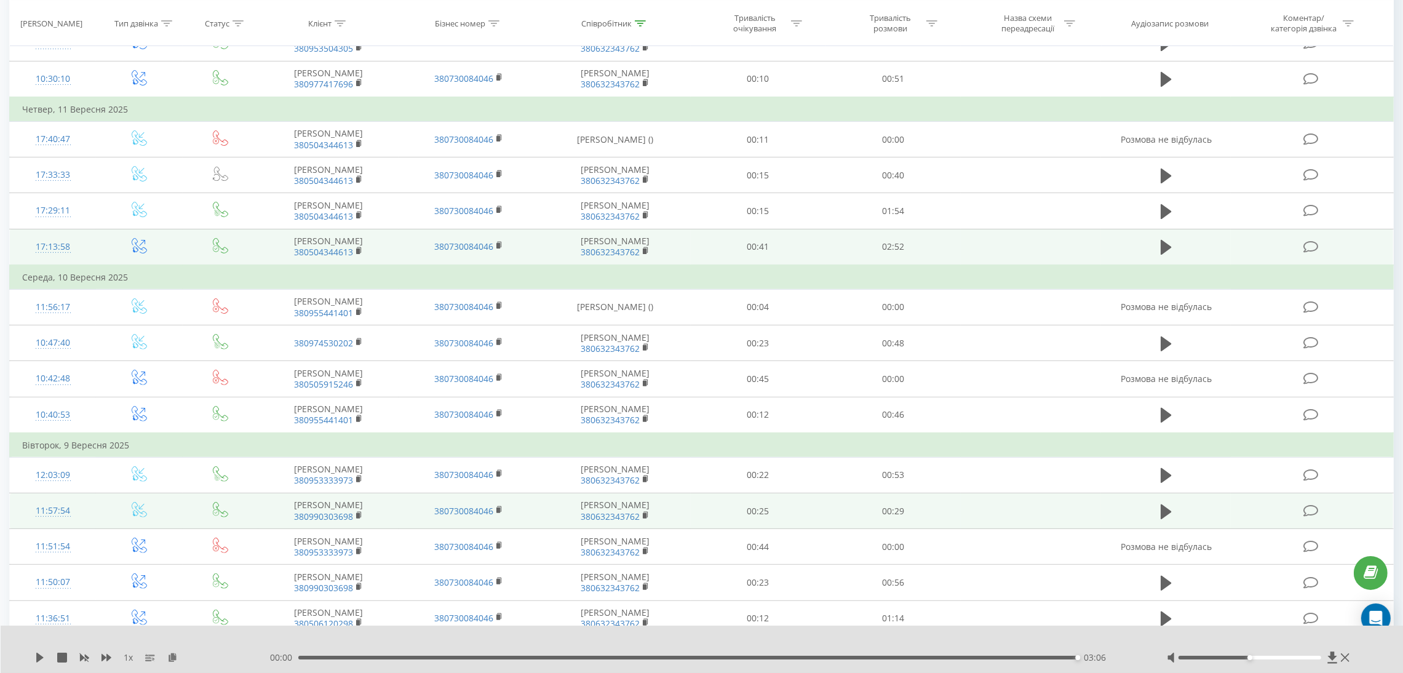
scroll to position [553, 0]
click at [1163, 248] on icon at bounding box center [1165, 246] width 11 height 15
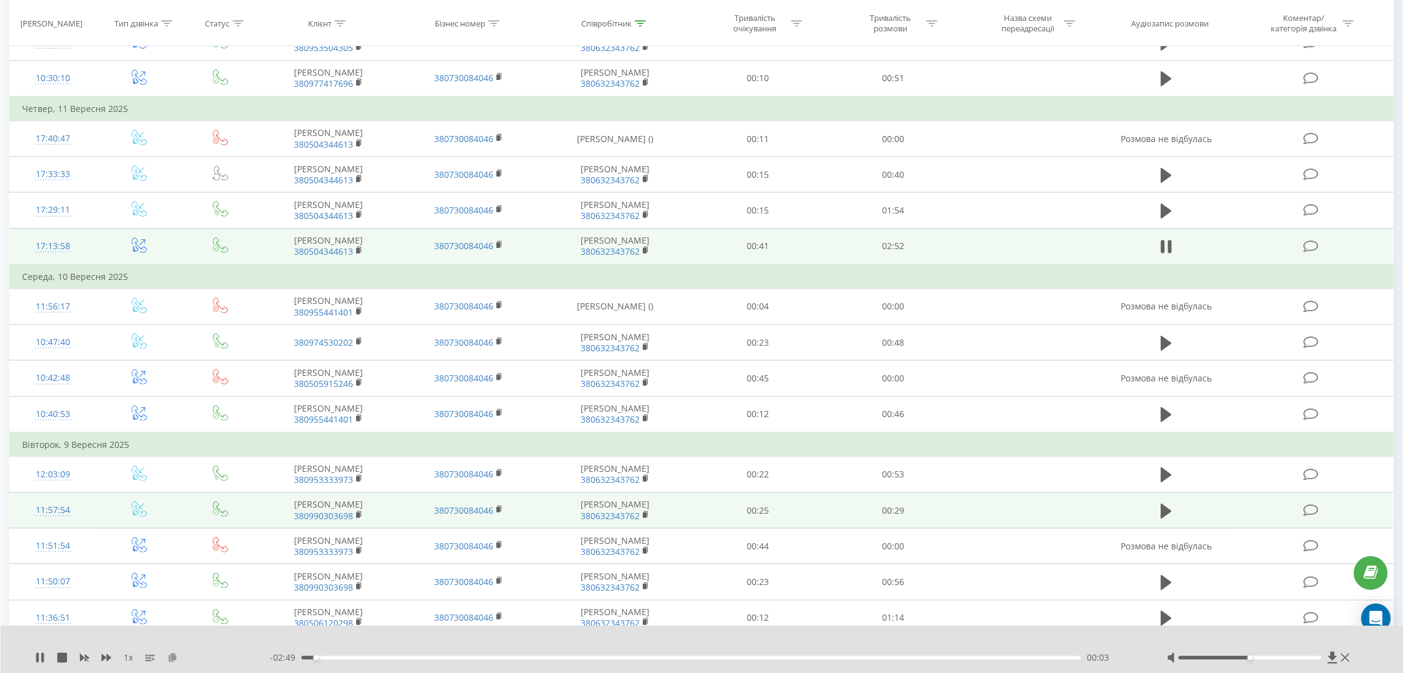
click at [173, 657] on icon at bounding box center [172, 656] width 10 height 9
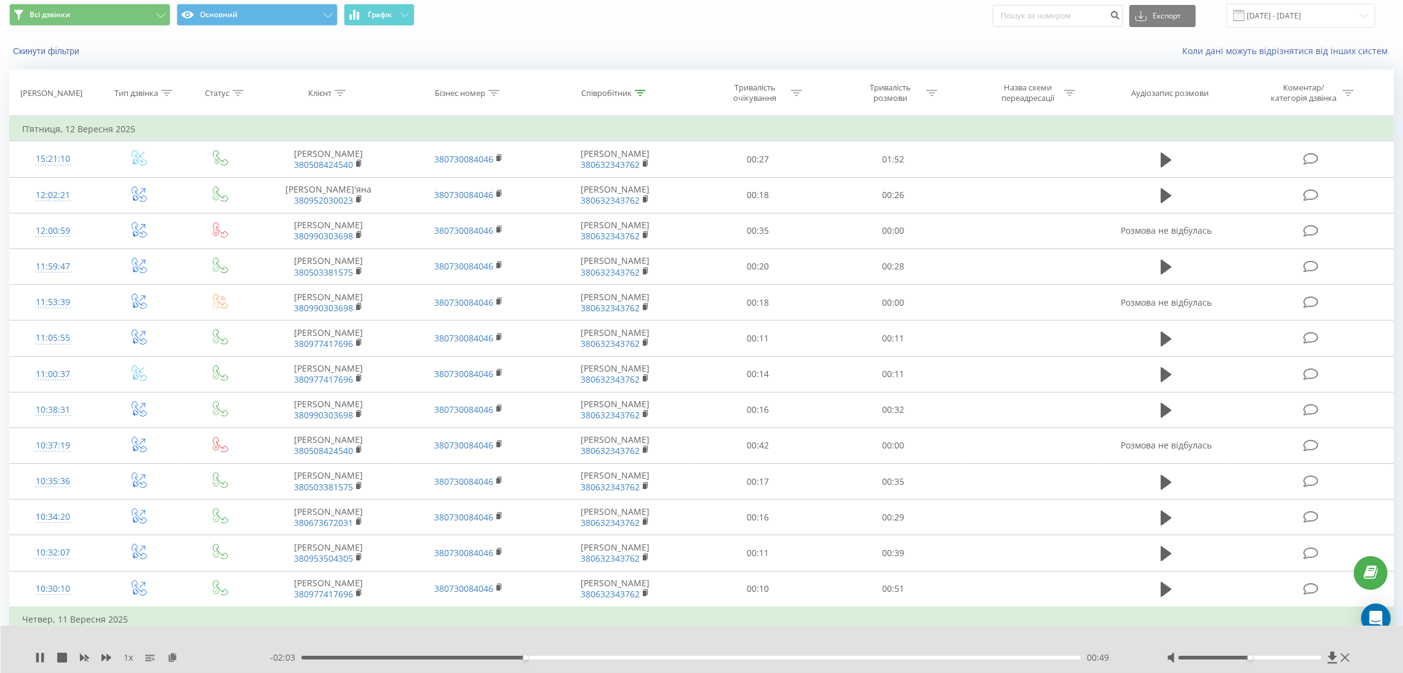
scroll to position [0, 0]
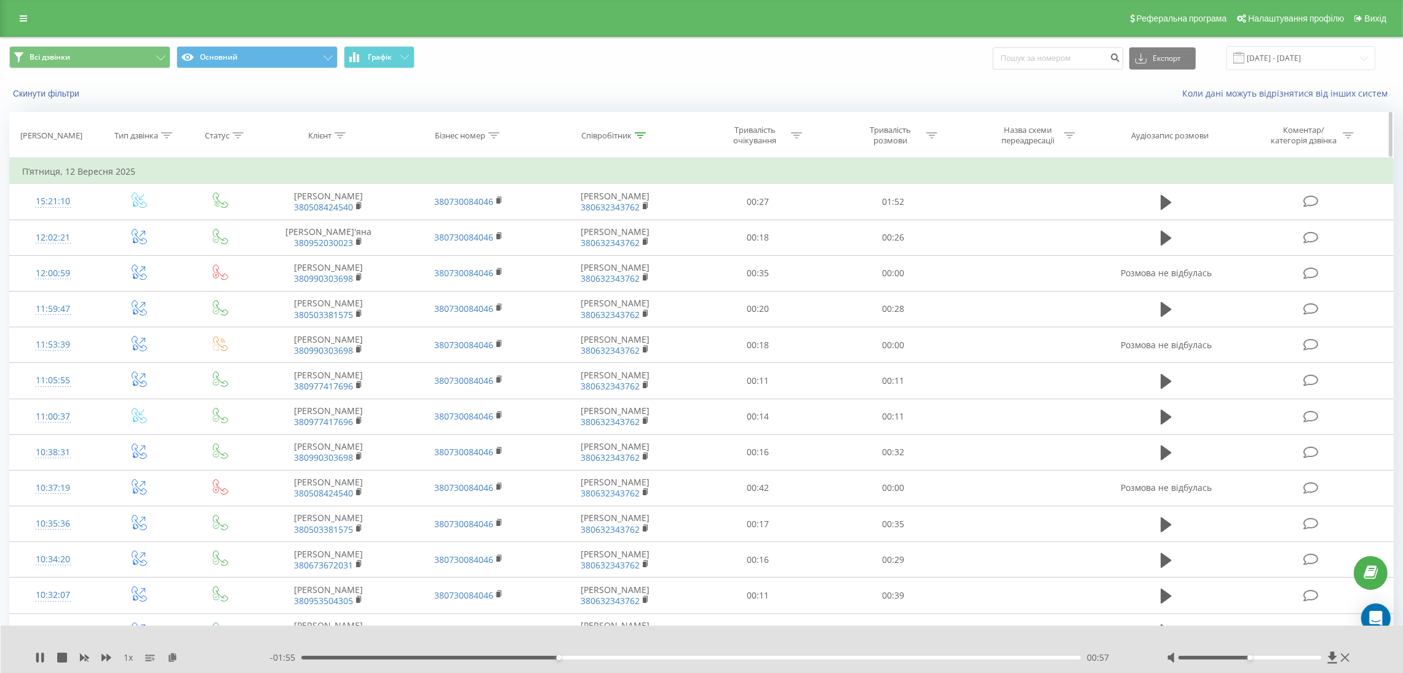
drag, startPoint x: 644, startPoint y: 127, endPoint x: 641, endPoint y: 133, distance: 7.4
click at [644, 127] on th "Співробітник" at bounding box center [614, 136] width 151 height 46
click at [641, 135] on icon at bounding box center [640, 135] width 11 height 6
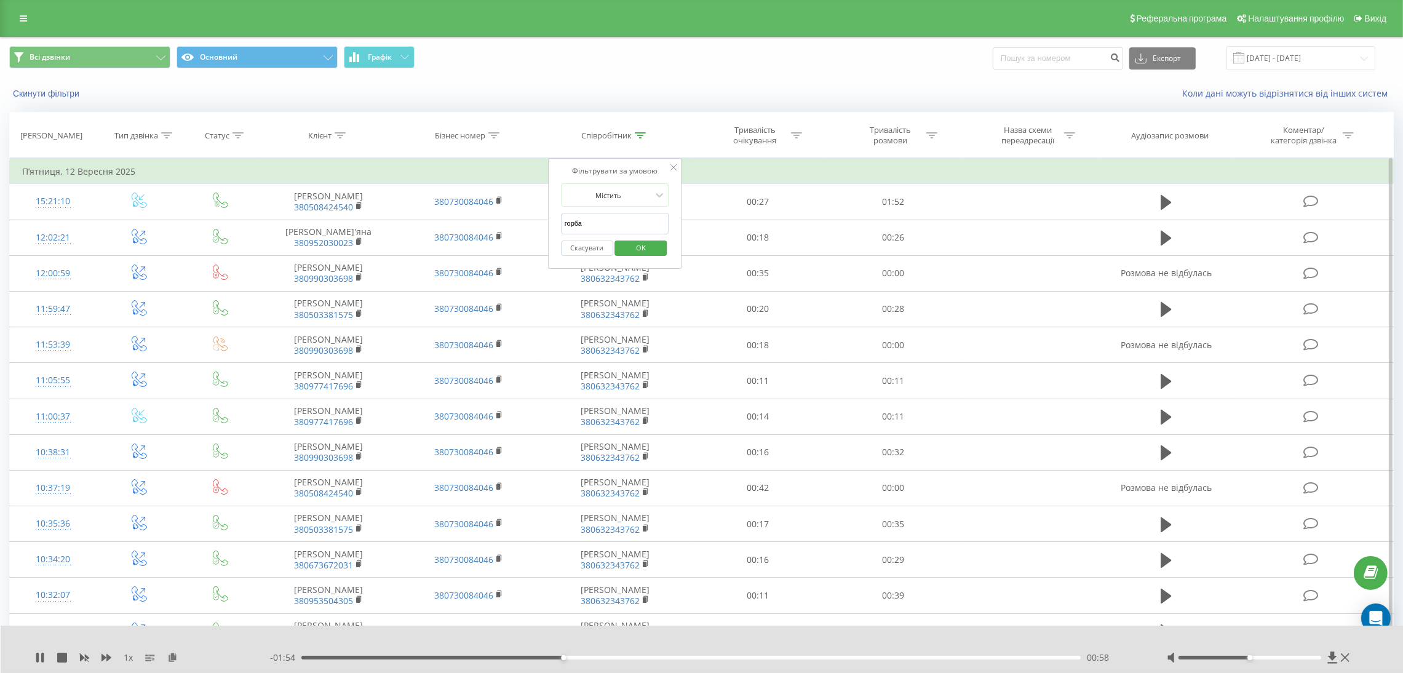
click at [611, 223] on input "горба" at bounding box center [615, 224] width 108 height 22
type input "бук"
click at [648, 247] on span "OK" at bounding box center [641, 247] width 34 height 19
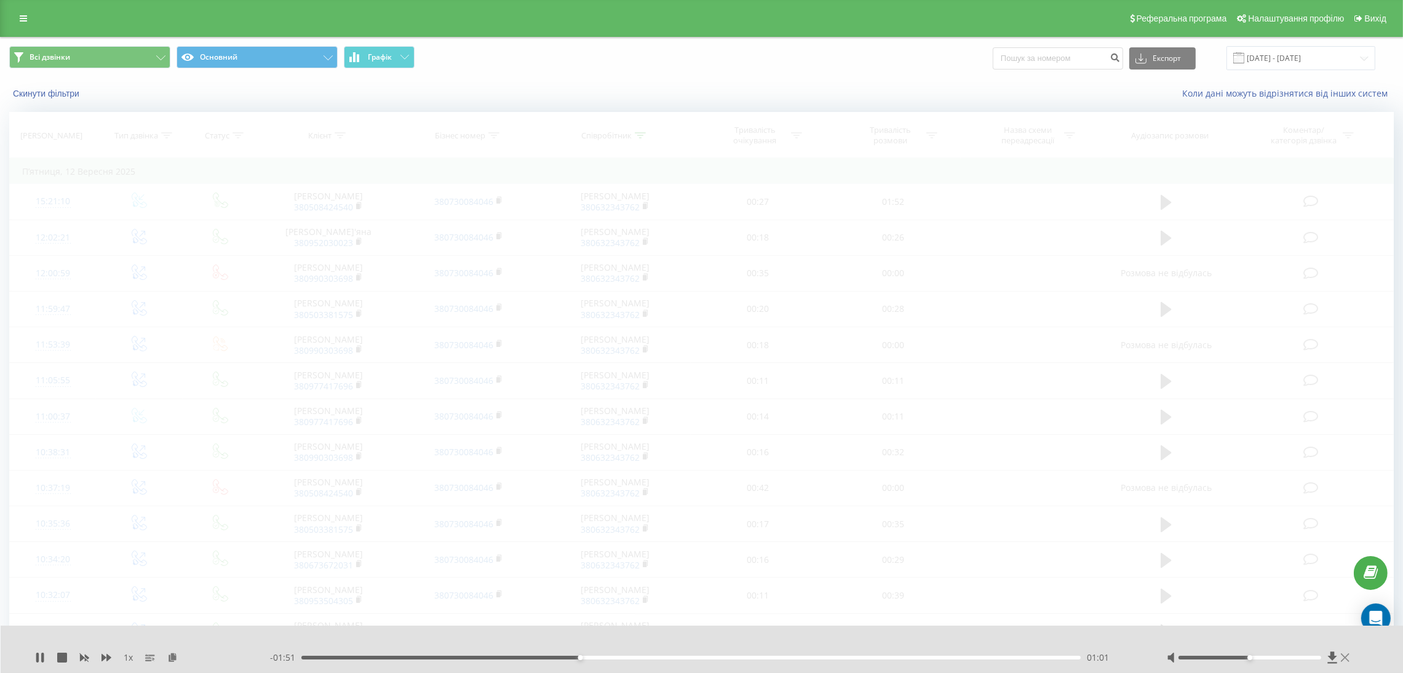
click at [1348, 659] on icon at bounding box center [1344, 657] width 9 height 10
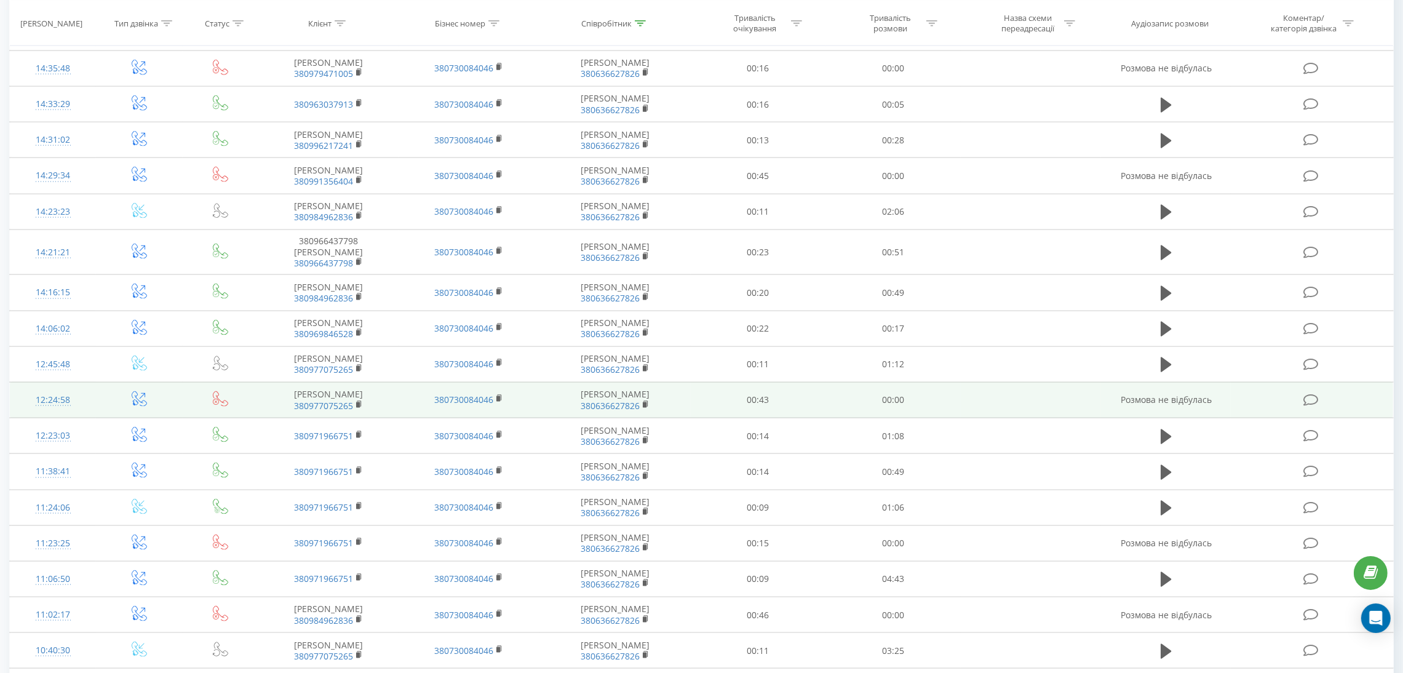
scroll to position [3244, 0]
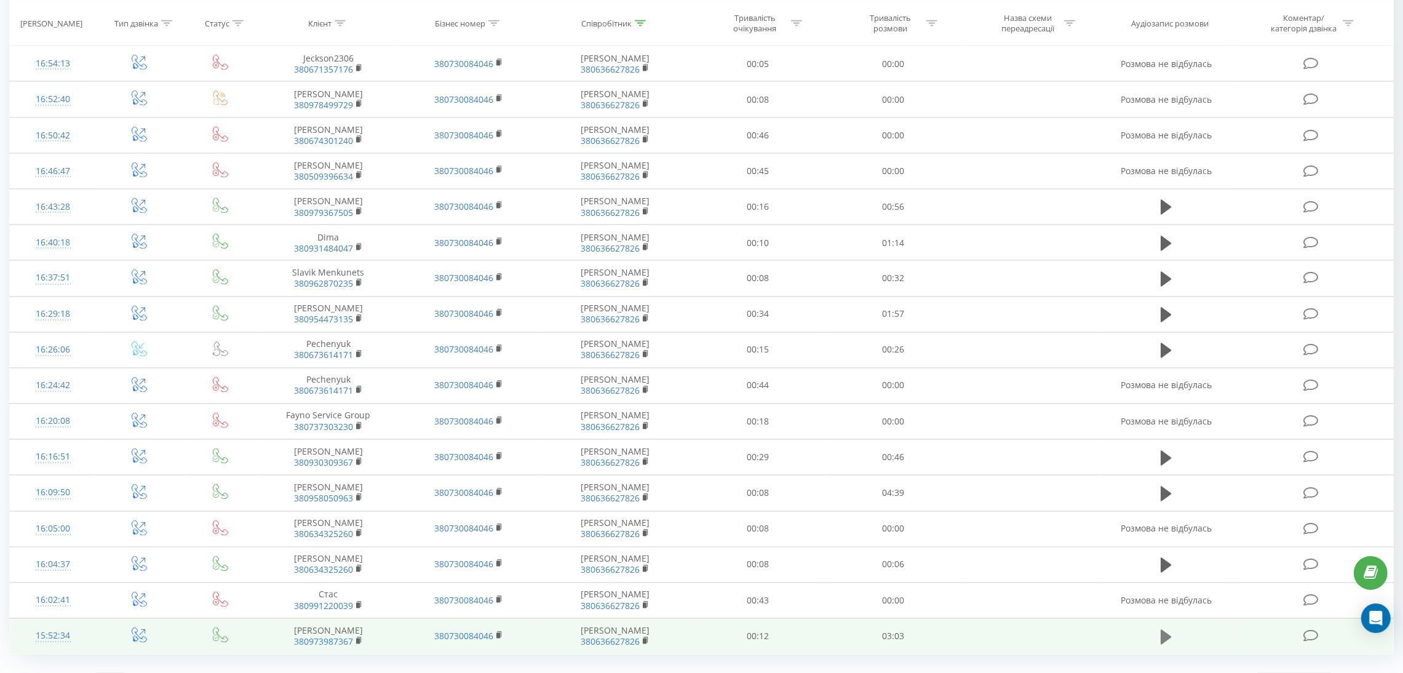
click at [1161, 630] on icon at bounding box center [1165, 637] width 11 height 15
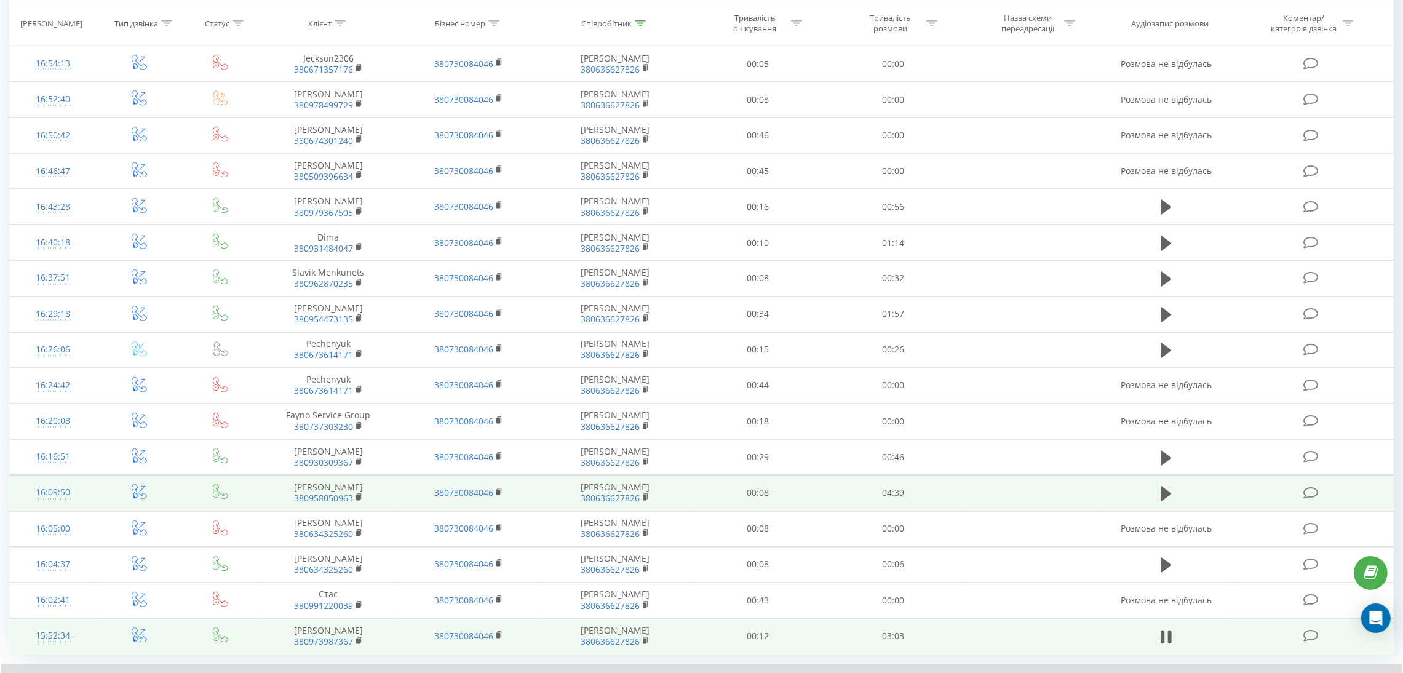
scroll to position [3292, 0]
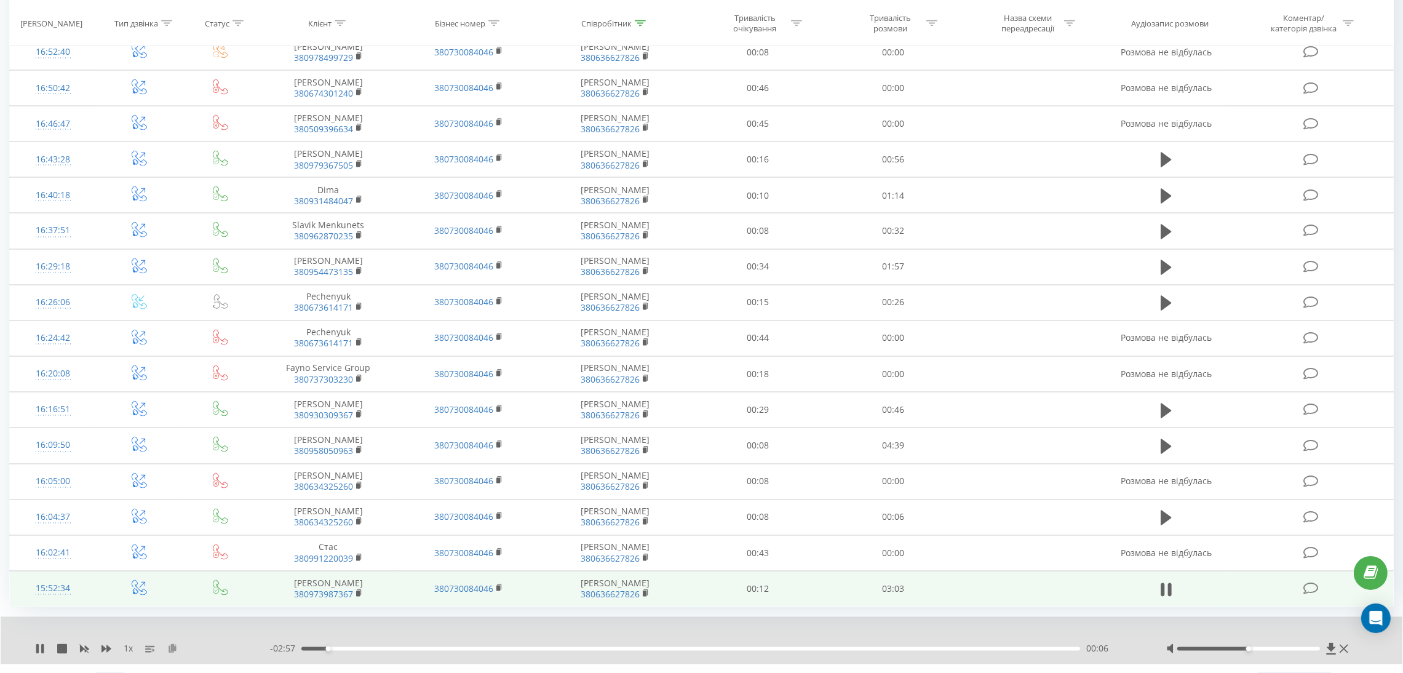
click at [173, 644] on icon at bounding box center [172, 648] width 10 height 9
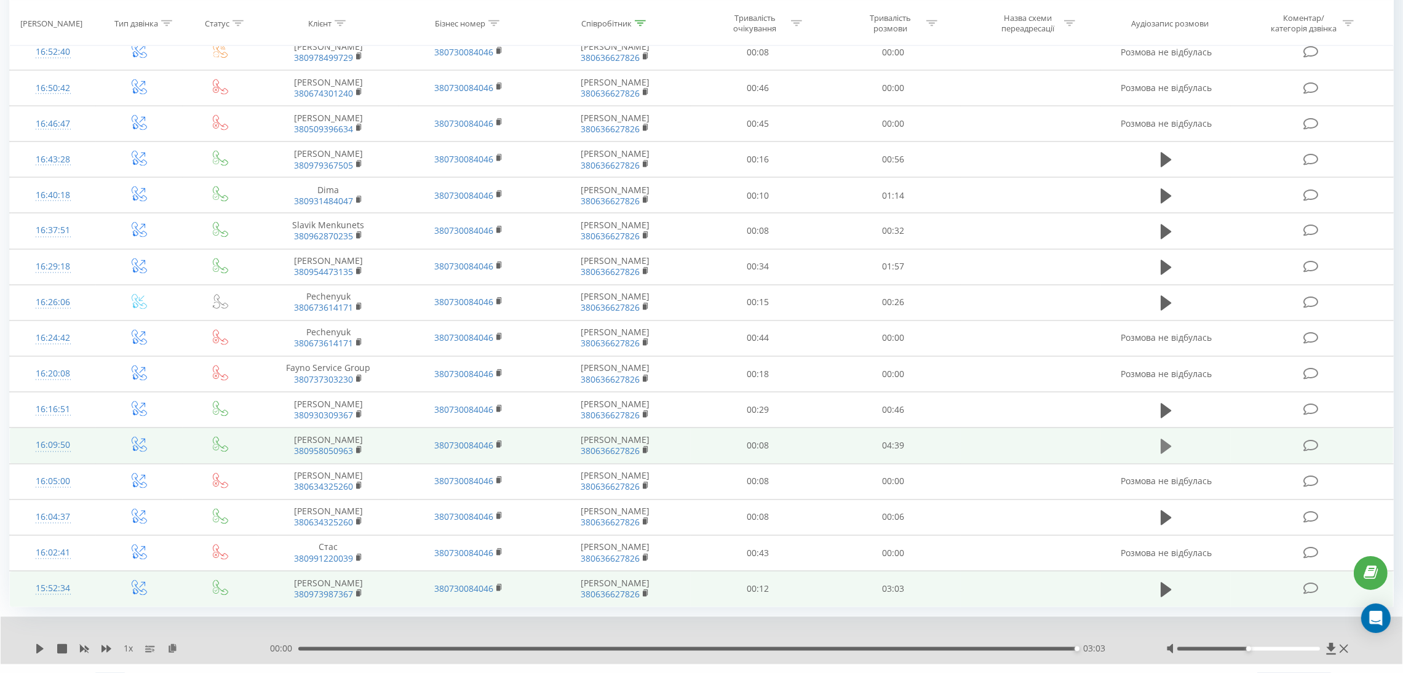
click at [1163, 439] on icon at bounding box center [1165, 446] width 11 height 15
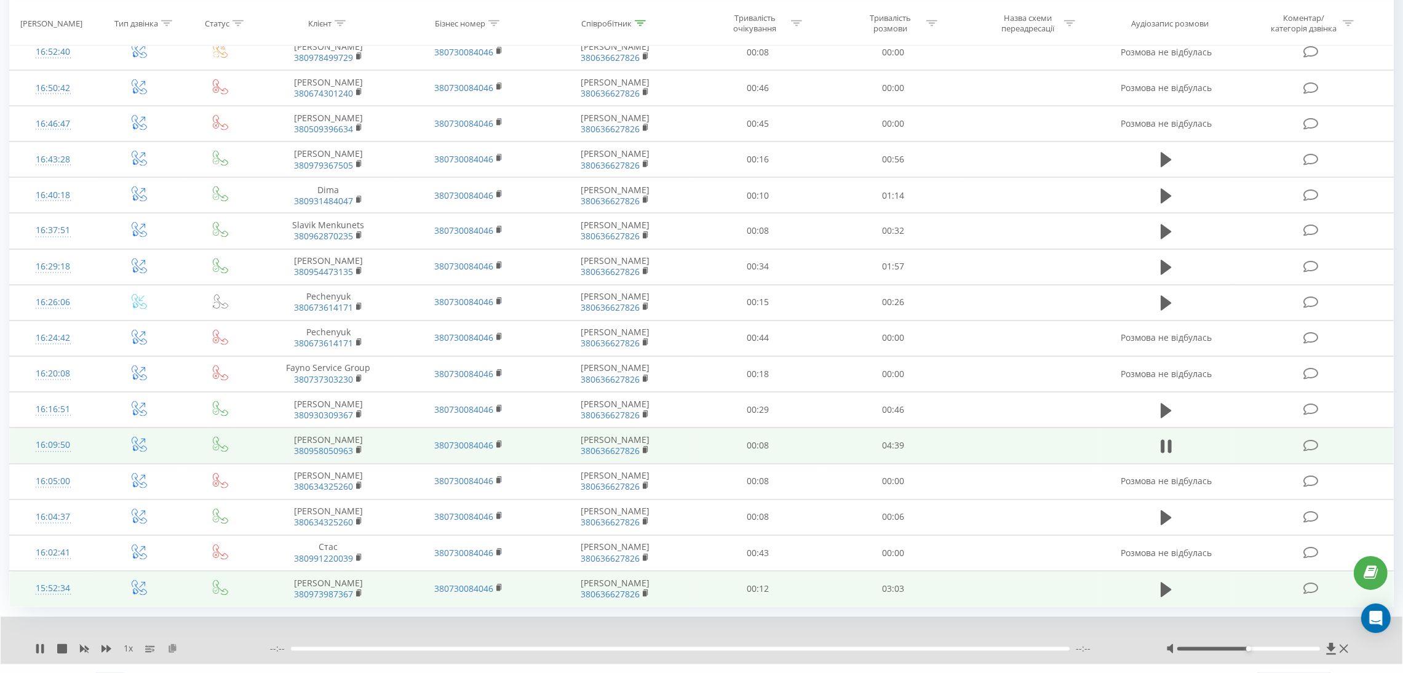
click at [169, 644] on icon at bounding box center [172, 648] width 10 height 9
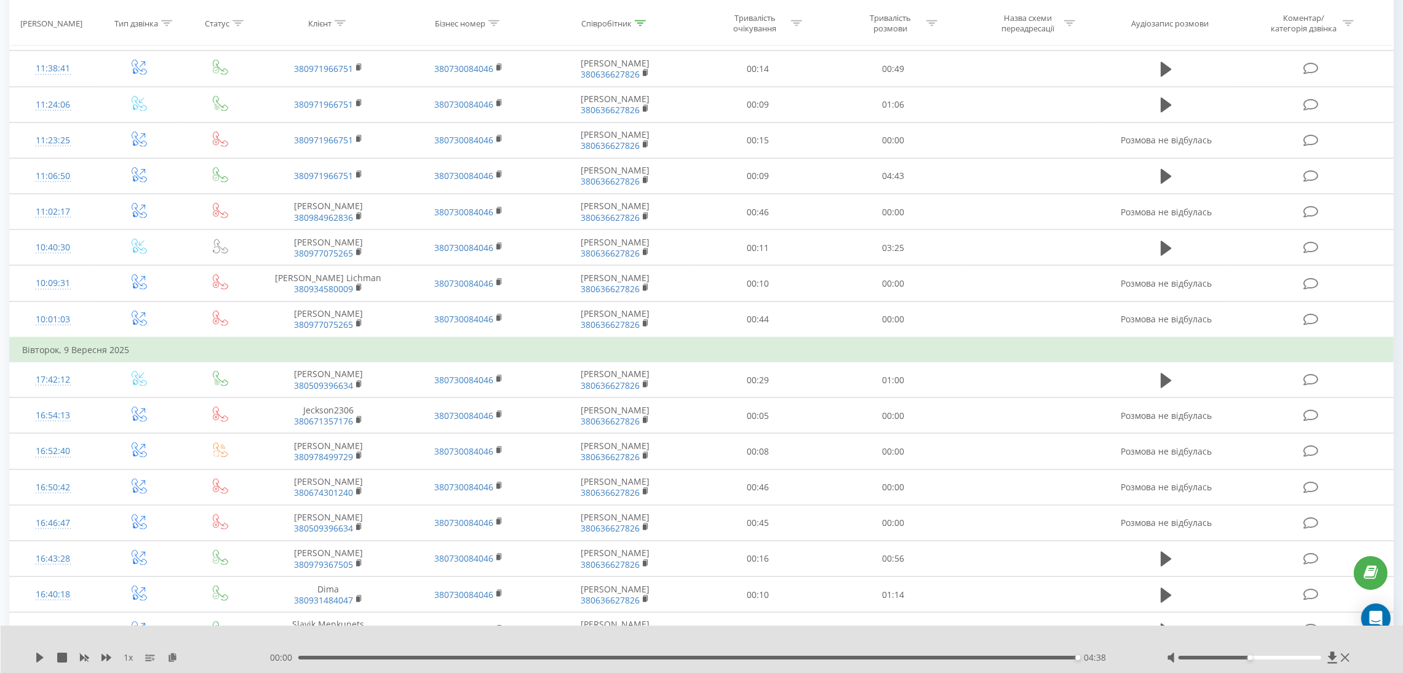
scroll to position [2830, 0]
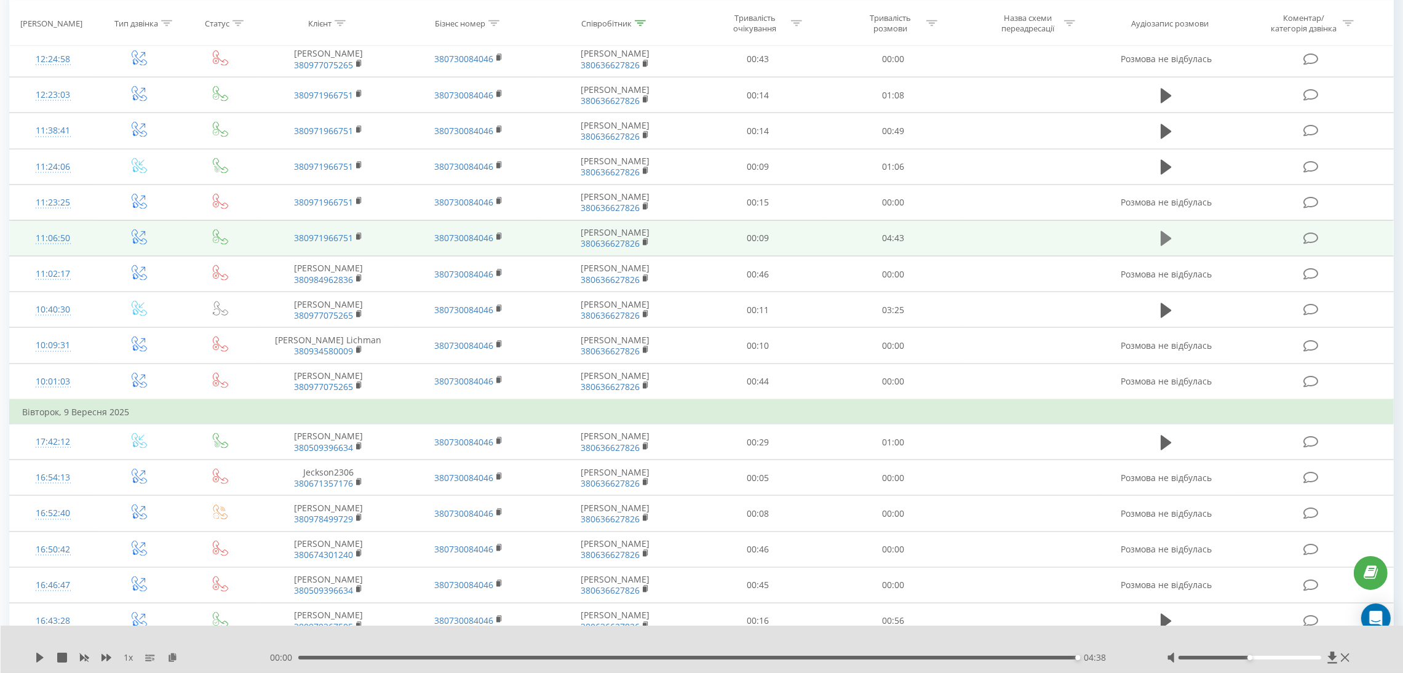
click at [1165, 231] on icon at bounding box center [1165, 238] width 11 height 15
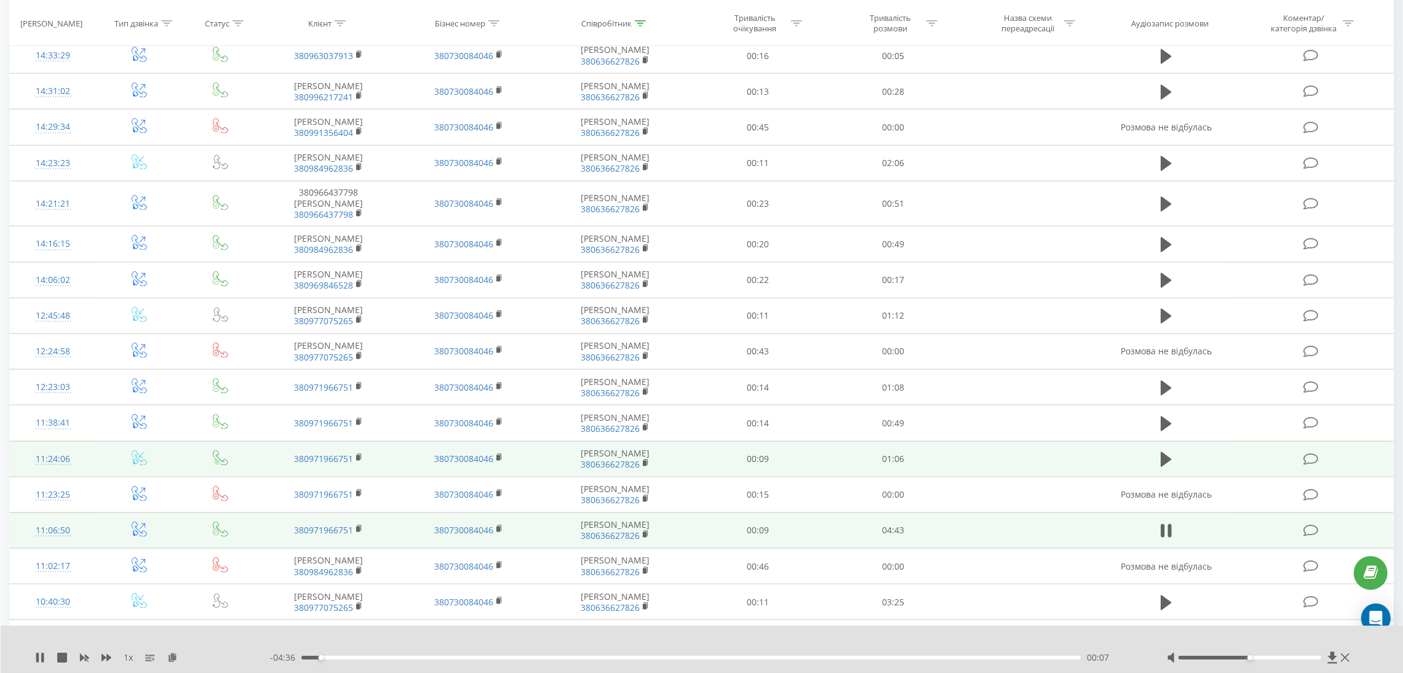
scroll to position [2738, 0]
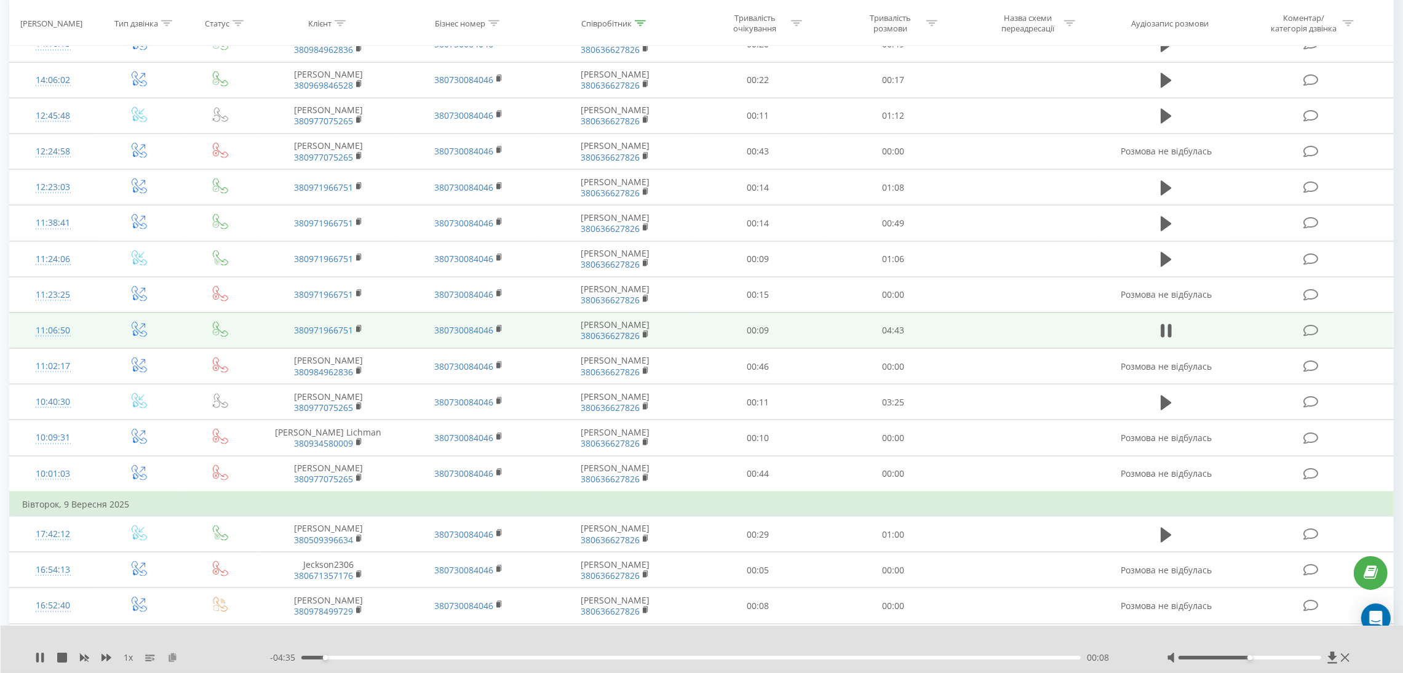
click at [173, 655] on icon at bounding box center [172, 656] width 10 height 9
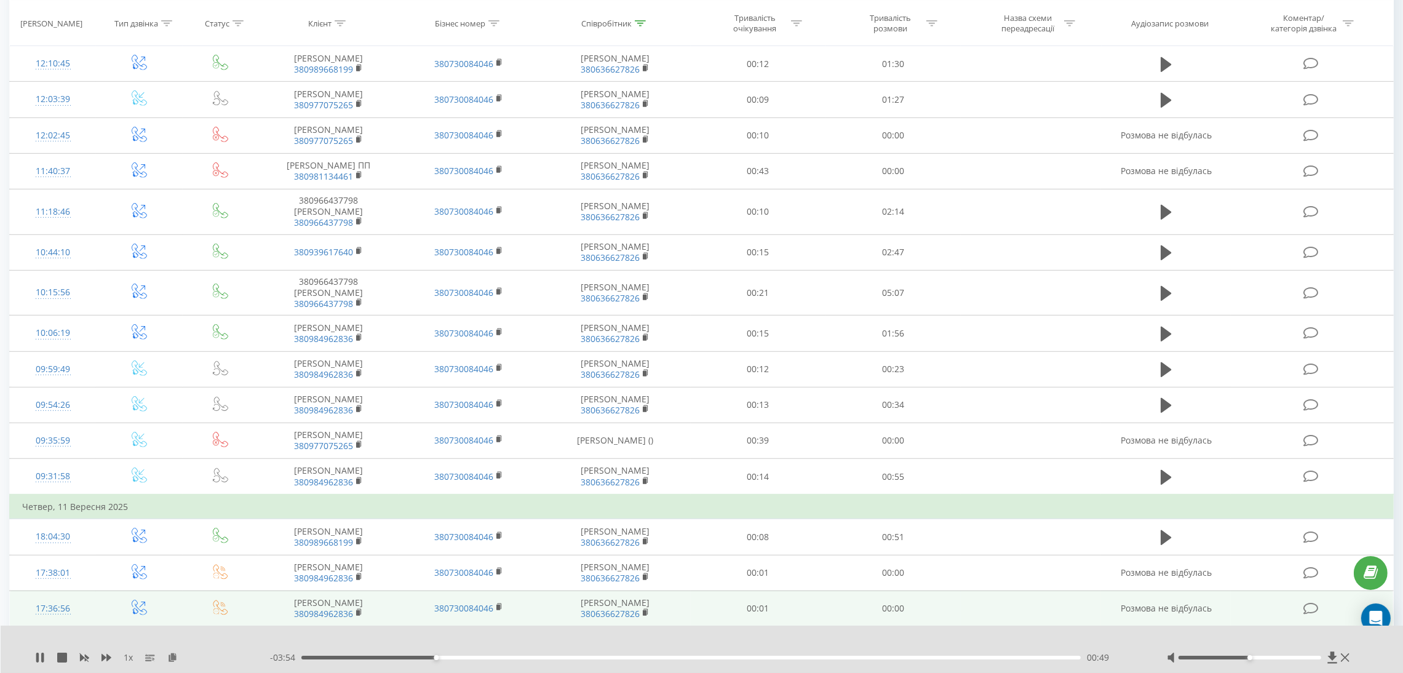
scroll to position [986, 0]
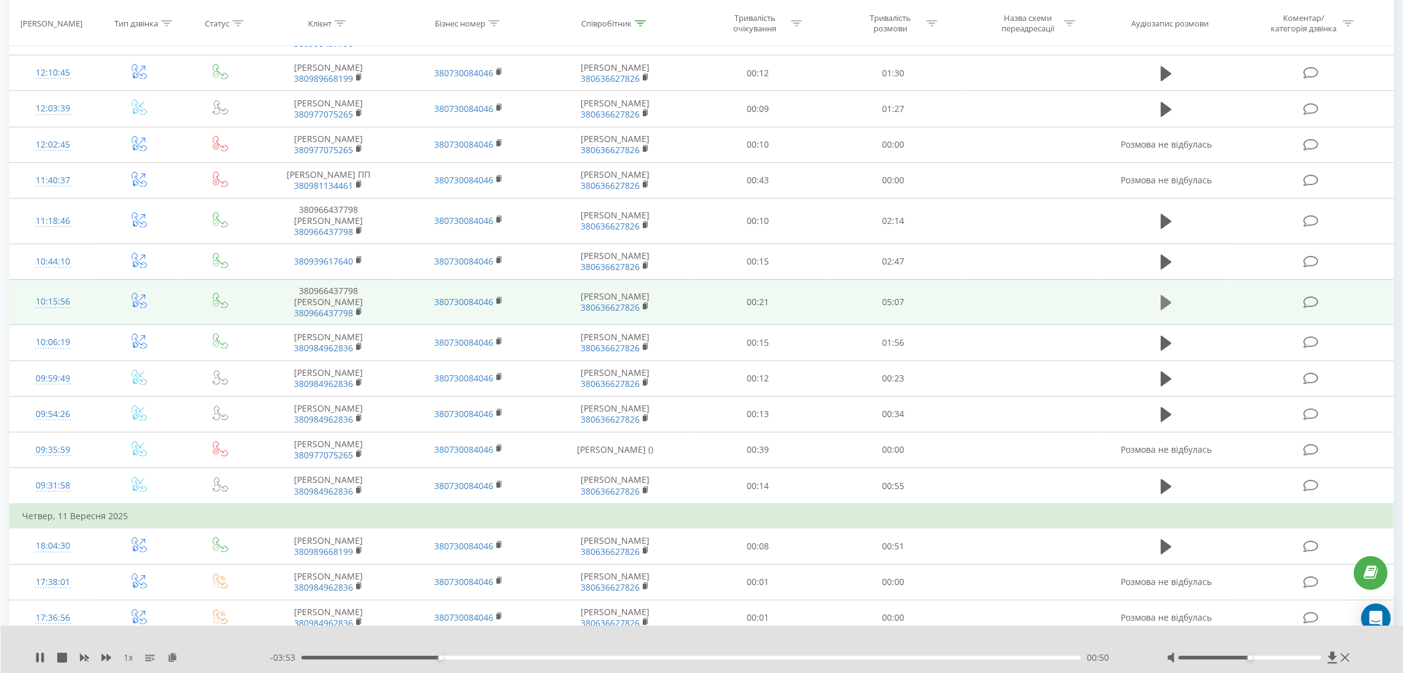
click at [1160, 295] on icon at bounding box center [1165, 302] width 11 height 15
click at [169, 652] on button at bounding box center [172, 657] width 10 height 10
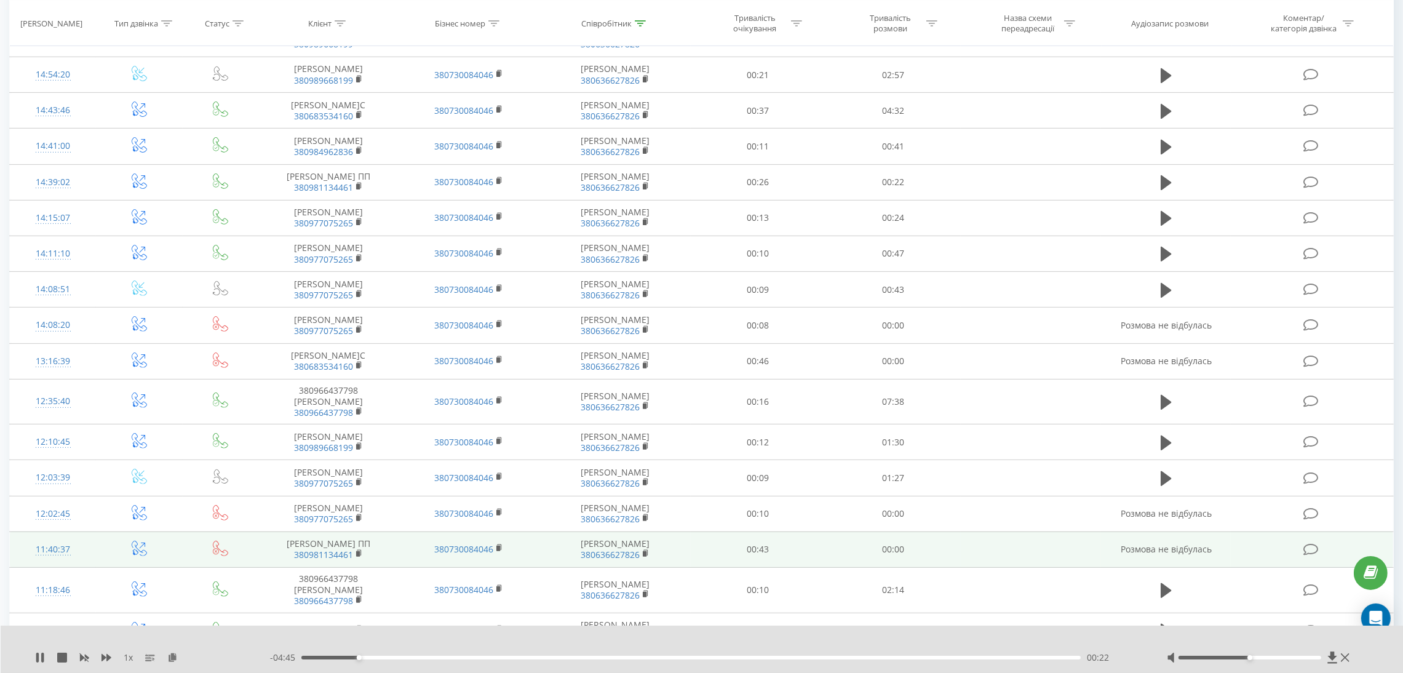
scroll to position [525, 0]
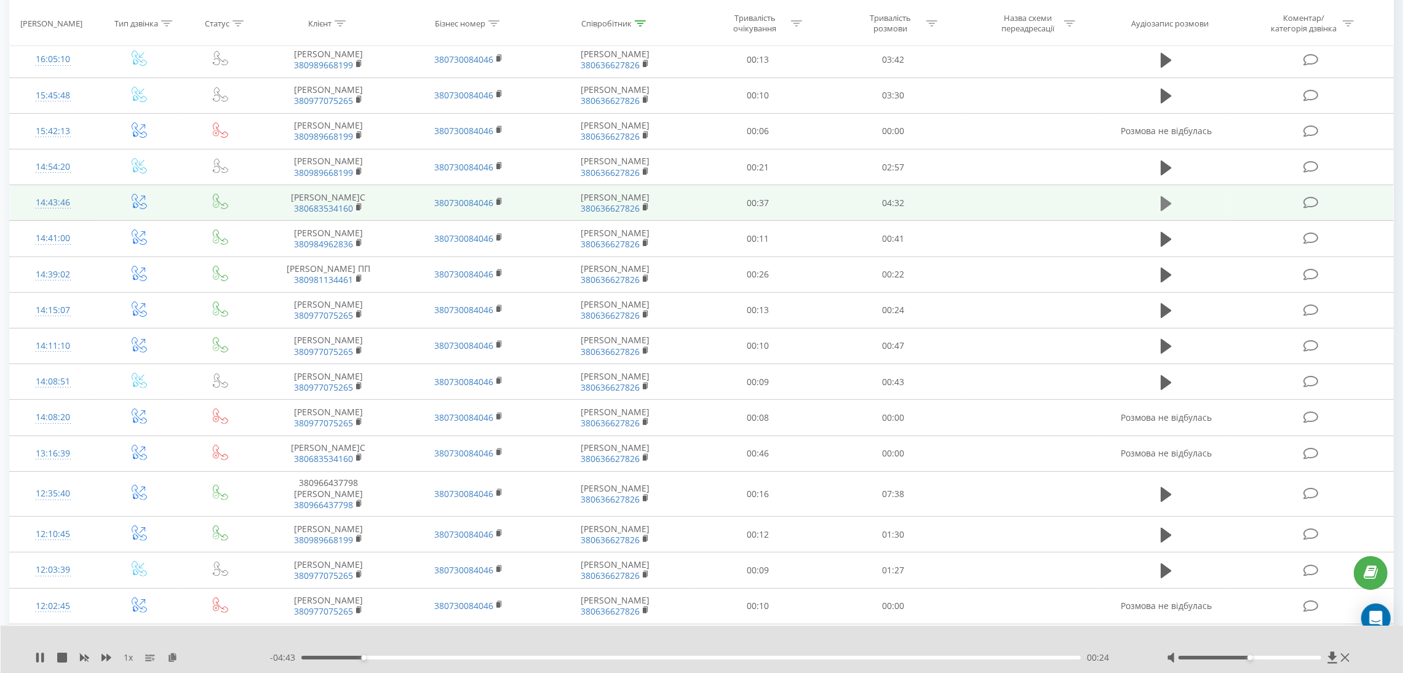
click at [1165, 202] on icon at bounding box center [1165, 203] width 11 height 15
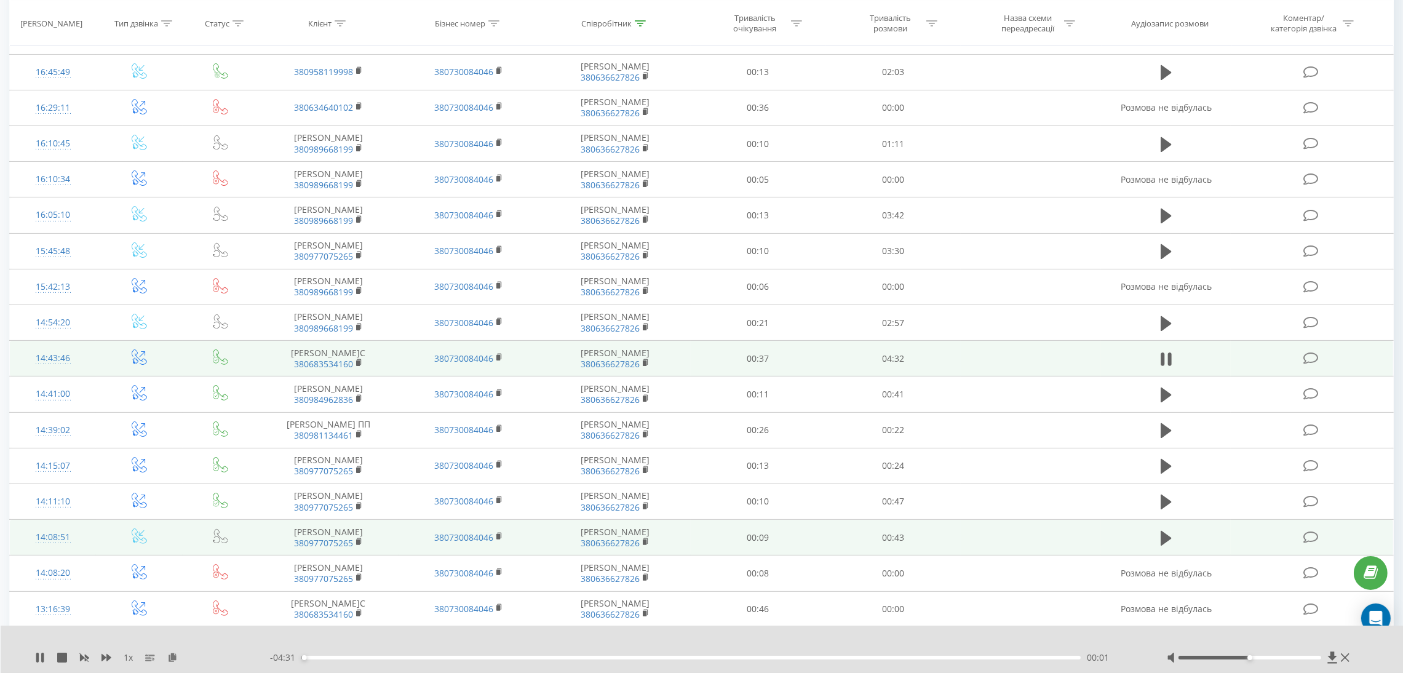
scroll to position [340, 0]
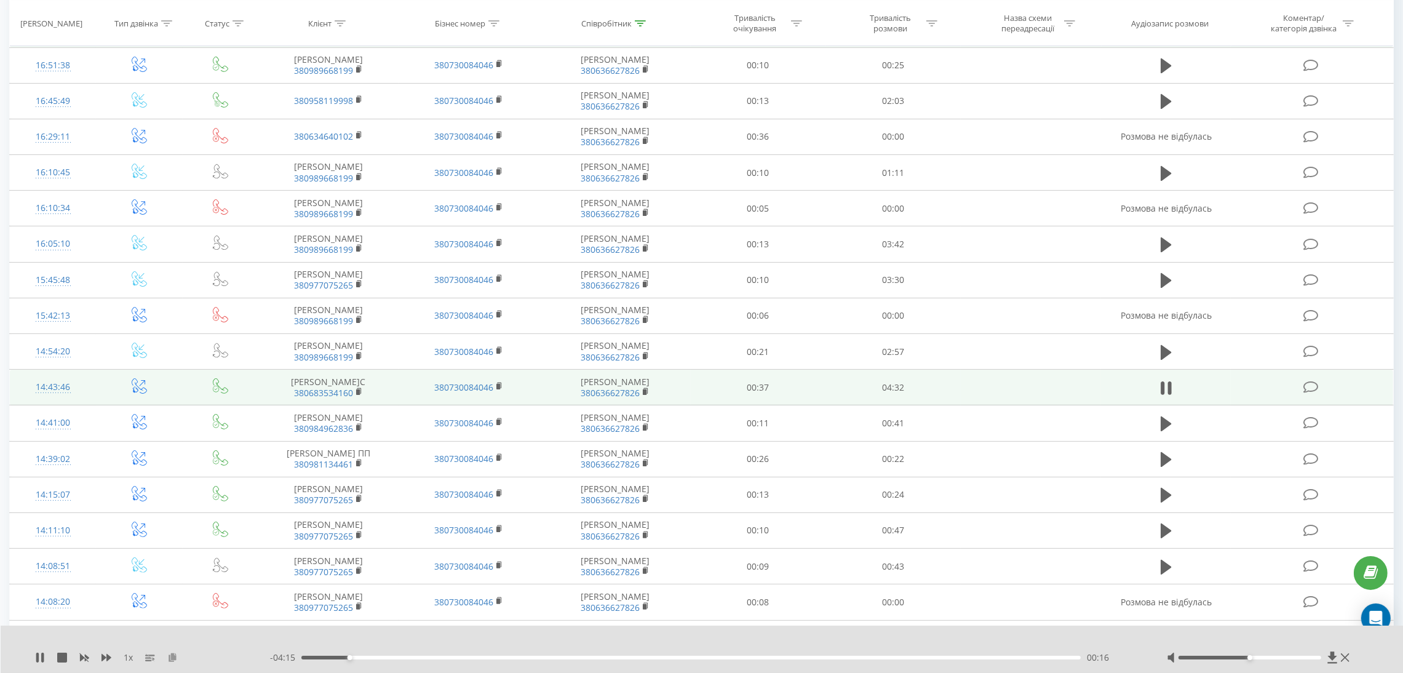
click at [174, 658] on icon at bounding box center [172, 656] width 10 height 9
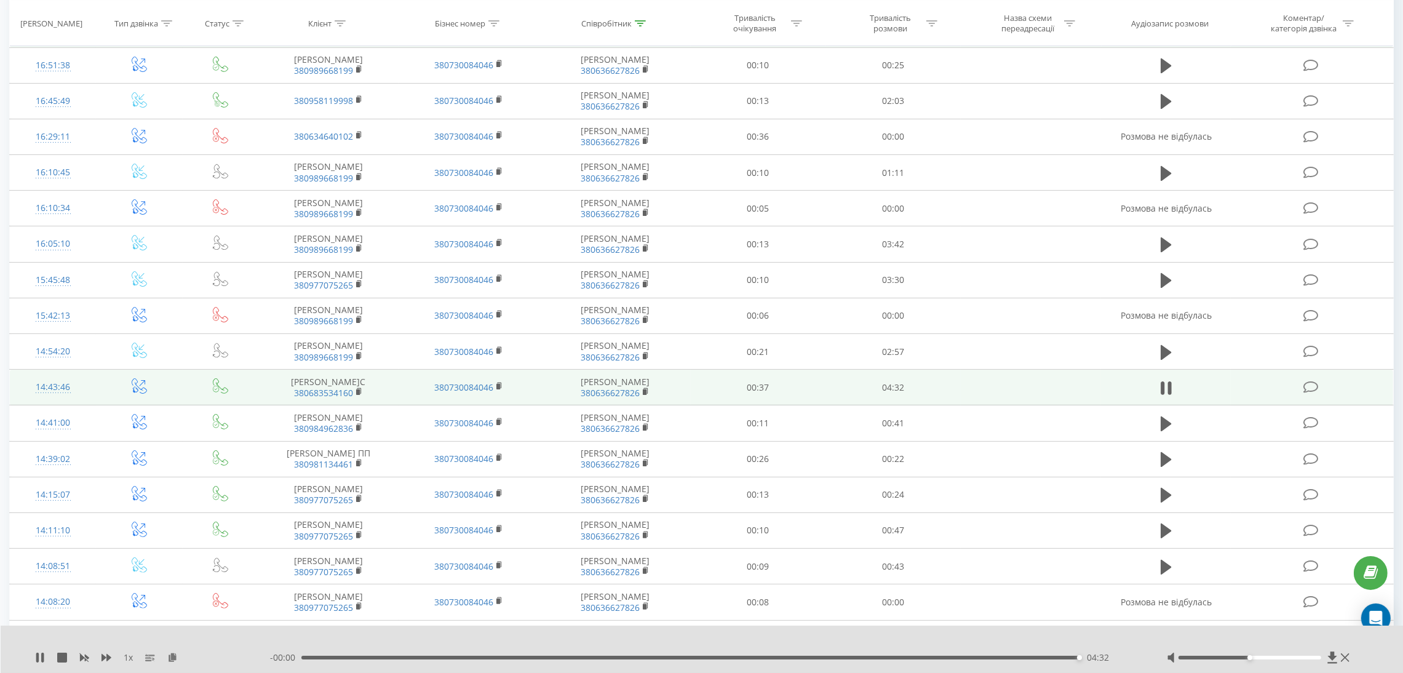
click at [1030, 662] on div "- 00:00 04:32 04:32" at bounding box center [703, 657] width 866 height 12
click at [1035, 655] on div "04:32" at bounding box center [687, 657] width 779 height 4
click at [36, 654] on icon at bounding box center [40, 657] width 10 height 10
